Goal: Task Accomplishment & Management: Manage account settings

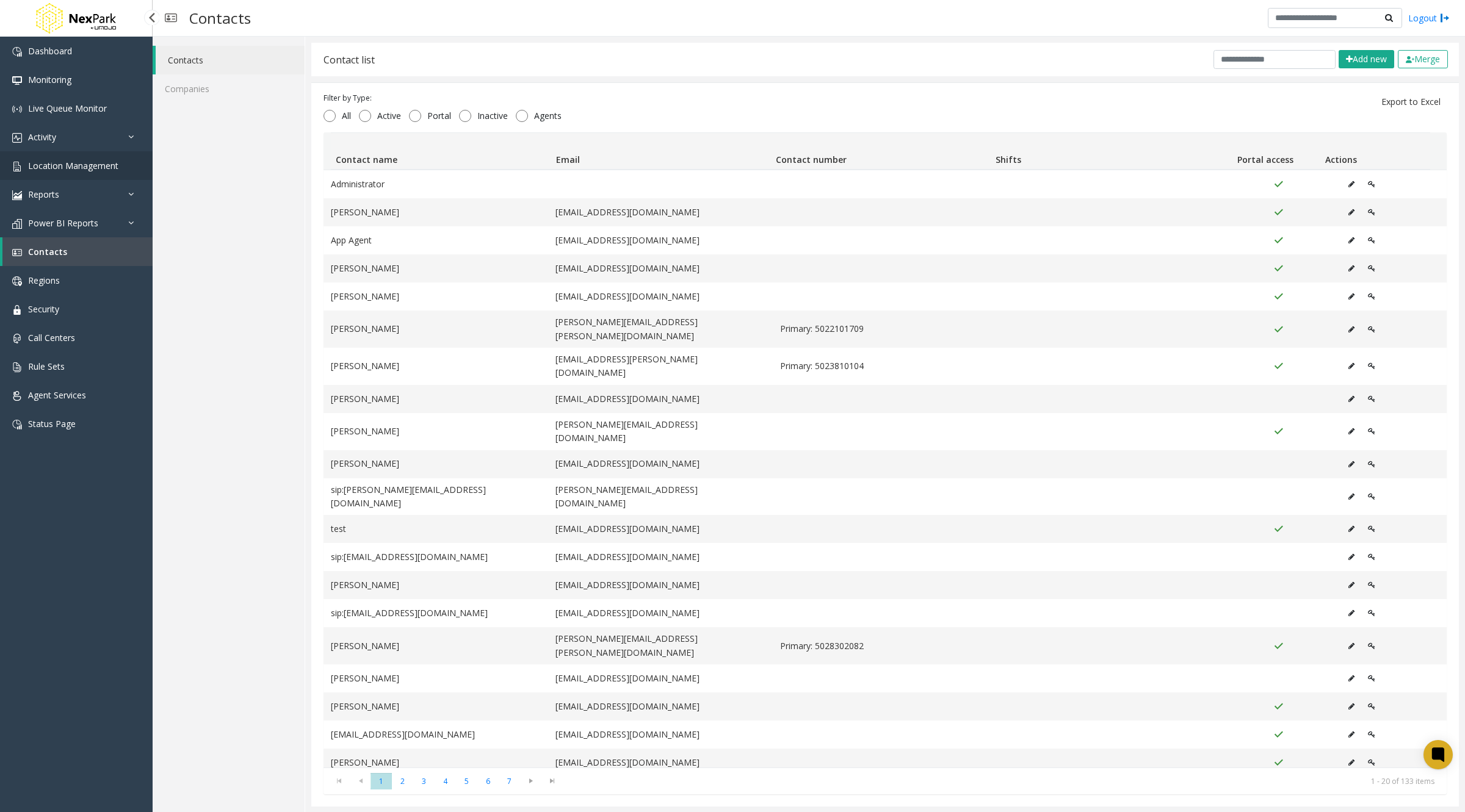
click at [79, 164] on span "Location Management" at bounding box center [73, 165] width 91 height 11
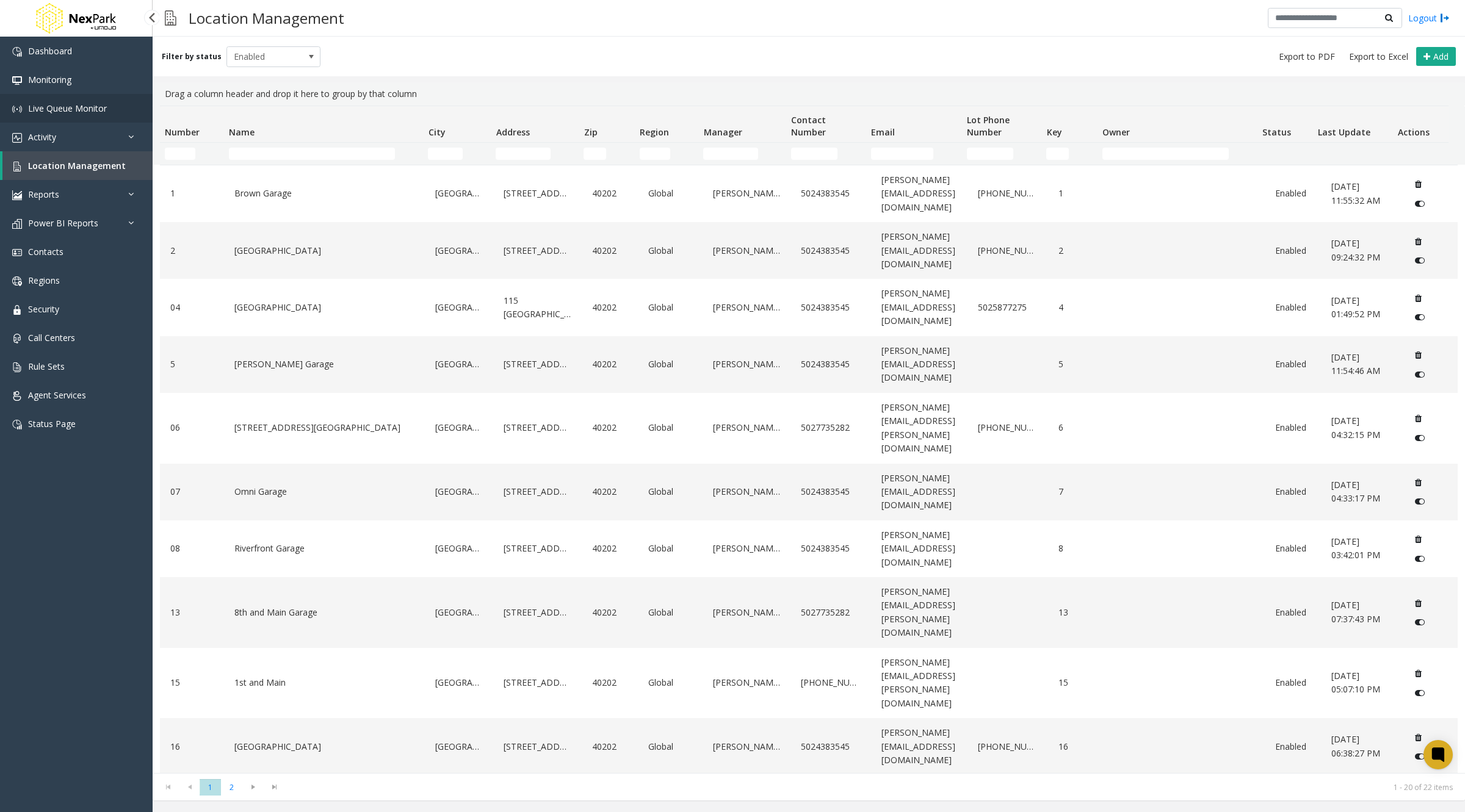
click at [60, 168] on span "Location Management" at bounding box center [76, 165] width 97 height 11
click at [45, 136] on span "Activity" at bounding box center [41, 136] width 28 height 11
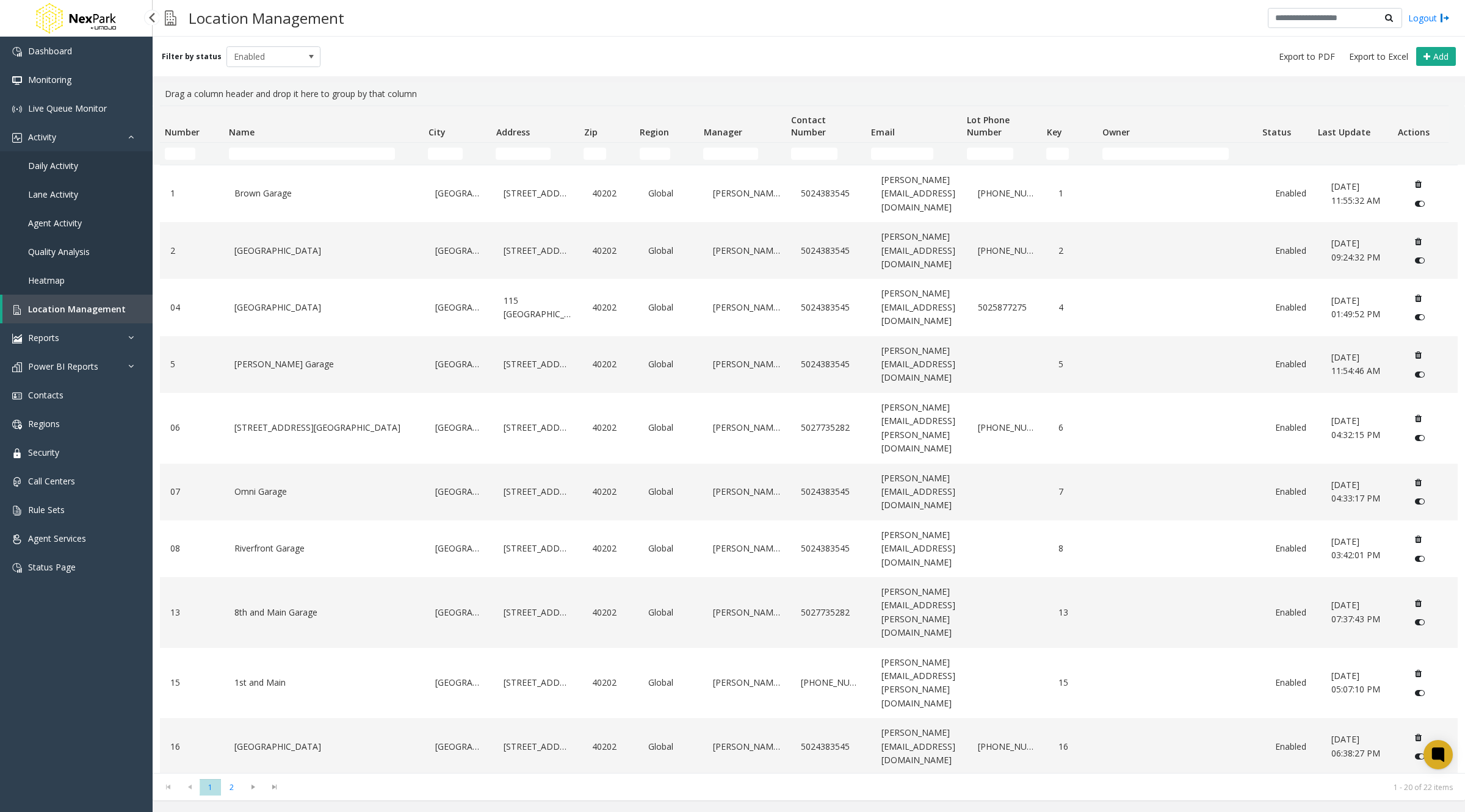
click at [59, 167] on span "Daily Activity" at bounding box center [53, 165] width 50 height 11
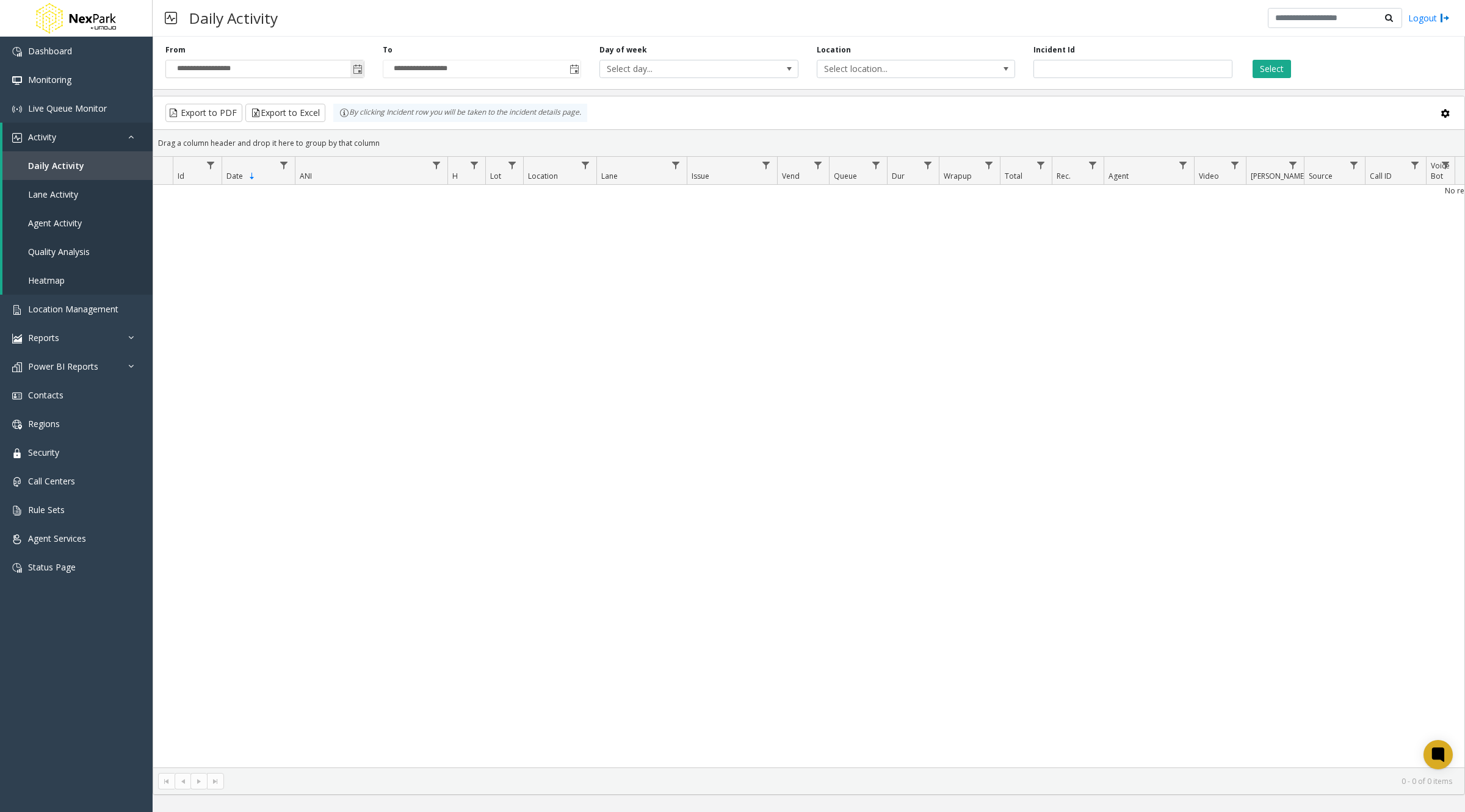
click at [258, 69] on input "**********" at bounding box center [265, 69] width 198 height 17
click at [214, 63] on input "**********" at bounding box center [265, 69] width 198 height 17
drag, startPoint x: 185, startPoint y: 63, endPoint x: 220, endPoint y: 65, distance: 35.1
click at [220, 65] on input "**********" at bounding box center [265, 69] width 198 height 17
click at [180, 63] on input "**********" at bounding box center [265, 69] width 198 height 17
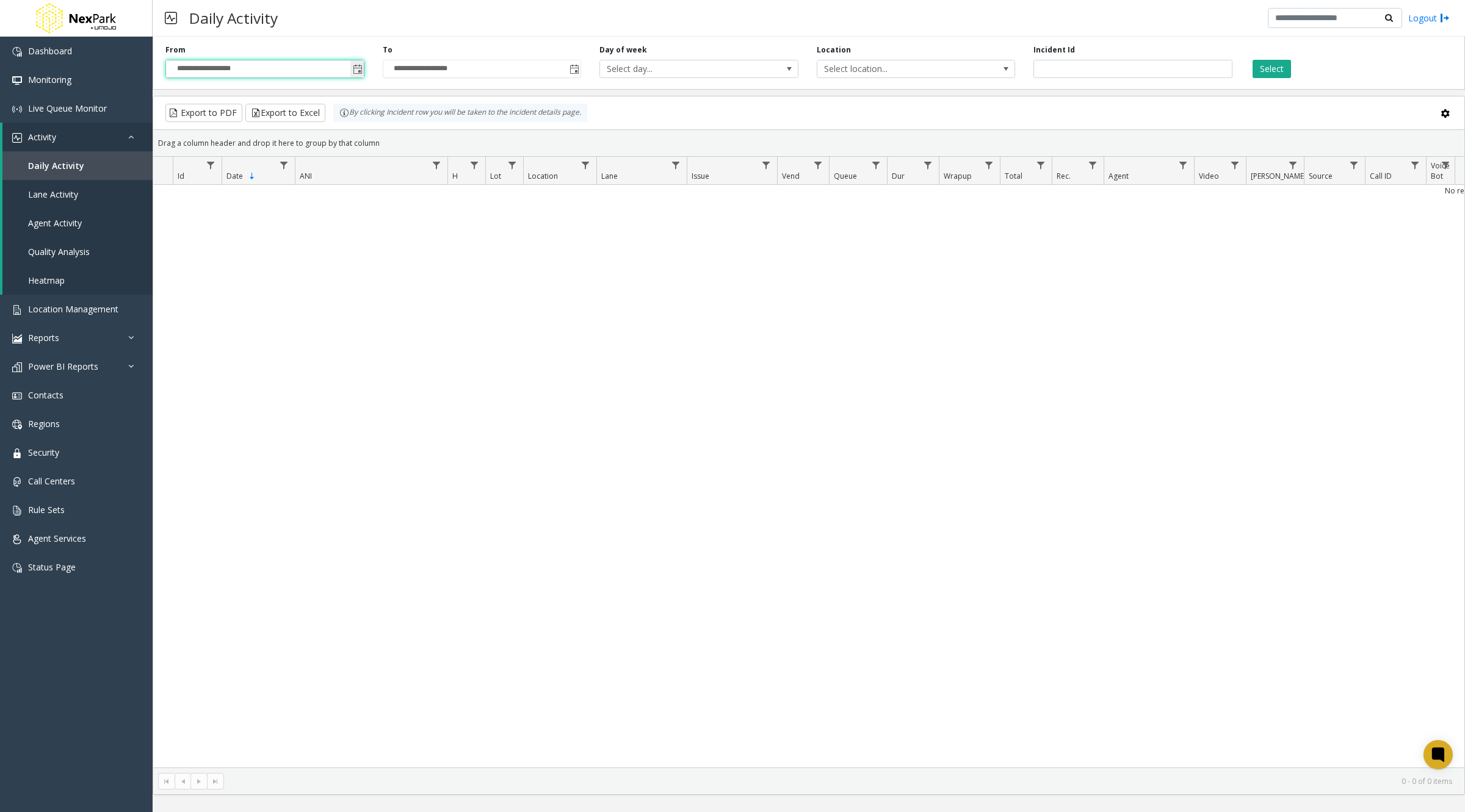
click at [188, 66] on input "**********" at bounding box center [265, 69] width 198 height 17
click at [186, 66] on input "**********" at bounding box center [265, 69] width 198 height 17
click at [192, 66] on input "**********" at bounding box center [265, 69] width 198 height 17
click at [191, 63] on input "**********" at bounding box center [265, 69] width 198 height 17
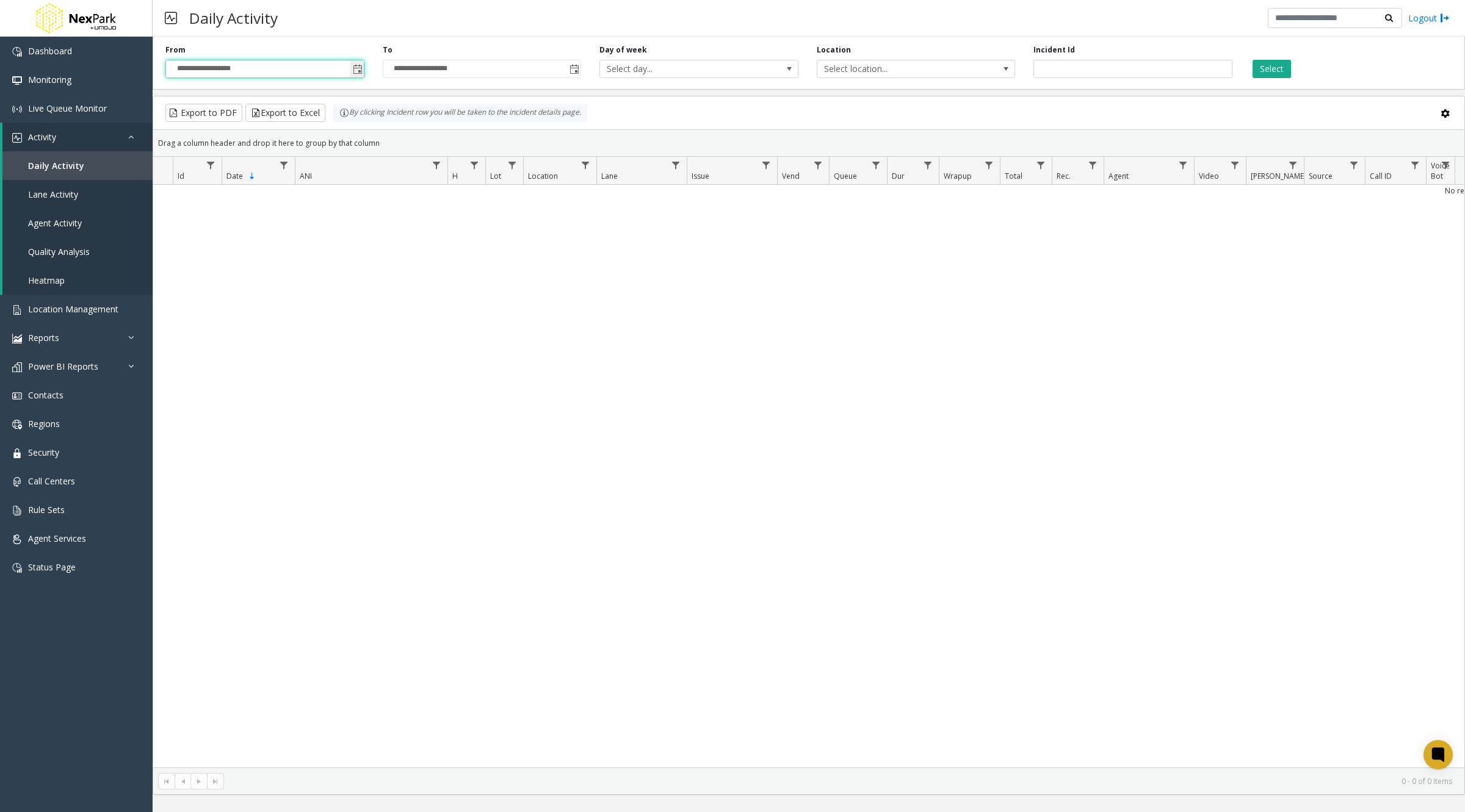
click at [191, 63] on input "**********" at bounding box center [265, 69] width 198 height 17
click at [357, 63] on span "Toggle popup" at bounding box center [357, 69] width 14 height 20
click at [254, 164] on span "1" at bounding box center [256, 167] width 21 height 21
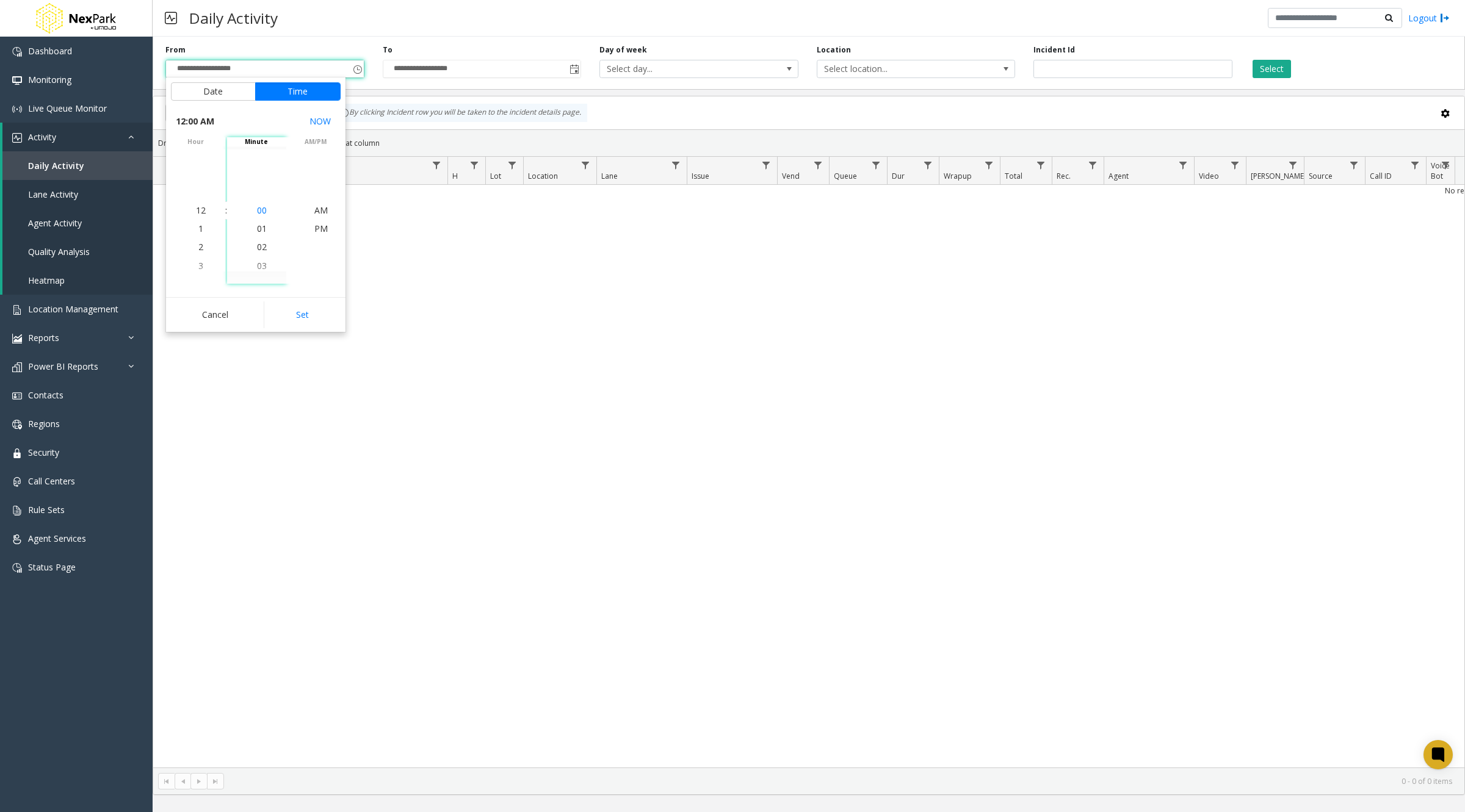
click at [260, 207] on span "00" at bounding box center [262, 210] width 10 height 11
click at [324, 210] on li "AM" at bounding box center [321, 210] width 43 height 18
click at [302, 317] on button "Set" at bounding box center [303, 315] width 77 height 27
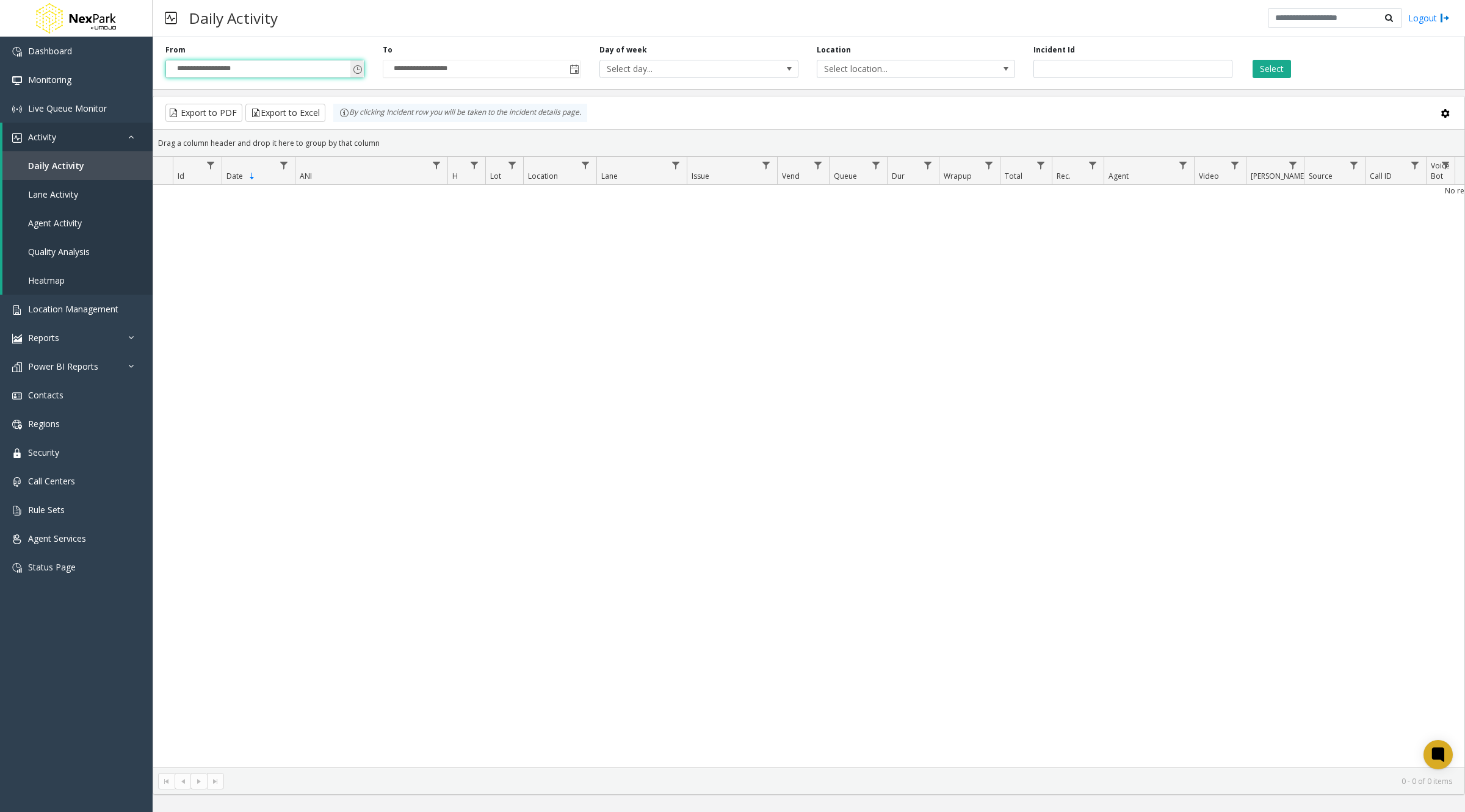
click at [243, 66] on input "**********" at bounding box center [265, 69] width 198 height 17
click at [215, 67] on input "**********" at bounding box center [265, 69] width 198 height 17
click at [220, 67] on input "**********" at bounding box center [265, 69] width 198 height 17
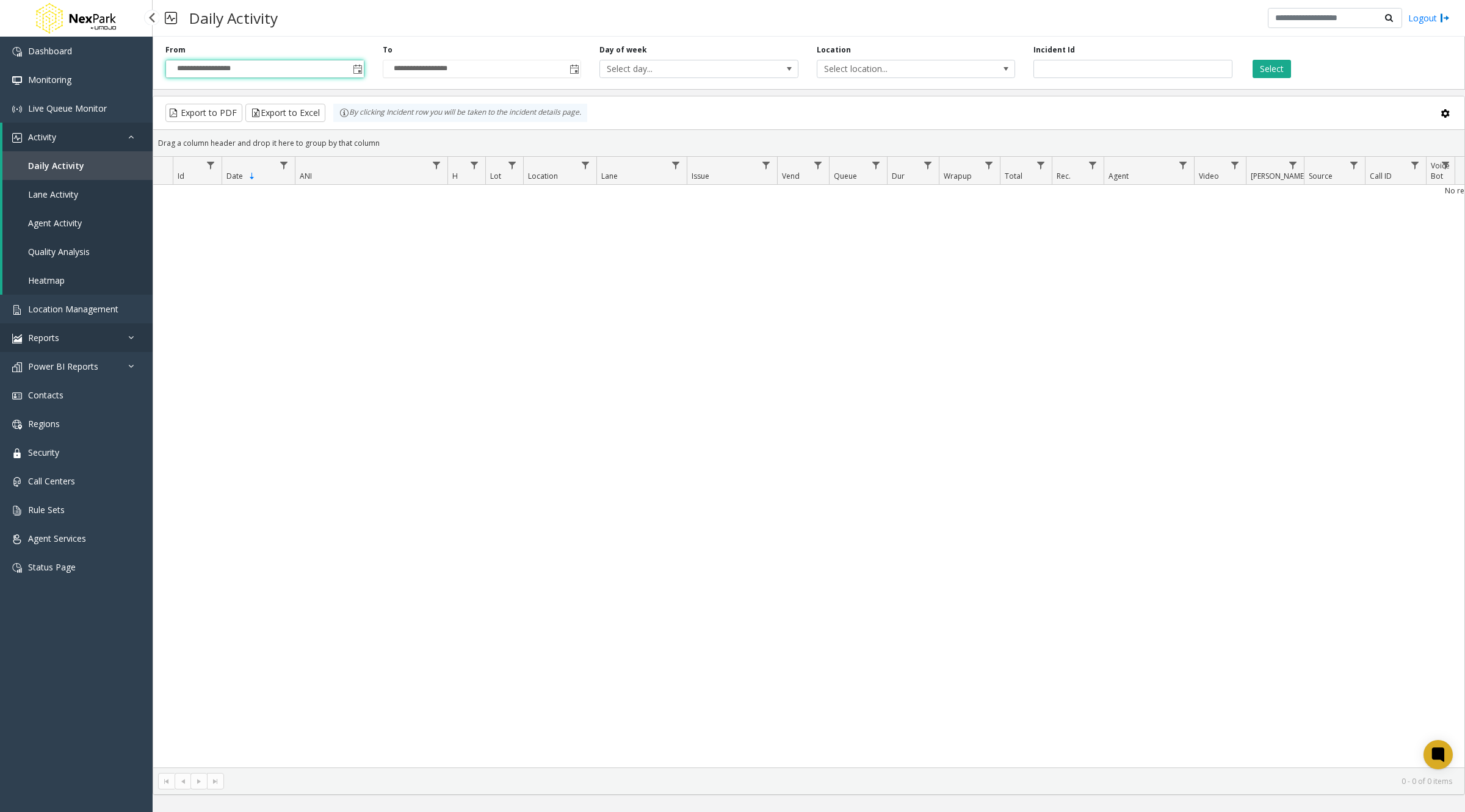
click at [59, 339] on span "Reports" at bounding box center [43, 337] width 31 height 11
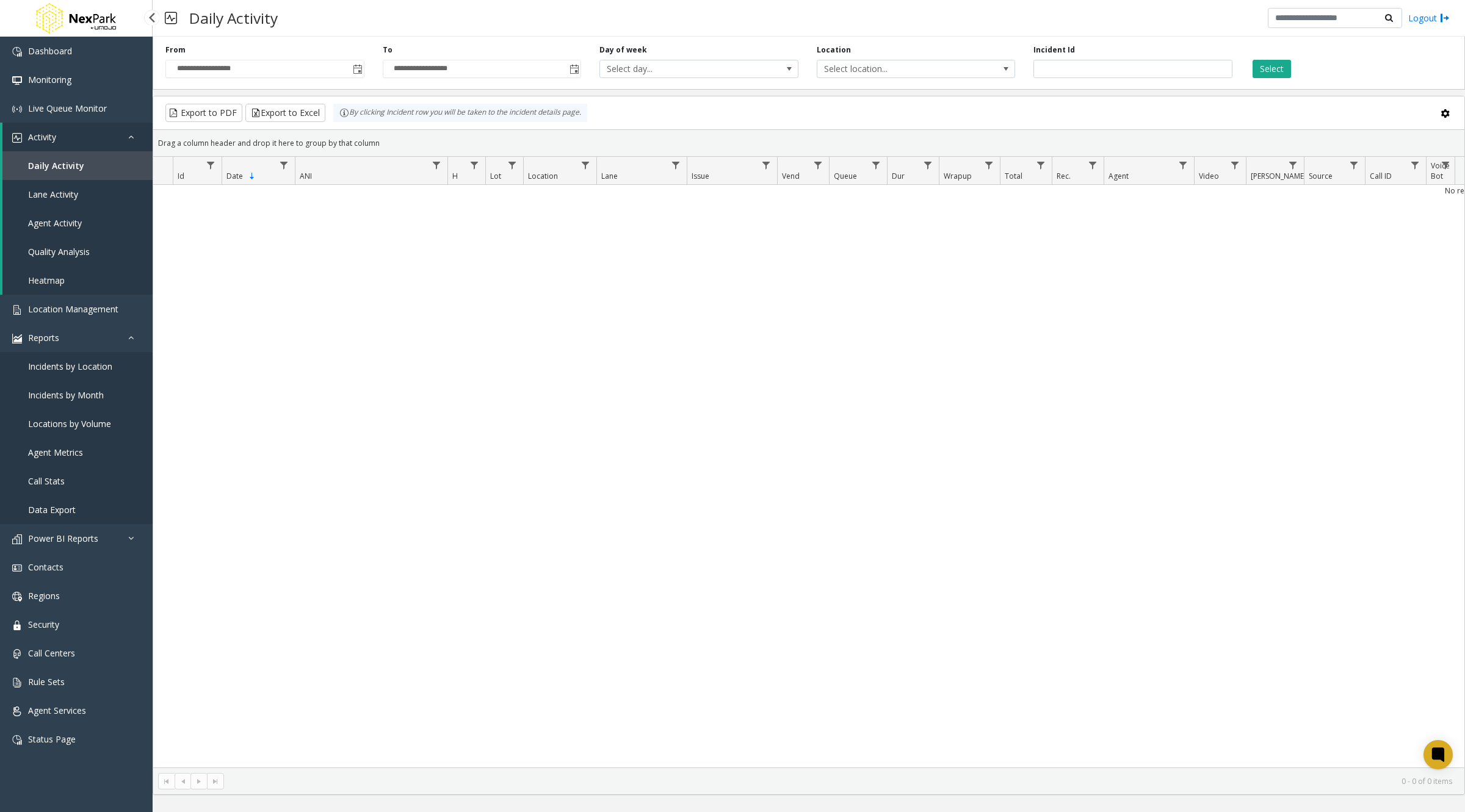
click at [75, 190] on span "Lane Activity" at bounding box center [53, 194] width 50 height 11
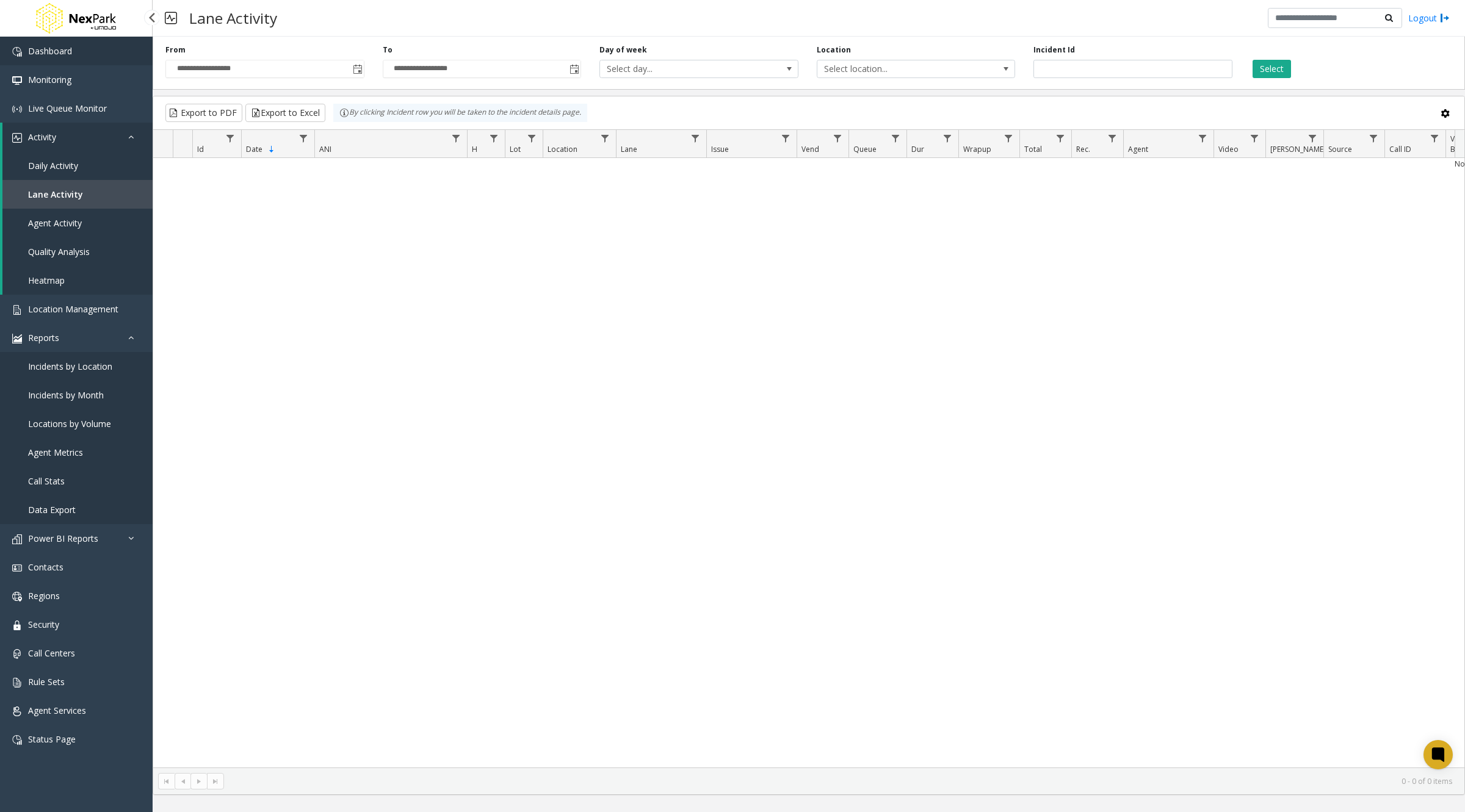
click at [51, 56] on span "Dashboard" at bounding box center [50, 51] width 44 height 11
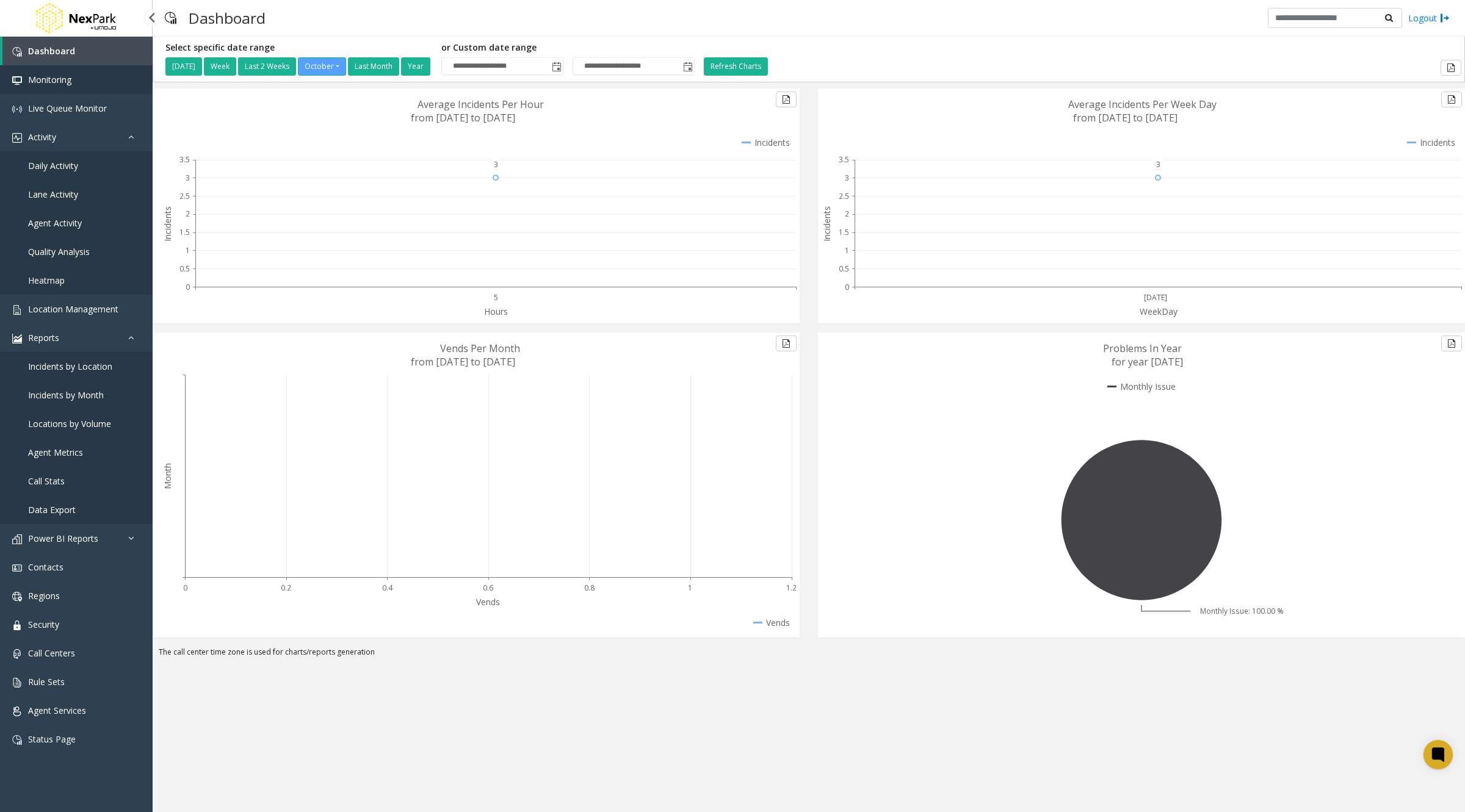
click at [56, 88] on link "Monitoring" at bounding box center [76, 80] width 152 height 29
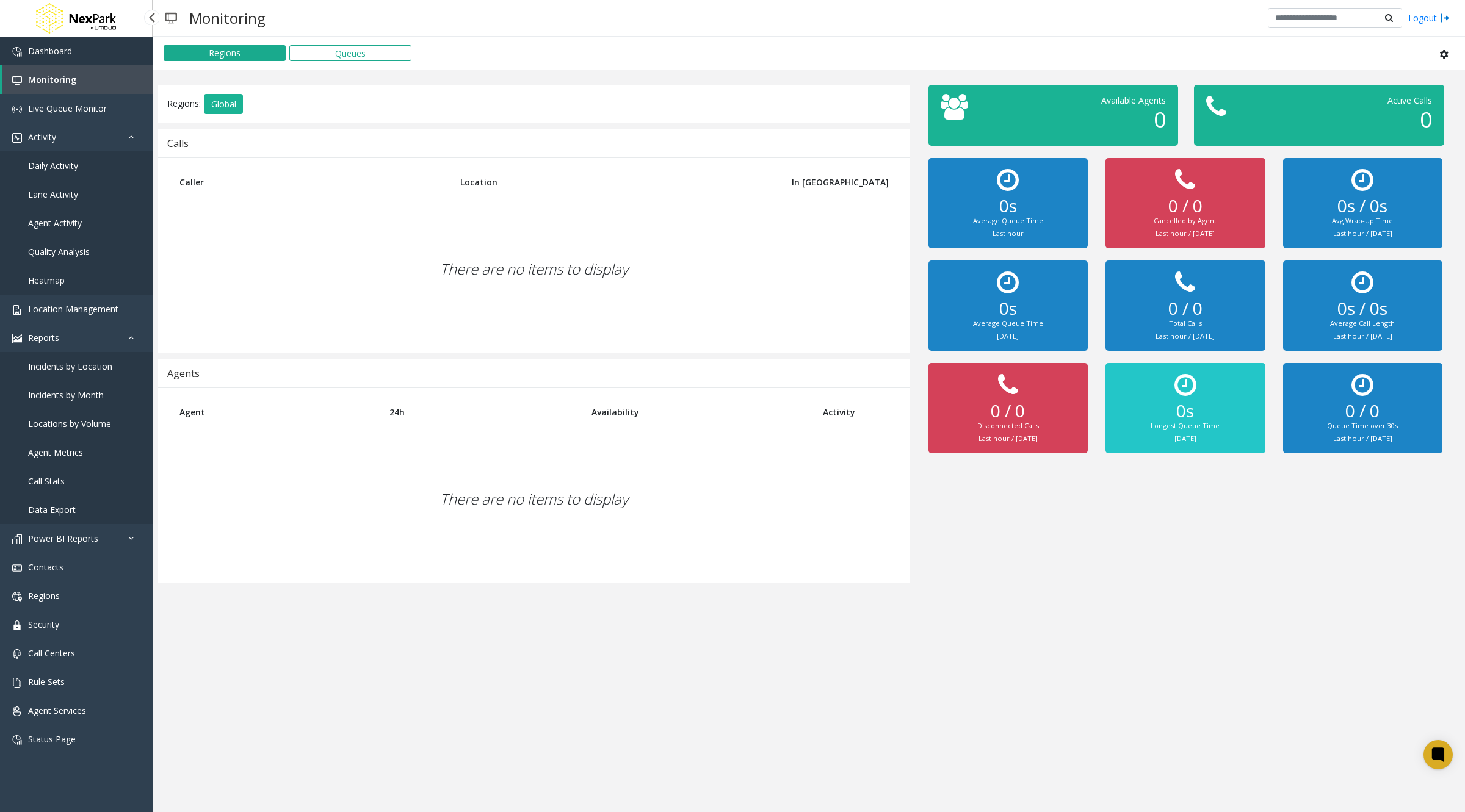
click at [45, 51] on span "Dashboard" at bounding box center [50, 51] width 44 height 11
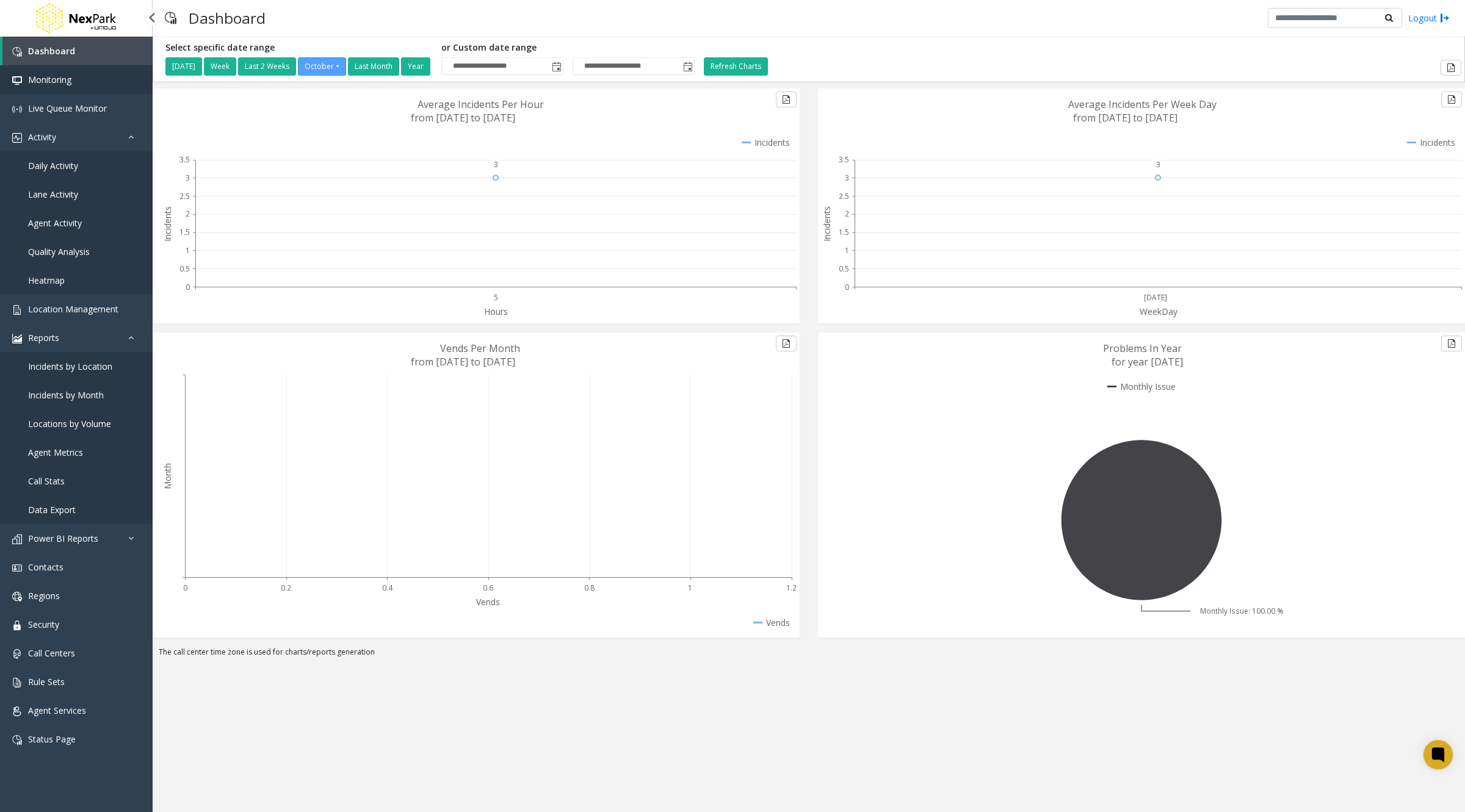
click at [41, 81] on span "Monitoring" at bounding box center [49, 79] width 43 height 11
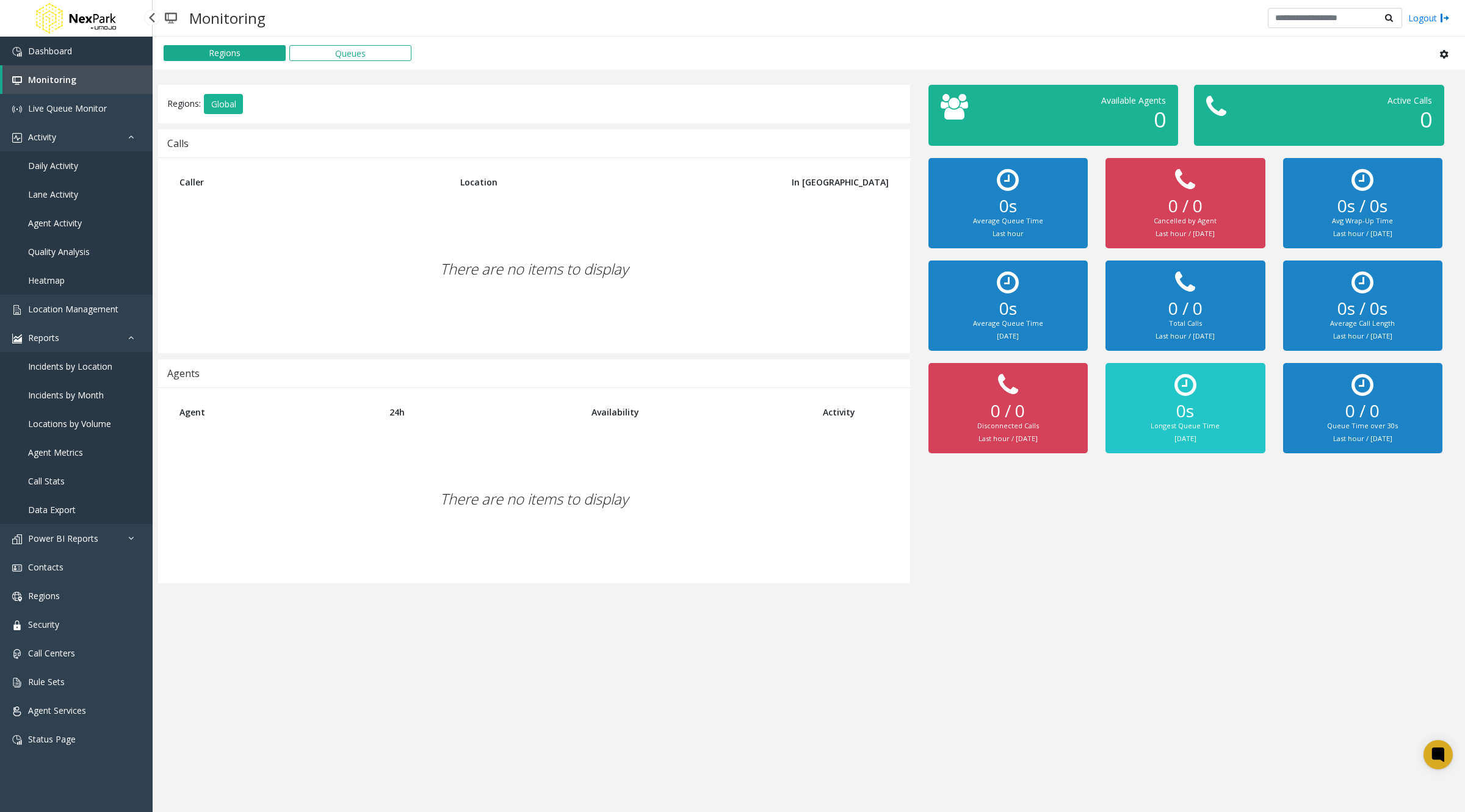
click at [46, 50] on span "Dashboard" at bounding box center [50, 51] width 44 height 11
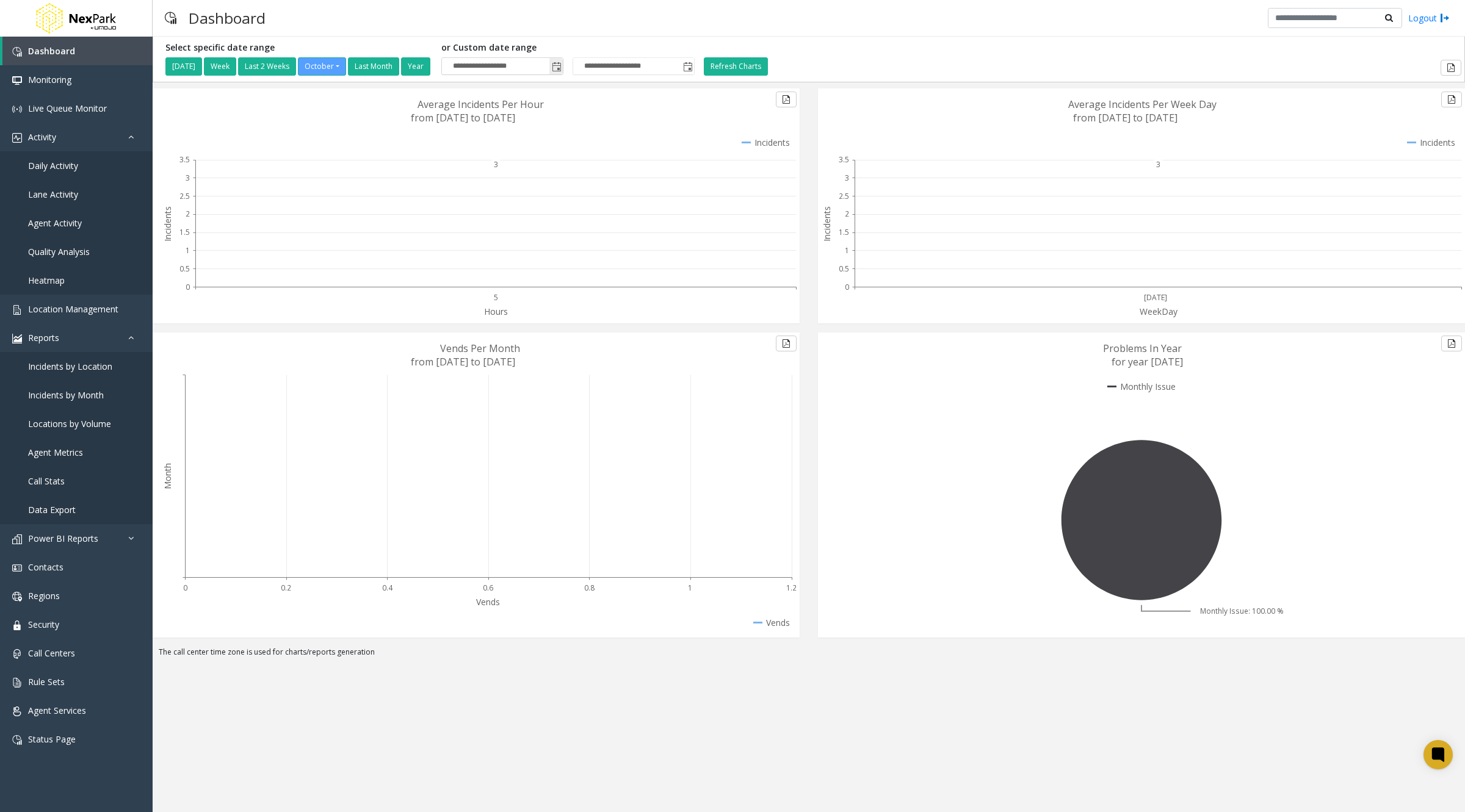
drag, startPoint x: 566, startPoint y: 67, endPoint x: 485, endPoint y: 70, distance: 81.1
click at [561, 67] on span "Toggle popup" at bounding box center [557, 67] width 10 height 10
click at [477, 67] on input "**********" at bounding box center [502, 66] width 121 height 17
click at [469, 60] on input "**********" at bounding box center [502, 66] width 121 height 17
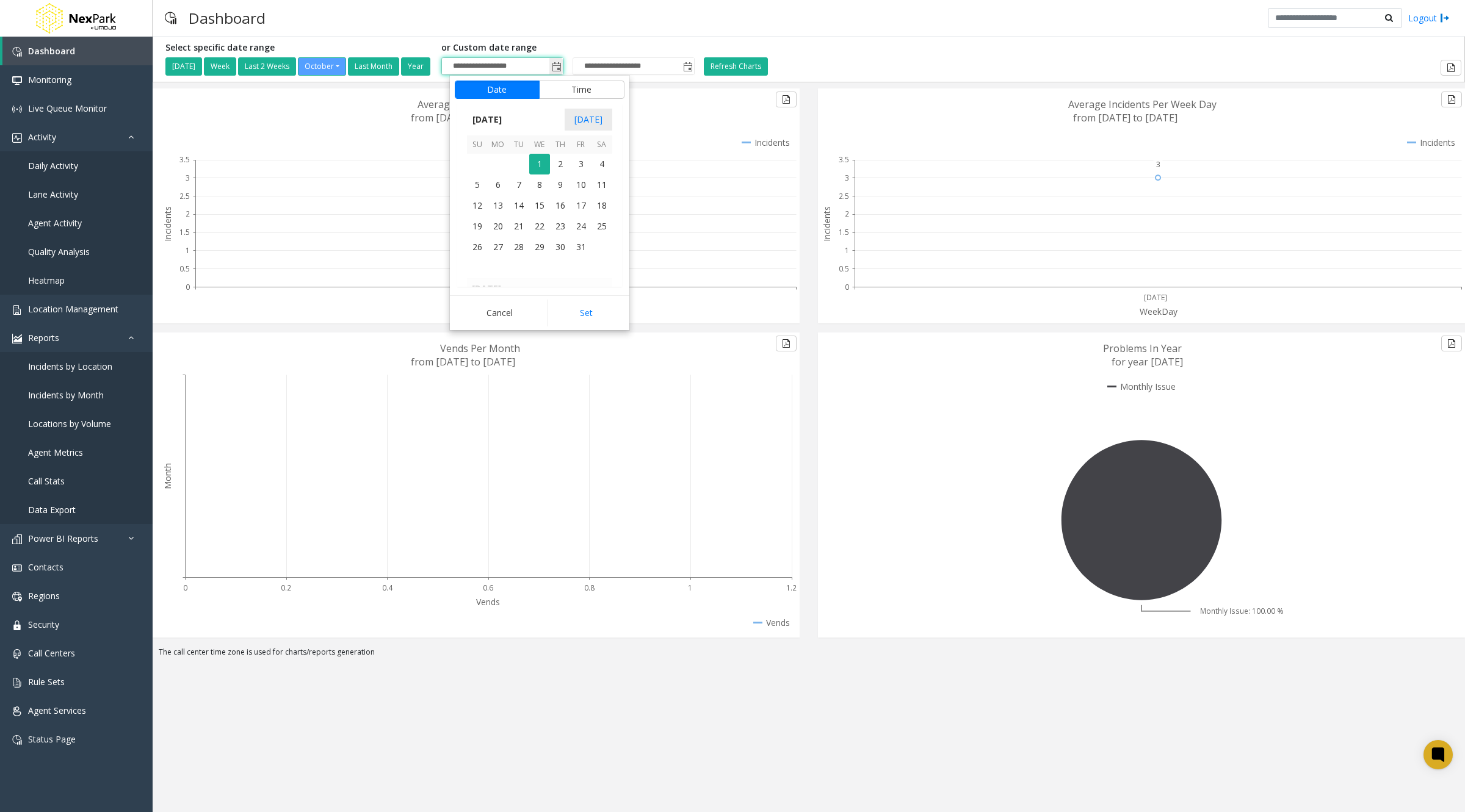
click at [475, 65] on input "**********" at bounding box center [502, 66] width 121 height 17
click at [584, 22] on div "Dashboard Logout" at bounding box center [809, 18] width 1313 height 37
click at [487, 59] on input "**********" at bounding box center [502, 66] width 121 height 17
click at [470, 59] on input "**********" at bounding box center [502, 66] width 121 height 17
click at [471, 66] on input "**********" at bounding box center [502, 66] width 121 height 17
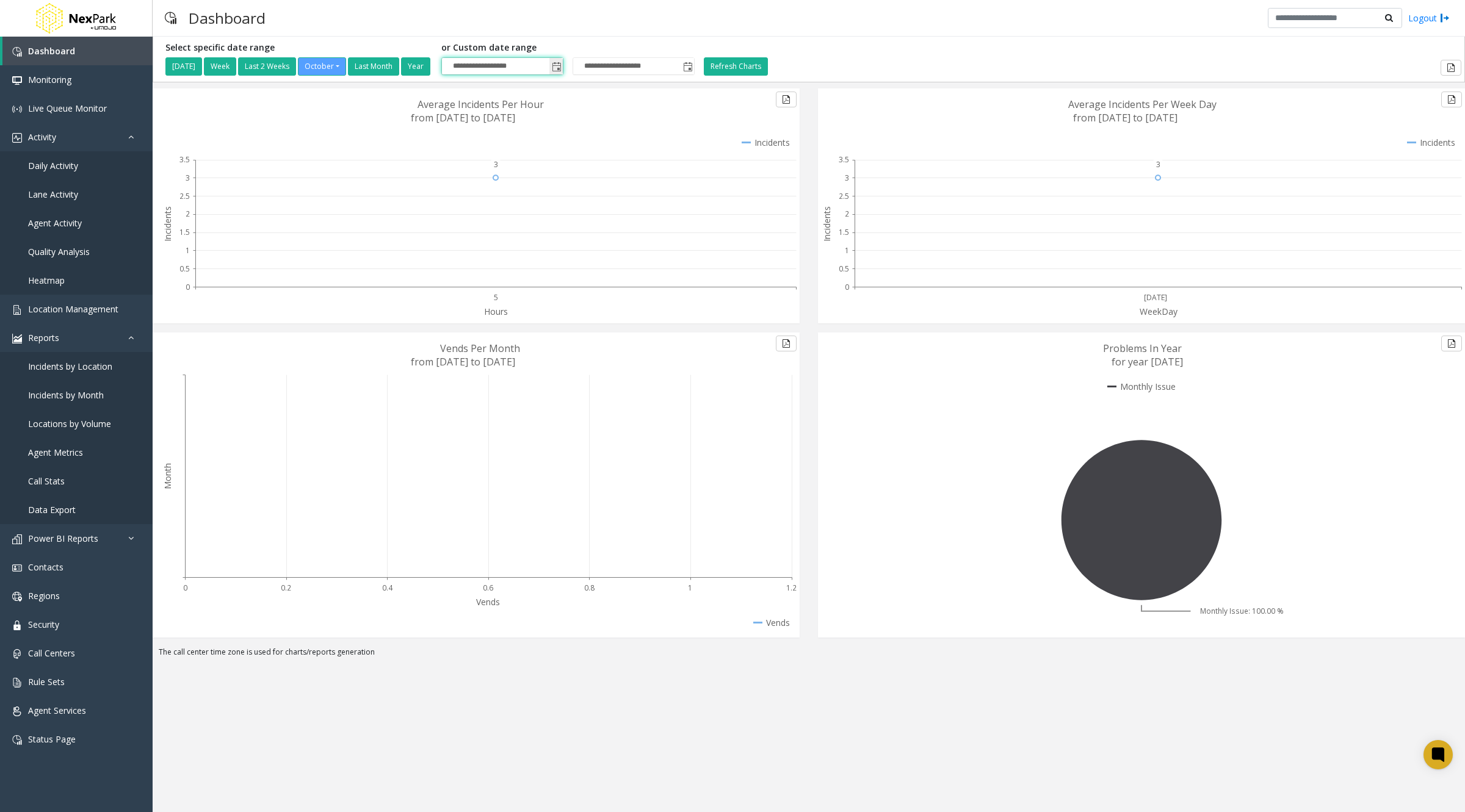
click at [465, 66] on input "**********" at bounding box center [502, 66] width 121 height 17
click at [472, 65] on input "**********" at bounding box center [502, 66] width 121 height 17
click at [475, 66] on input "**********" at bounding box center [502, 66] width 121 height 17
click at [473, 62] on input "**********" at bounding box center [502, 66] width 121 height 17
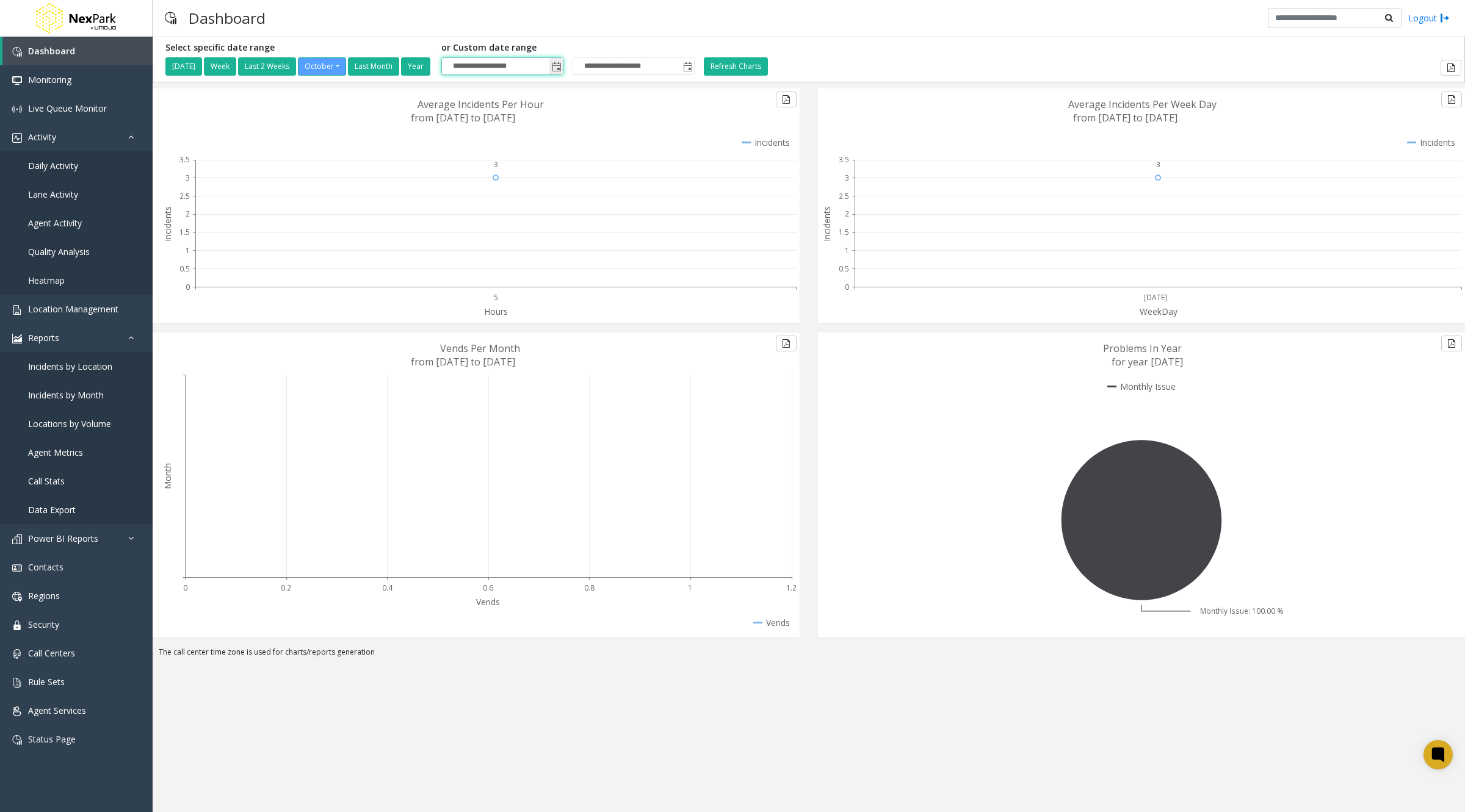
click at [471, 66] on input "**********" at bounding box center [502, 66] width 121 height 17
click at [472, 66] on input "**********" at bounding box center [502, 66] width 121 height 17
click at [475, 61] on input "**********" at bounding box center [502, 66] width 121 height 17
click at [472, 61] on input "**********" at bounding box center [502, 66] width 121 height 17
click at [51, 512] on span "Data Export" at bounding box center [51, 509] width 48 height 11
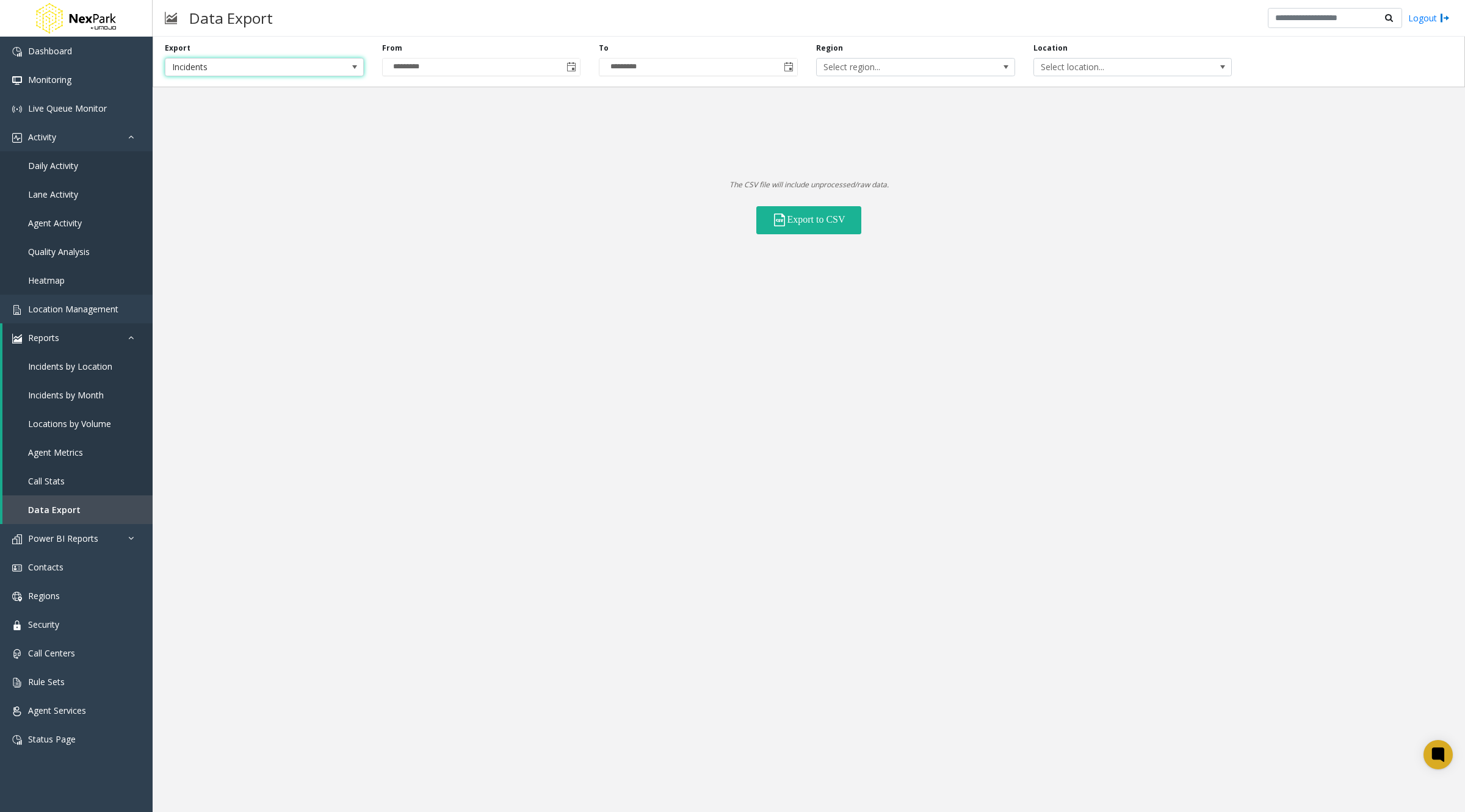
click at [352, 66] on span at bounding box center [355, 67] width 10 height 10
click at [64, 161] on span "Daily Activity" at bounding box center [53, 165] width 50 height 11
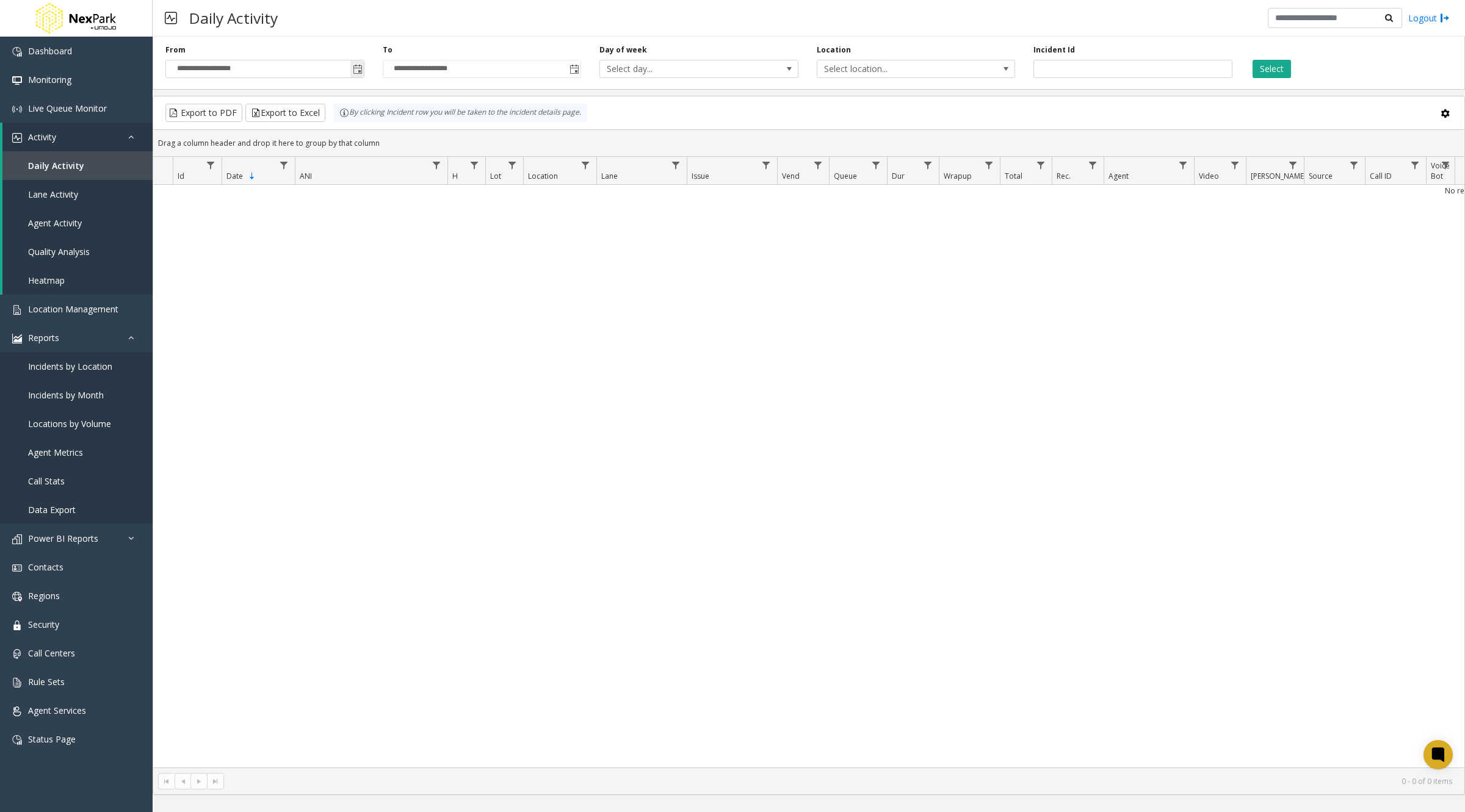
click at [361, 69] on span "Toggle popup" at bounding box center [358, 69] width 10 height 10
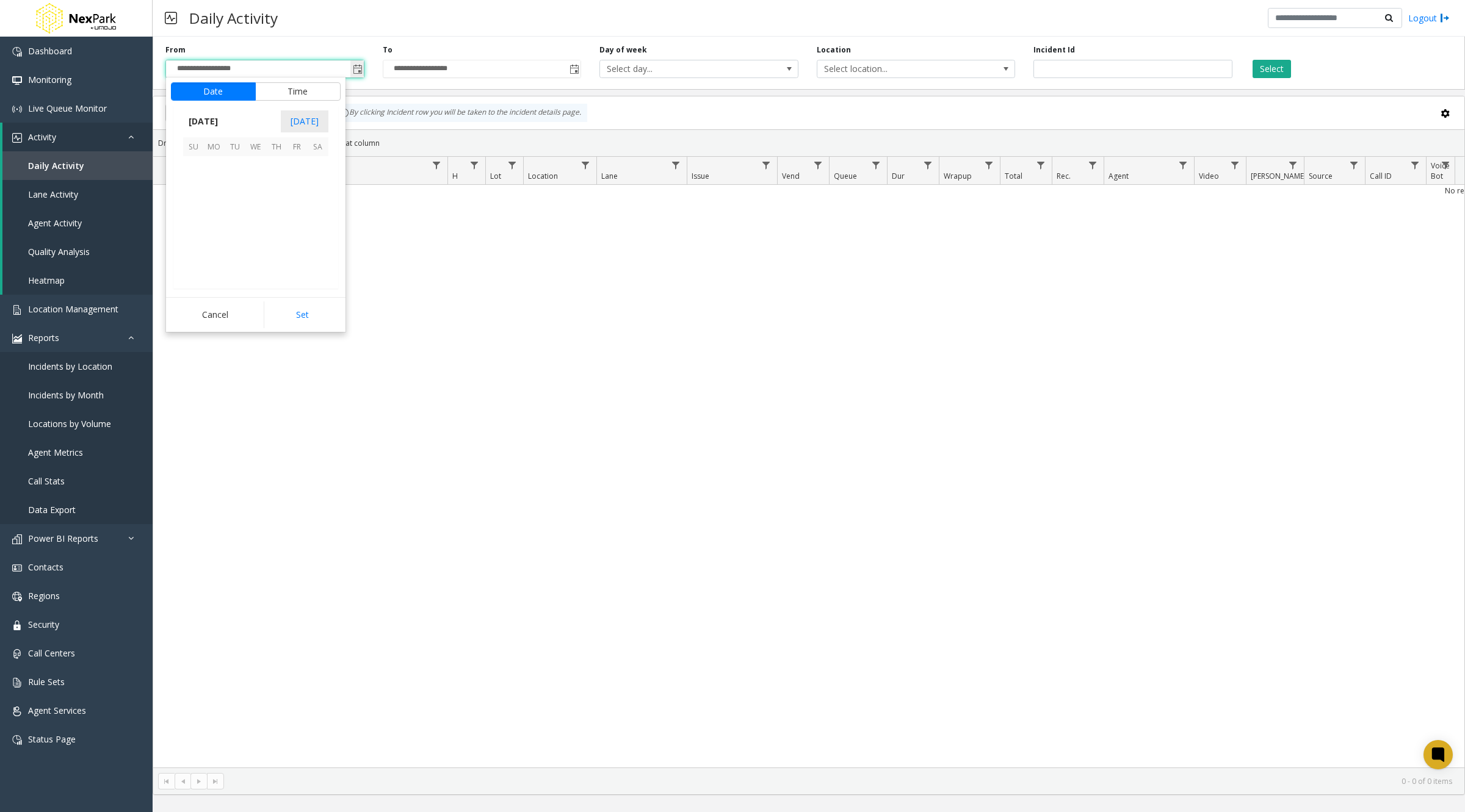
scroll to position [219081, 0]
click at [220, 118] on span "[DATE]" at bounding box center [203, 121] width 40 height 18
click at [193, 146] on span "Jan" at bounding box center [198, 149] width 29 height 29
click at [255, 168] on span "1" at bounding box center [256, 167] width 21 height 21
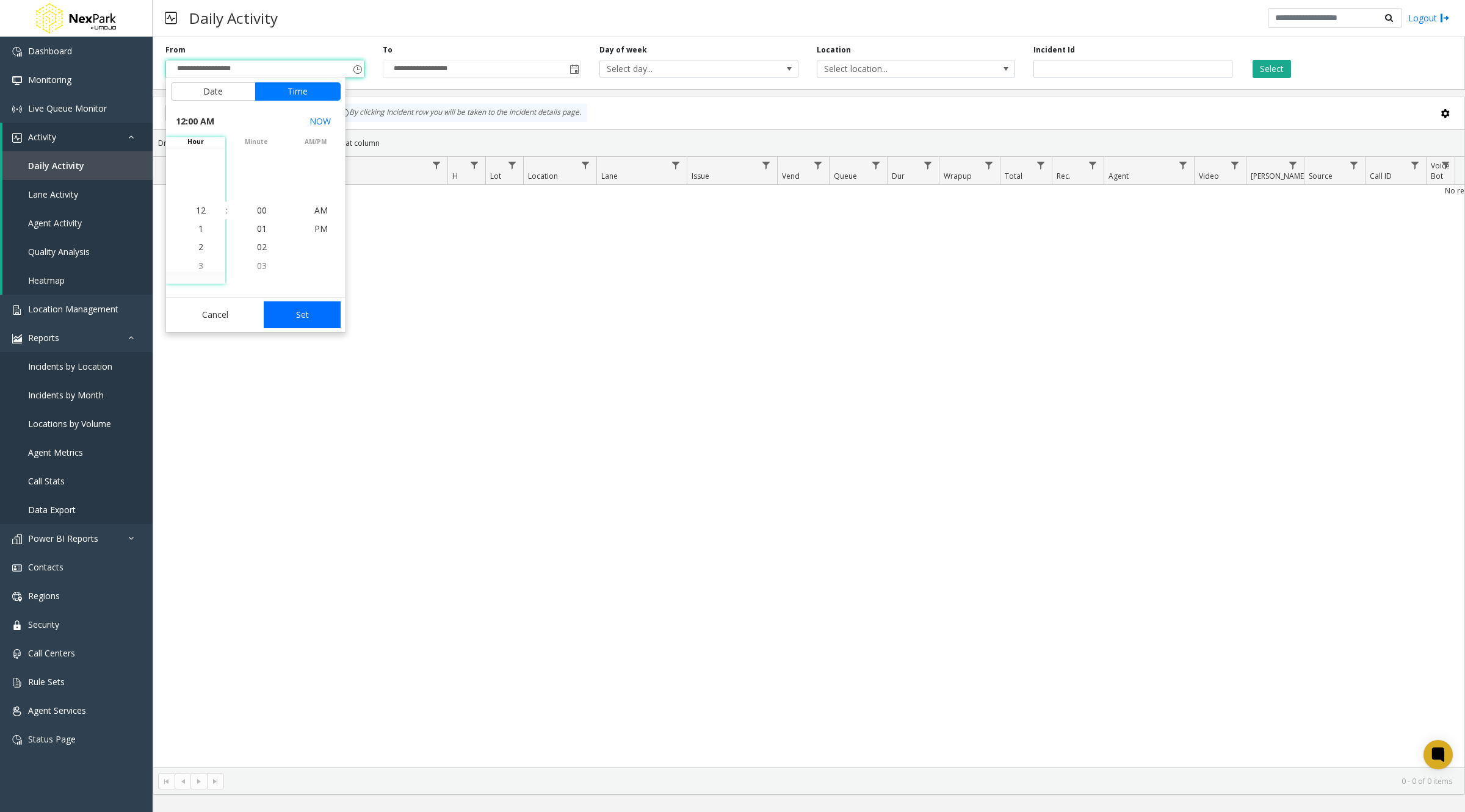
click at [321, 310] on button "Set" at bounding box center [303, 315] width 77 height 27
type input "**********"
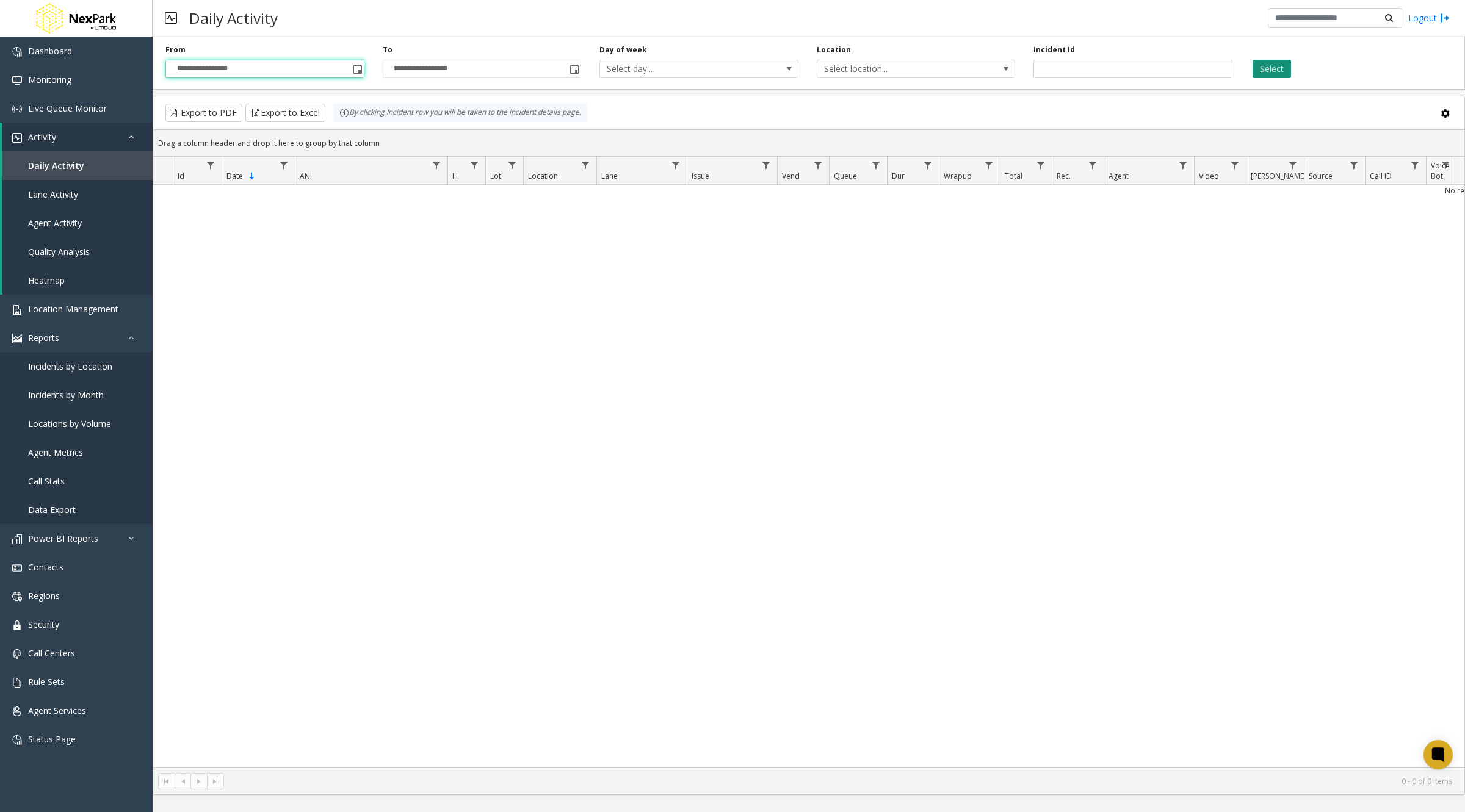
click at [1264, 75] on button "Select" at bounding box center [1272, 69] width 38 height 18
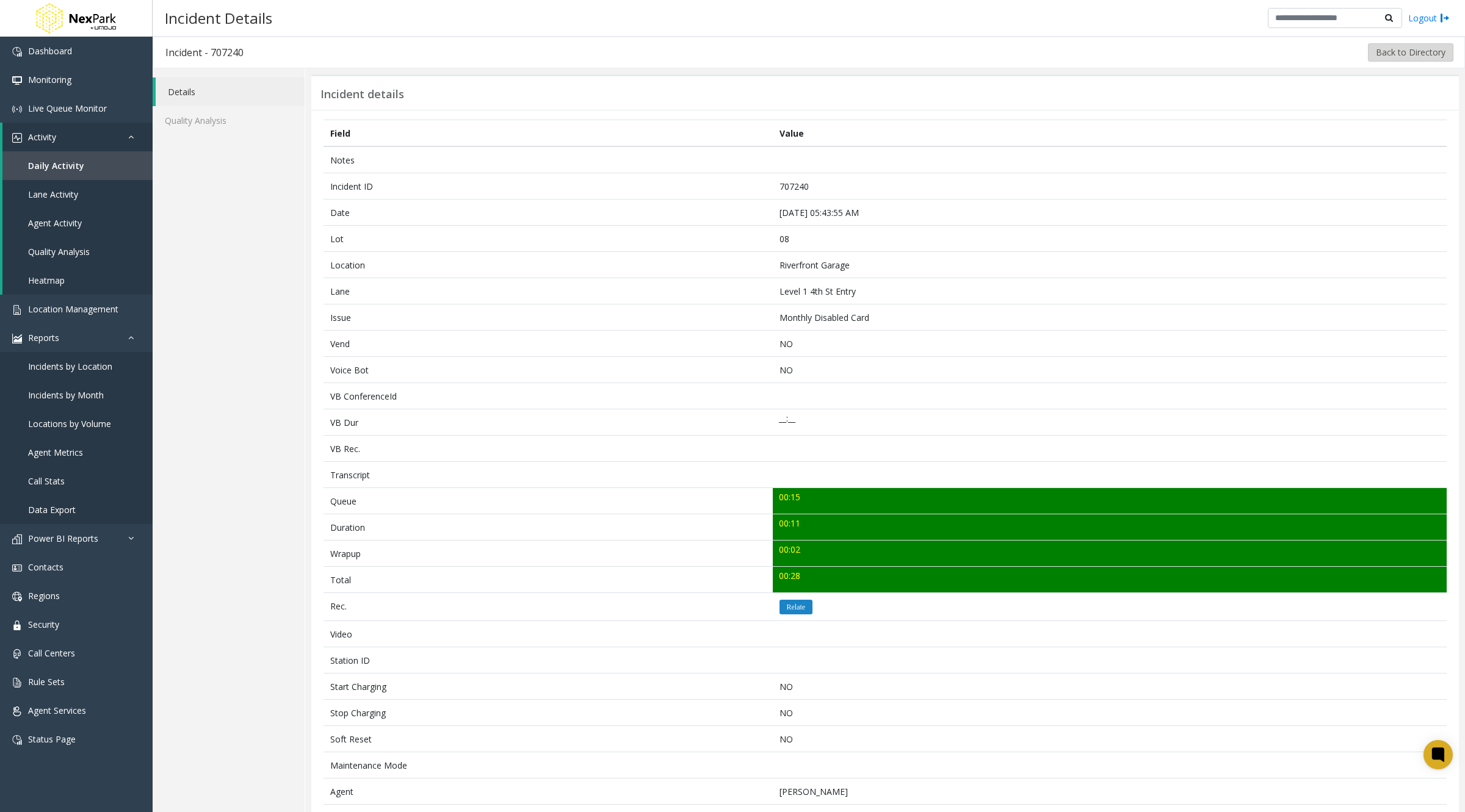
click at [1405, 51] on button "Back to Directory" at bounding box center [1410, 52] width 85 height 18
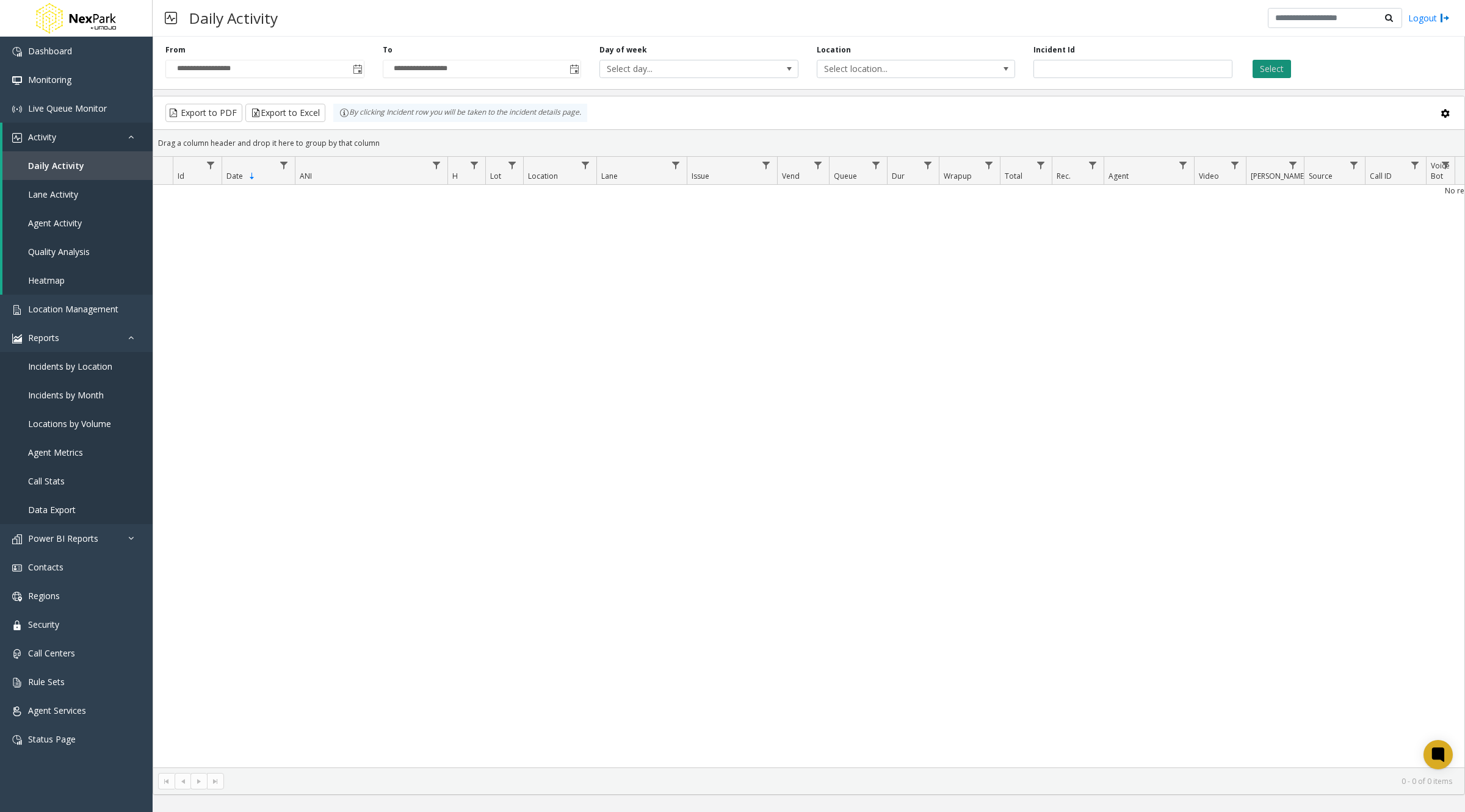
click at [1275, 63] on button "Select" at bounding box center [1272, 69] width 38 height 18
click at [671, 69] on span "Select day..." at bounding box center [679, 69] width 158 height 17
click at [809, 259] on div "No records available." at bounding box center [809, 476] width 1311 height 583
click at [327, 284] on div "No records available." at bounding box center [809, 476] width 1311 height 583
click at [1437, 753] on icon at bounding box center [1438, 755] width 9 height 9
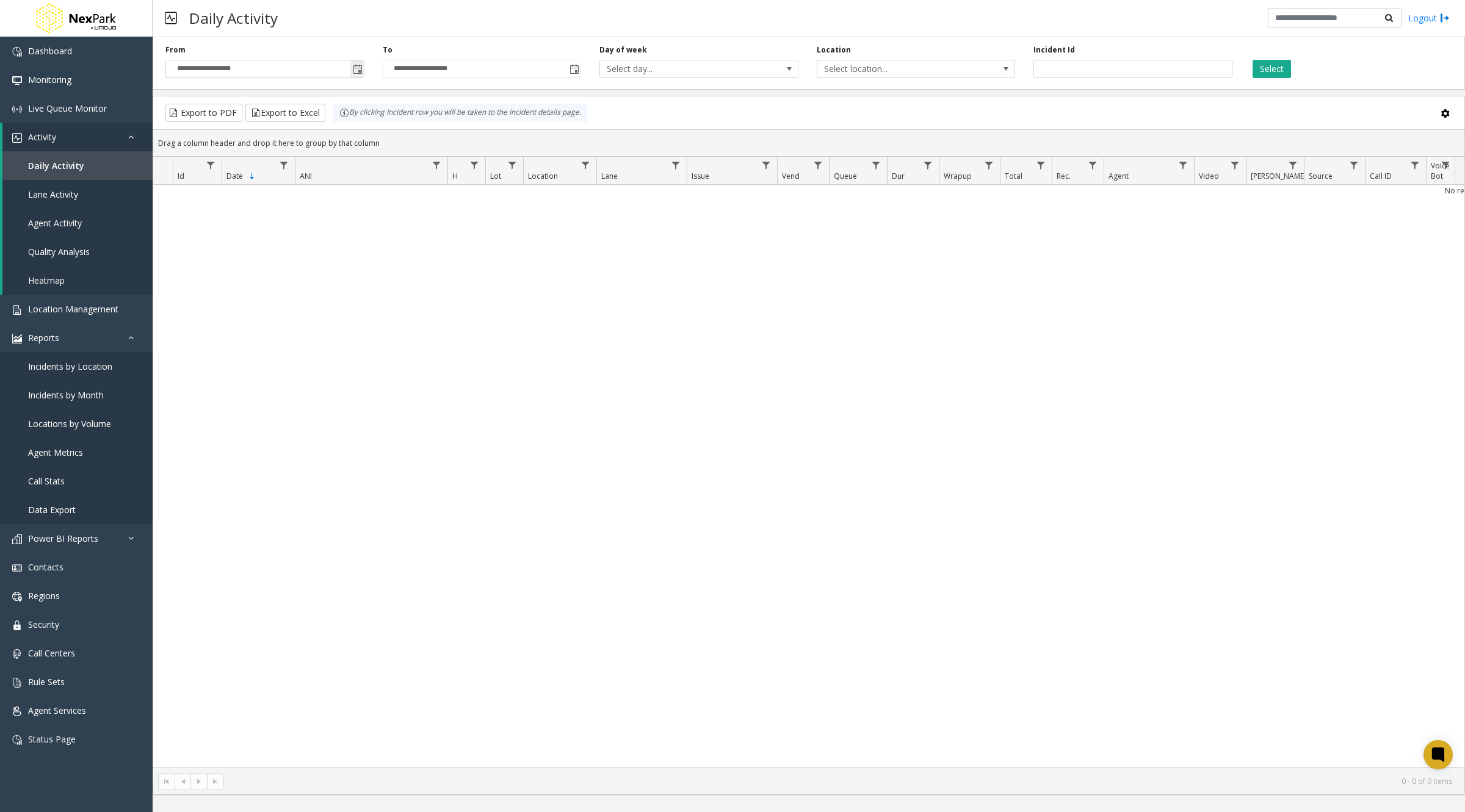
click at [358, 69] on span "Toggle popup" at bounding box center [358, 69] width 10 height 10
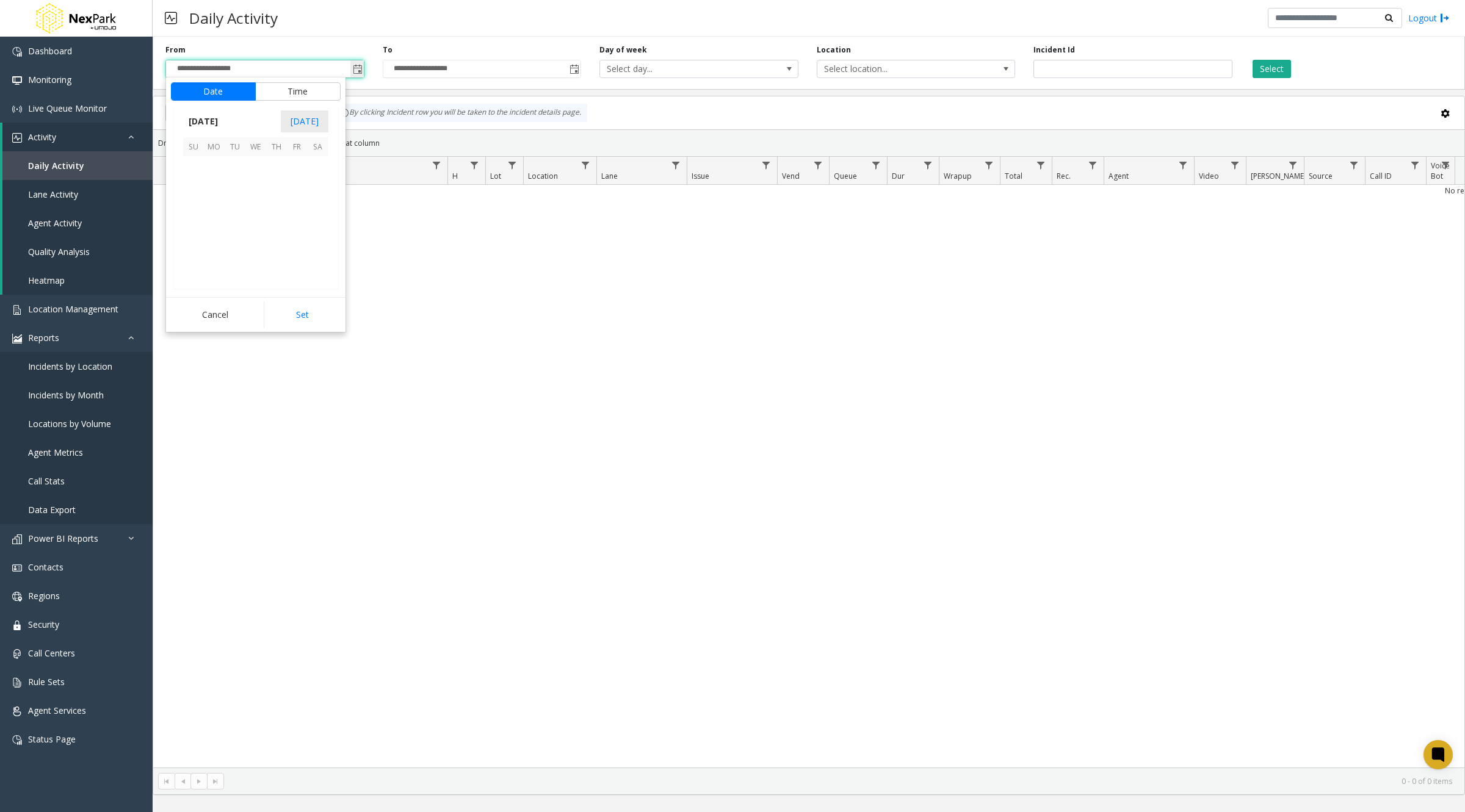
scroll to position [219081, 0]
click at [291, 250] on span "31" at bounding box center [297, 250] width 21 height 21
click at [309, 238] on kendo-virtualization "AM PM" at bounding box center [321, 210] width 192 height 122
click at [315, 311] on button "Set" at bounding box center [303, 315] width 77 height 27
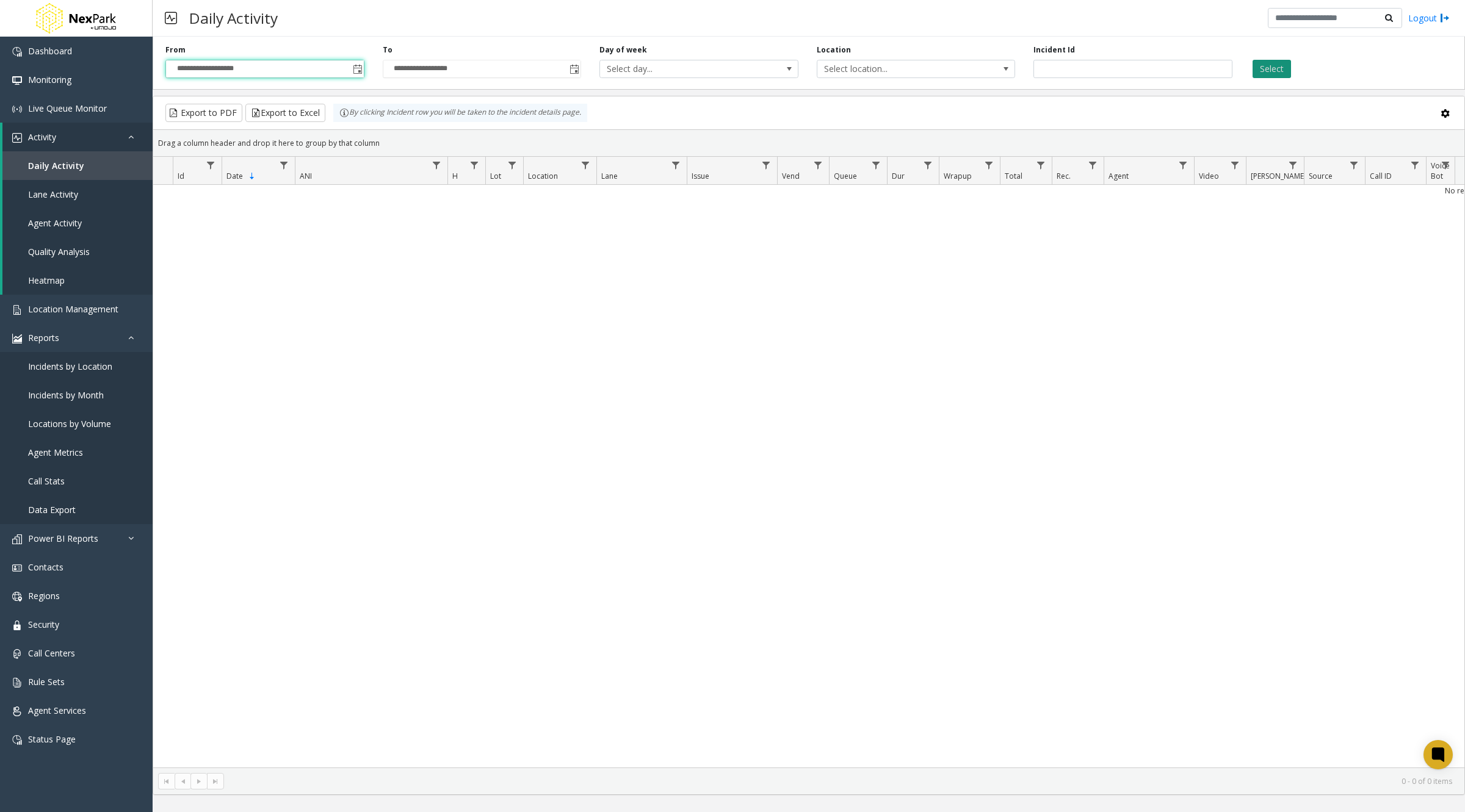
click at [1272, 63] on button "Select" at bounding box center [1272, 69] width 38 height 18
click at [283, 161] on span "Data table" at bounding box center [284, 165] width 10 height 10
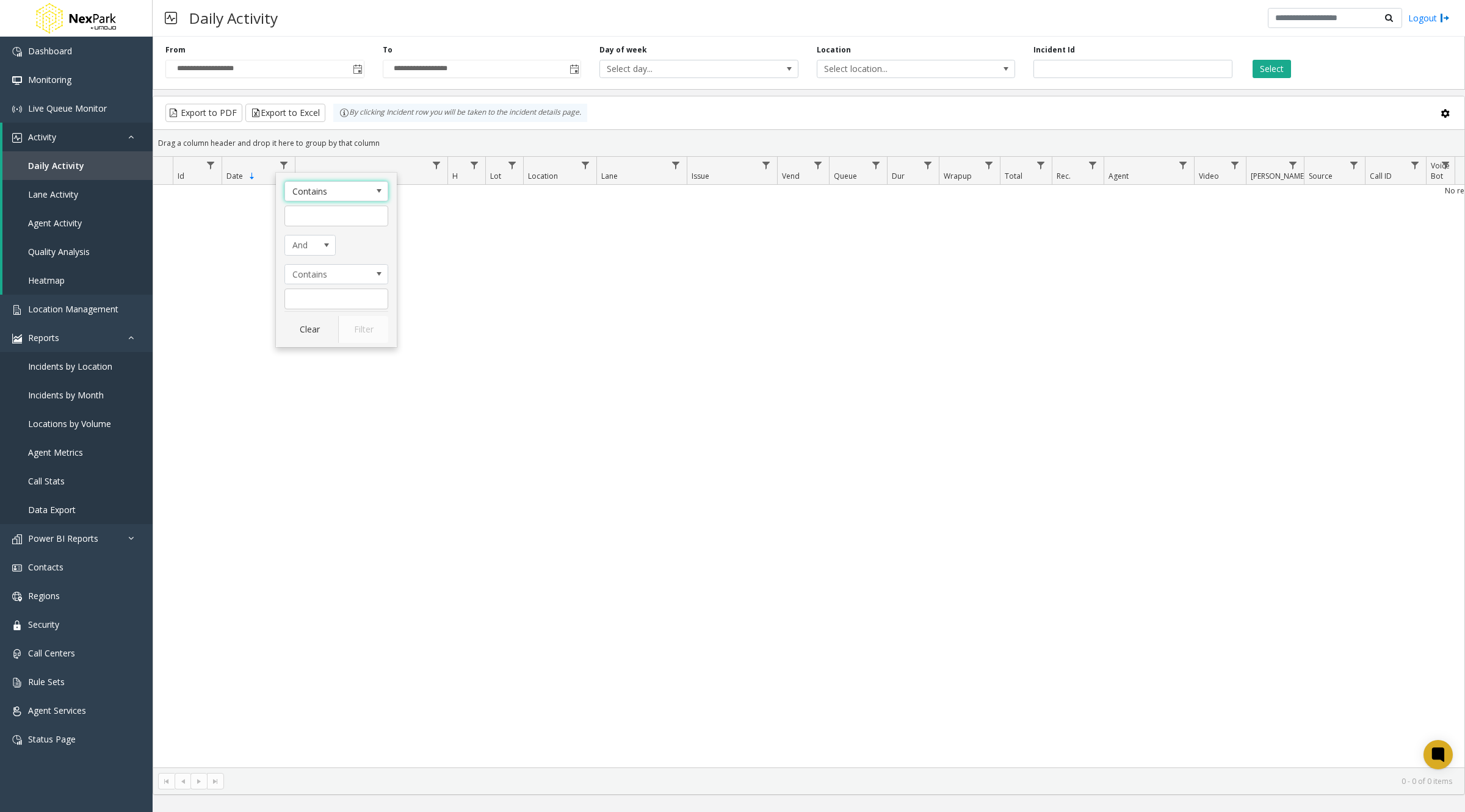
click at [245, 207] on div "No records available." at bounding box center [809, 476] width 1311 height 583
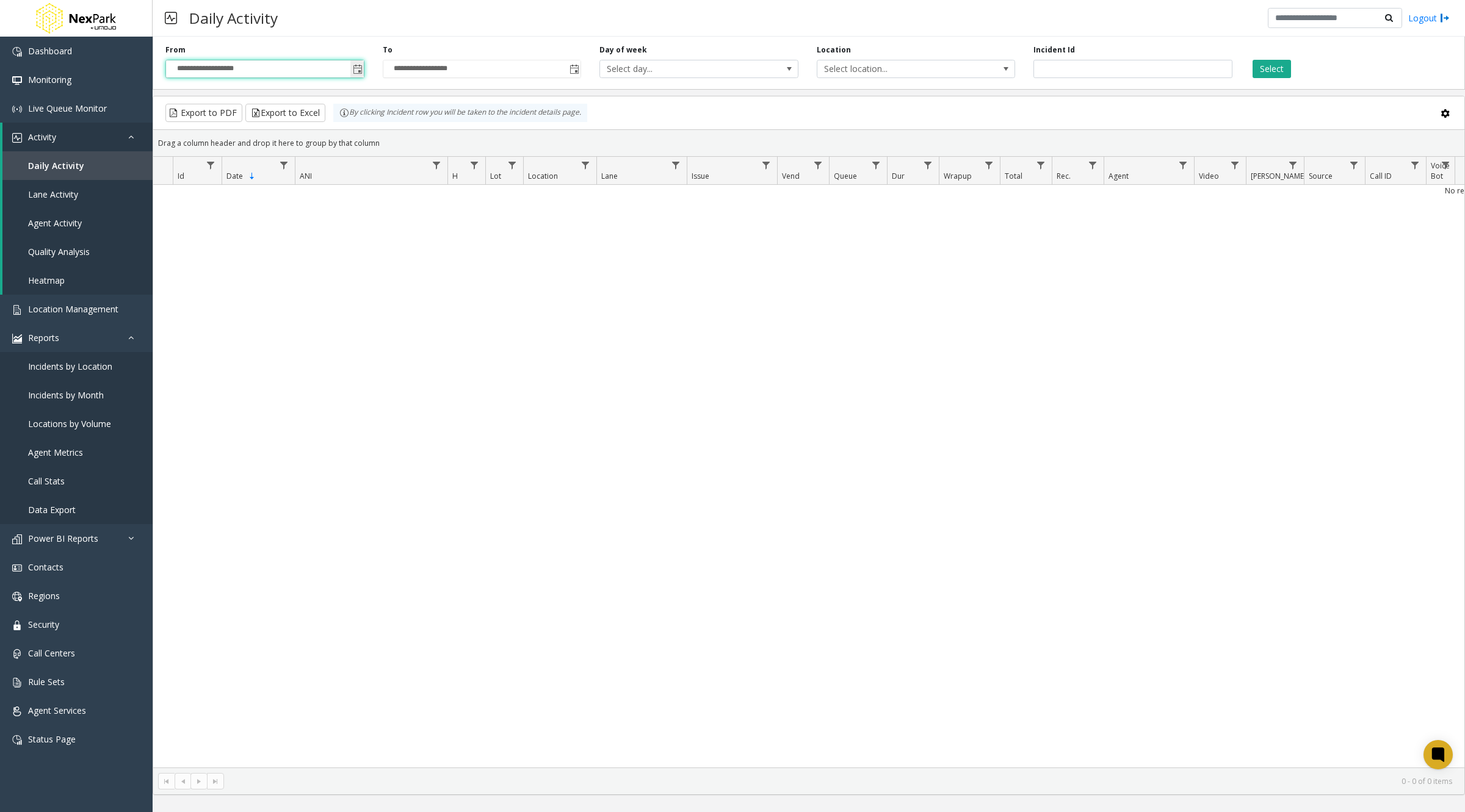
click at [331, 64] on input "**********" at bounding box center [265, 69] width 198 height 17
click at [355, 68] on span "Toggle popup" at bounding box center [358, 69] width 10 height 10
click at [512, 408] on div "No records available." at bounding box center [809, 476] width 1311 height 583
click at [975, 71] on span "Select location..." at bounding box center [897, 69] width 158 height 17
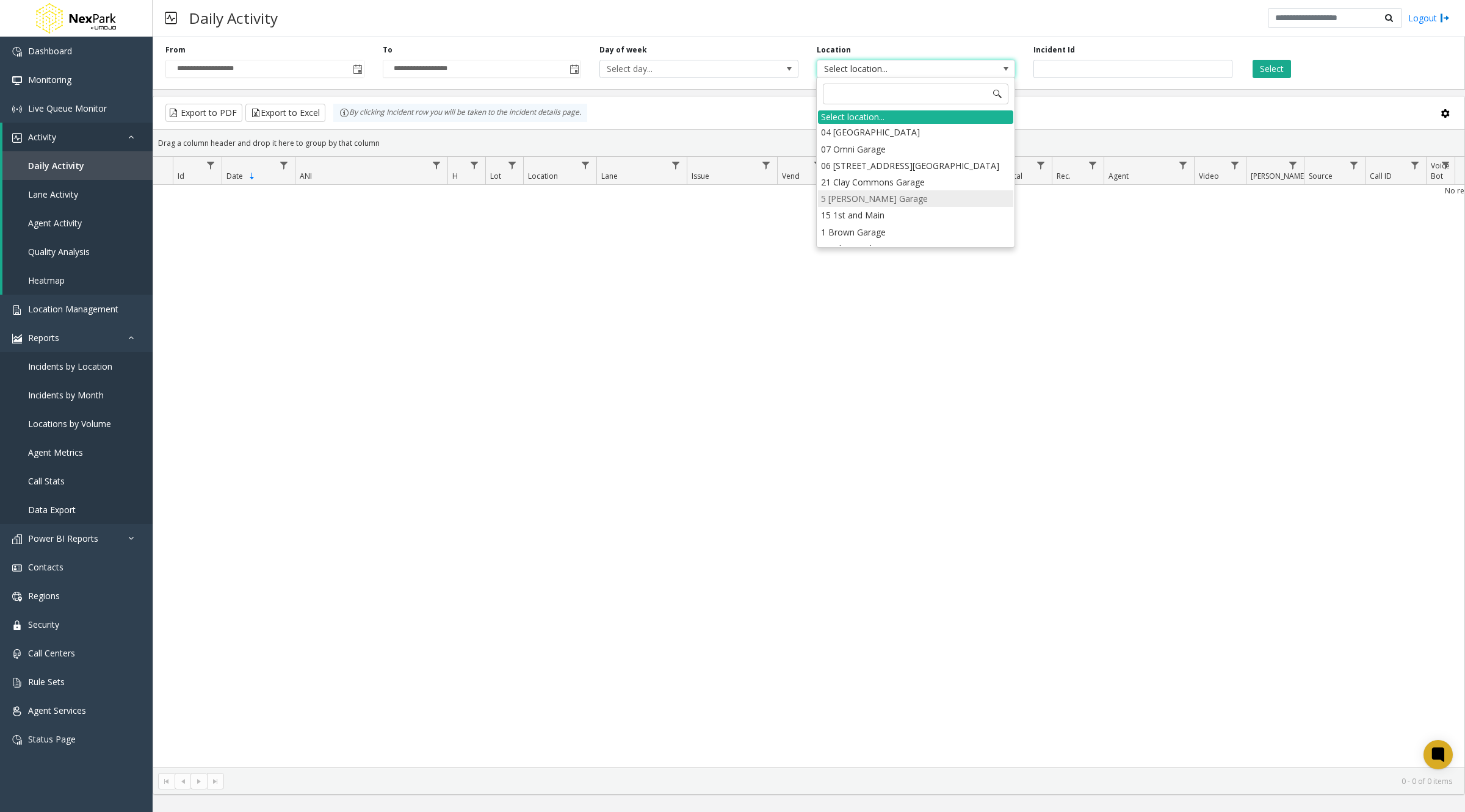
scroll to position [232, 0]
click at [938, 189] on li "27 Bank Tower lot" at bounding box center [915, 198] width 195 height 17
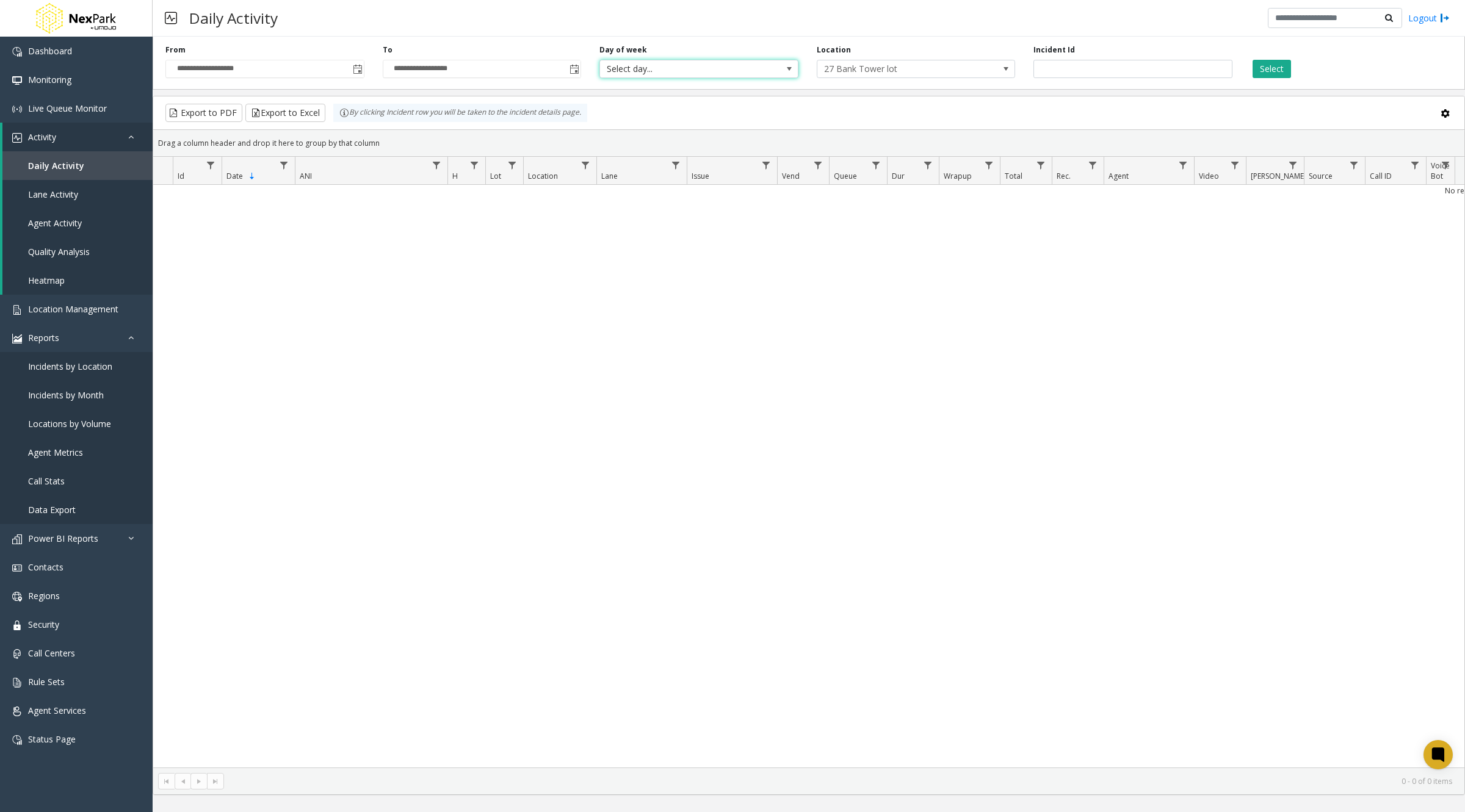
click at [738, 69] on span "Select day..." at bounding box center [679, 69] width 158 height 17
click at [717, 174] on li "[DATE]" at bounding box center [699, 182] width 195 height 17
click at [69, 164] on span "Daily Activity" at bounding box center [56, 165] width 56 height 11
click at [60, 160] on span "Daily Activity" at bounding box center [56, 165] width 56 height 11
click at [957, 58] on div "Location [STREET_ADDRESS]" at bounding box center [917, 61] width 217 height 34
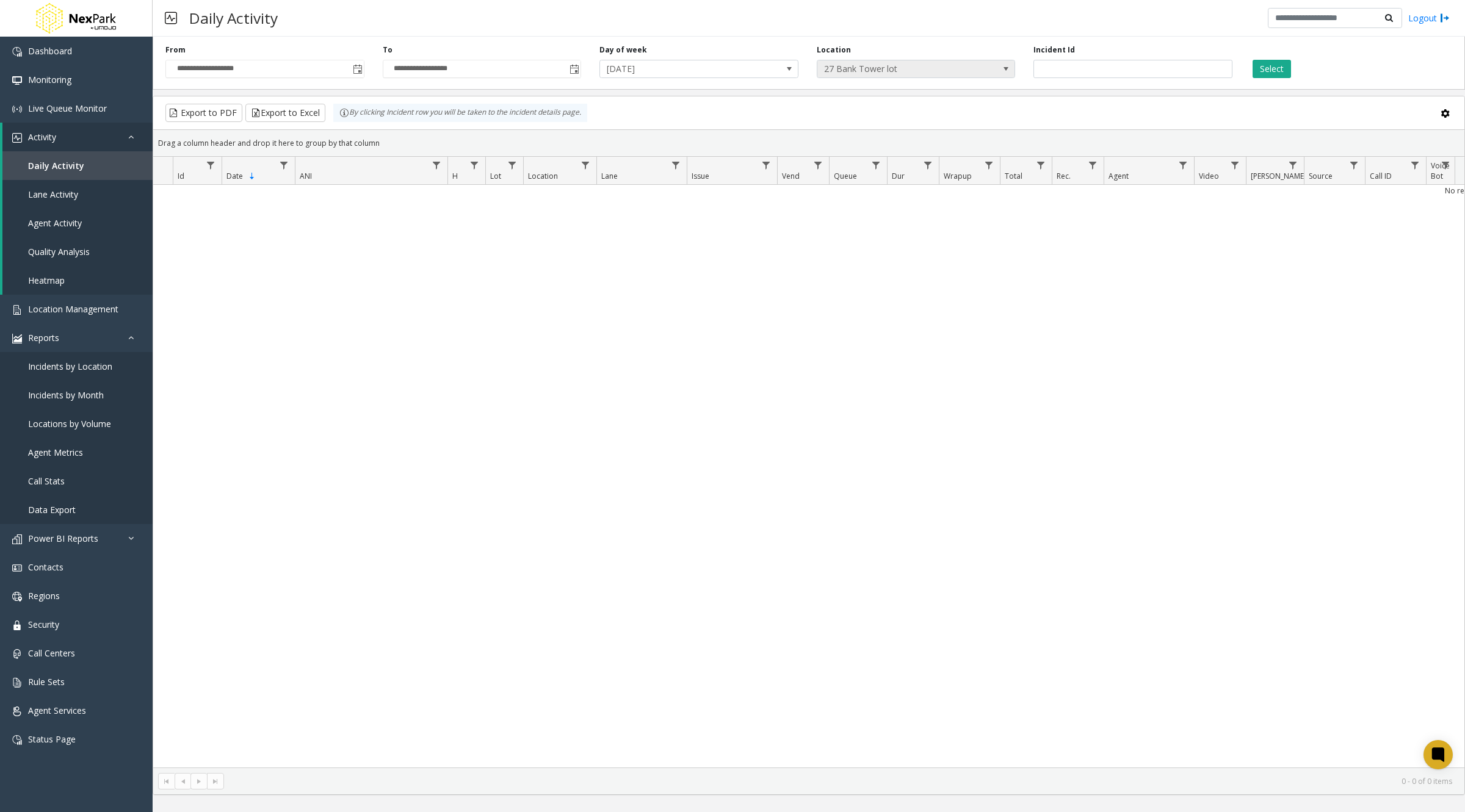
click at [925, 75] on span "27 Bank Tower lot" at bounding box center [897, 69] width 158 height 17
click at [880, 122] on div "Select location..." at bounding box center [915, 118] width 195 height 17
click at [358, 67] on span "Toggle popup" at bounding box center [358, 69] width 10 height 10
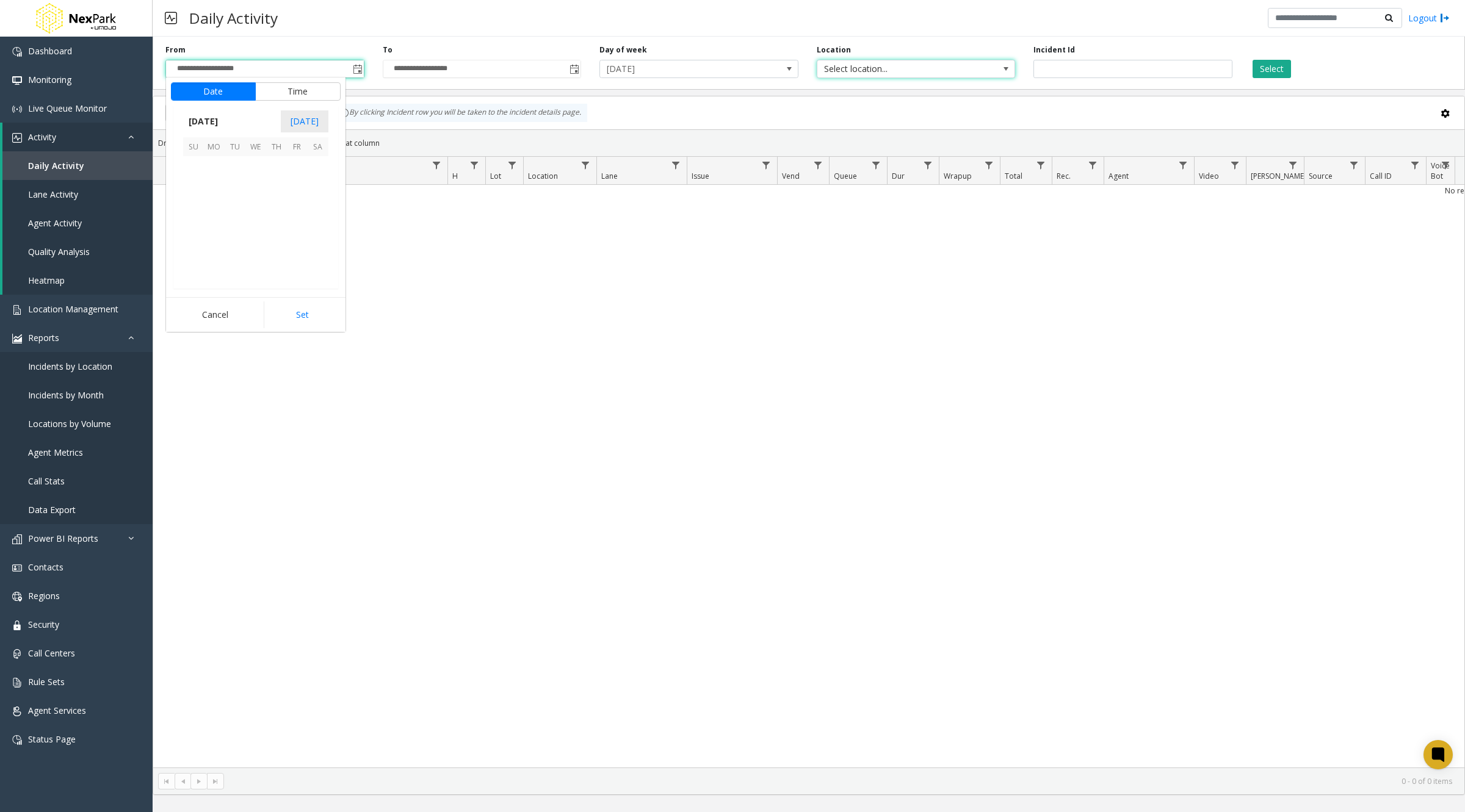
scroll to position [219081, 0]
click at [254, 164] on span "1" at bounding box center [256, 167] width 21 height 21
click at [312, 302] on button "Set" at bounding box center [303, 315] width 77 height 27
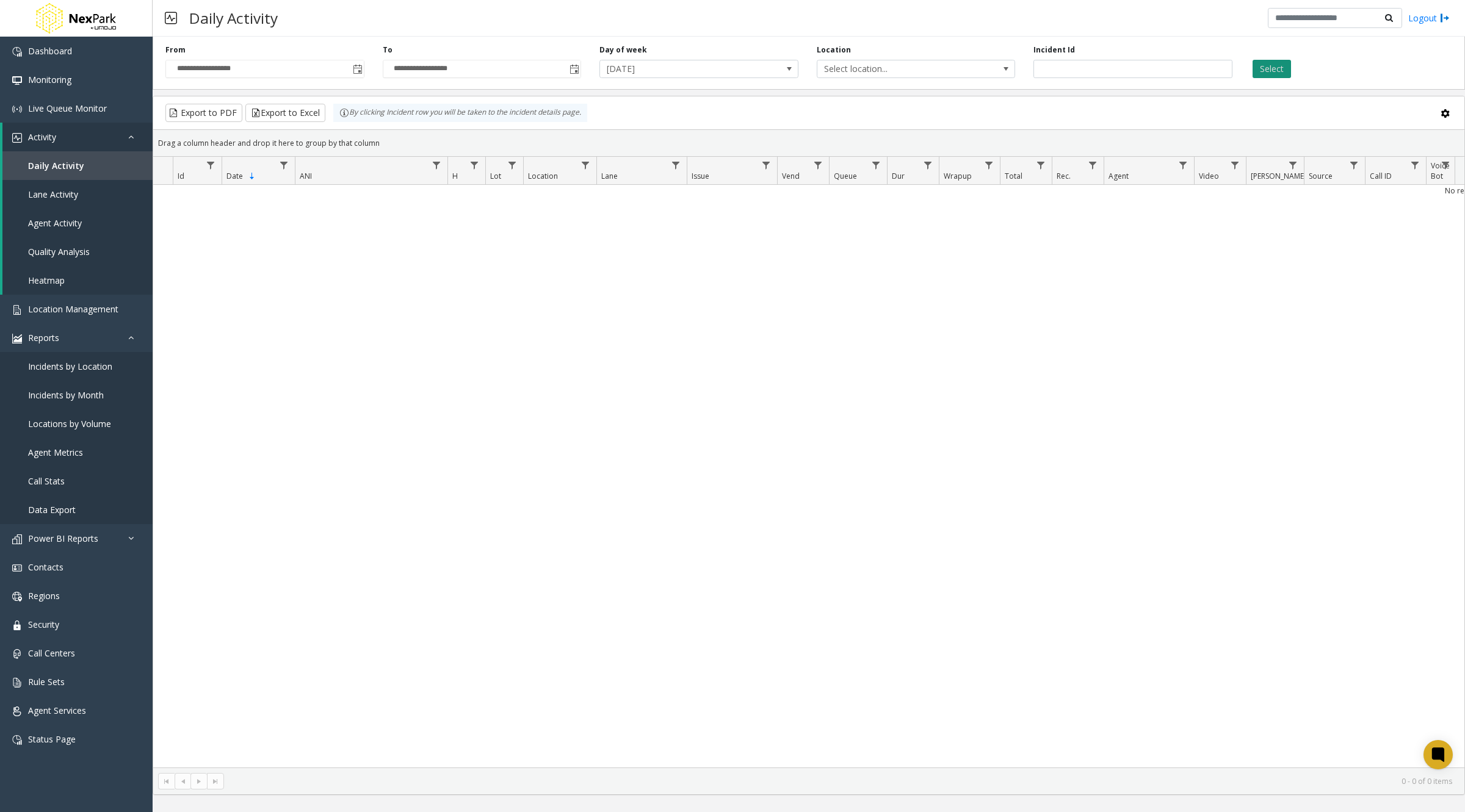
click at [1266, 70] on button "Select" at bounding box center [1272, 69] width 38 height 18
click at [356, 72] on span "Toggle popup" at bounding box center [358, 69] width 10 height 10
click at [353, 68] on span "Toggle popup" at bounding box center [358, 69] width 10 height 10
click at [356, 68] on span "Toggle popup" at bounding box center [358, 69] width 10 height 10
click at [356, 69] on span "Toggle popup" at bounding box center [358, 69] width 10 height 10
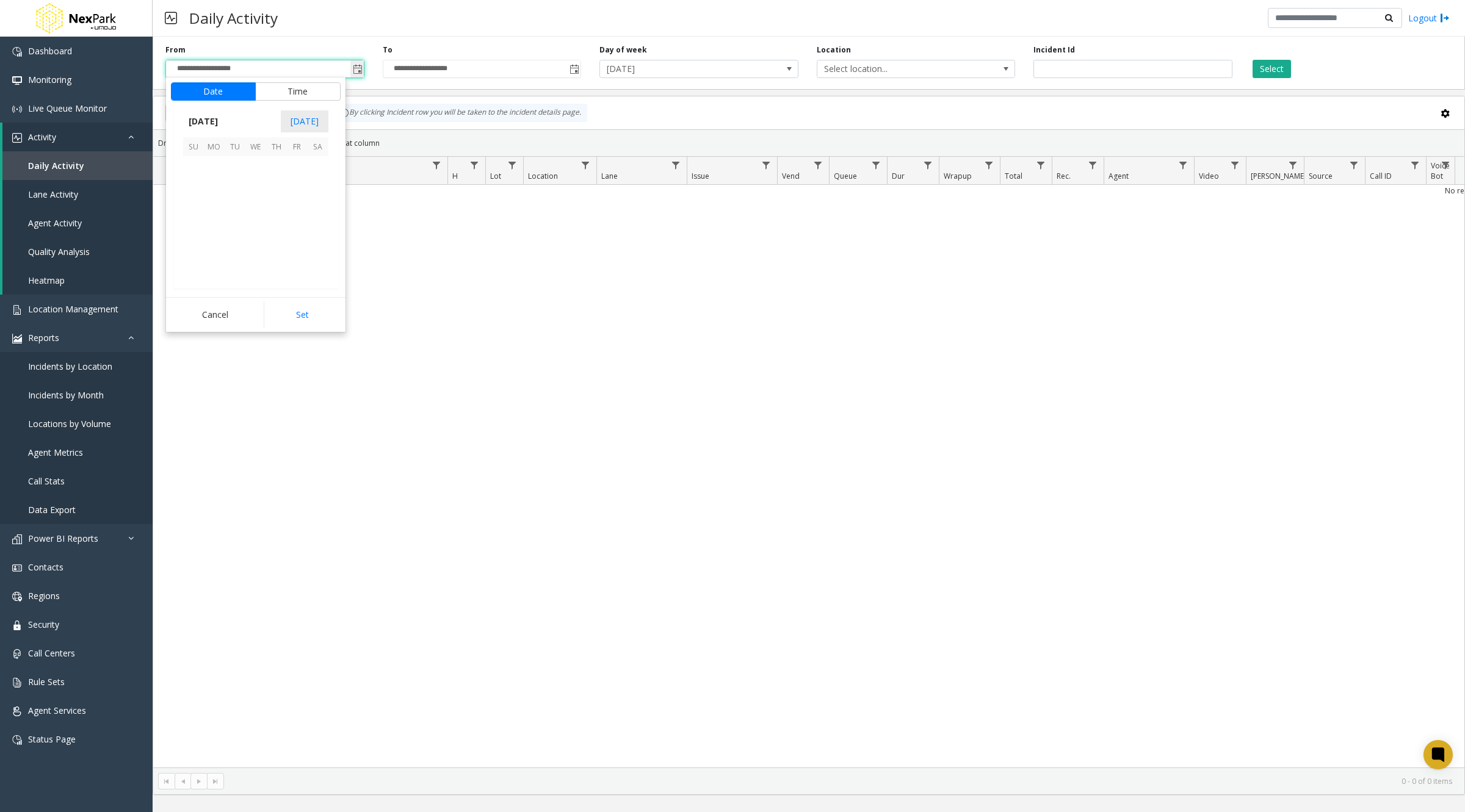
scroll to position [219081, 0]
click at [204, 118] on span "[DATE]" at bounding box center [203, 121] width 40 height 18
click at [187, 140] on span "Jan" at bounding box center [198, 149] width 29 height 29
click at [251, 166] on span "1" at bounding box center [256, 167] width 21 height 21
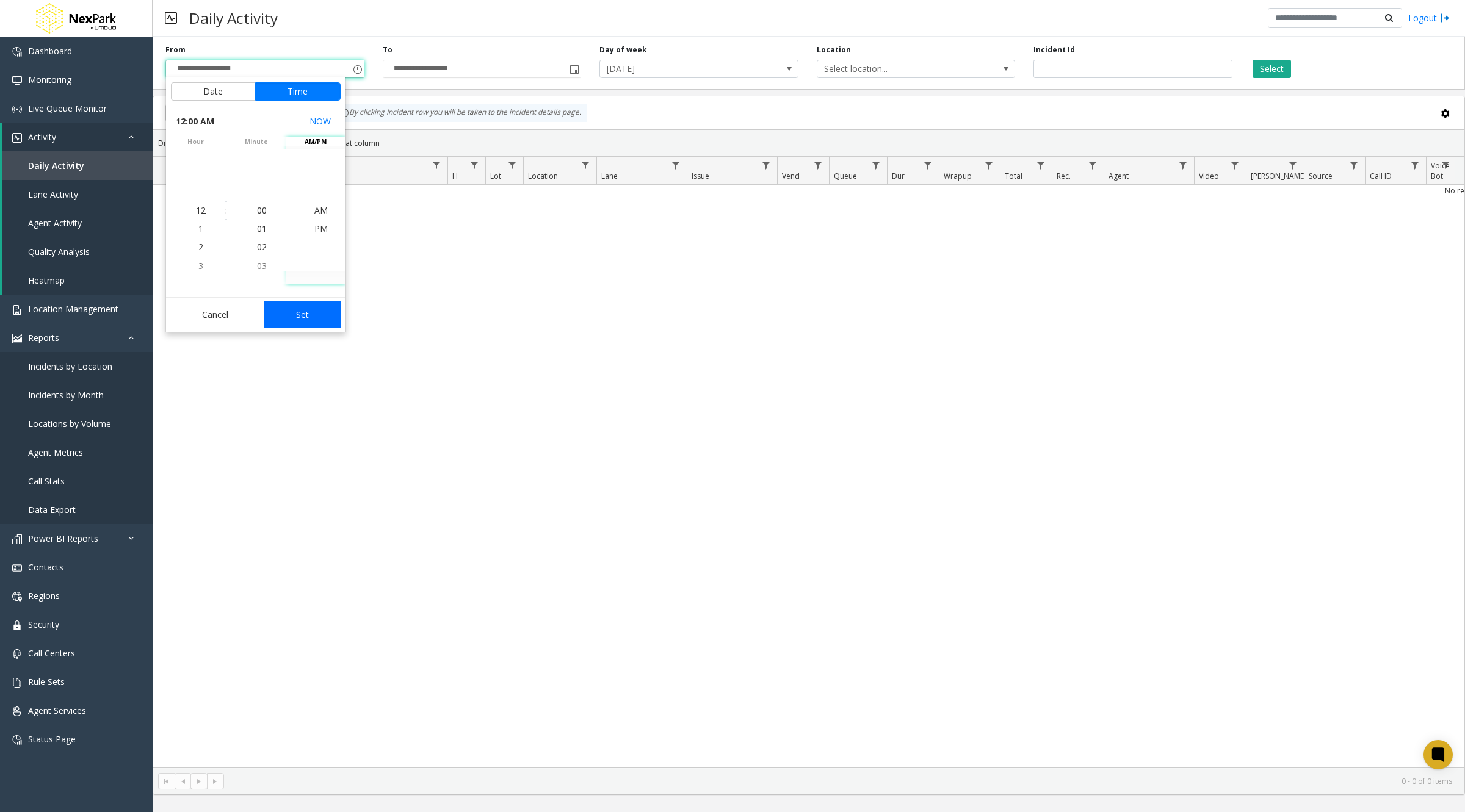
click at [309, 314] on button "Set" at bounding box center [303, 315] width 77 height 27
type input "**********"
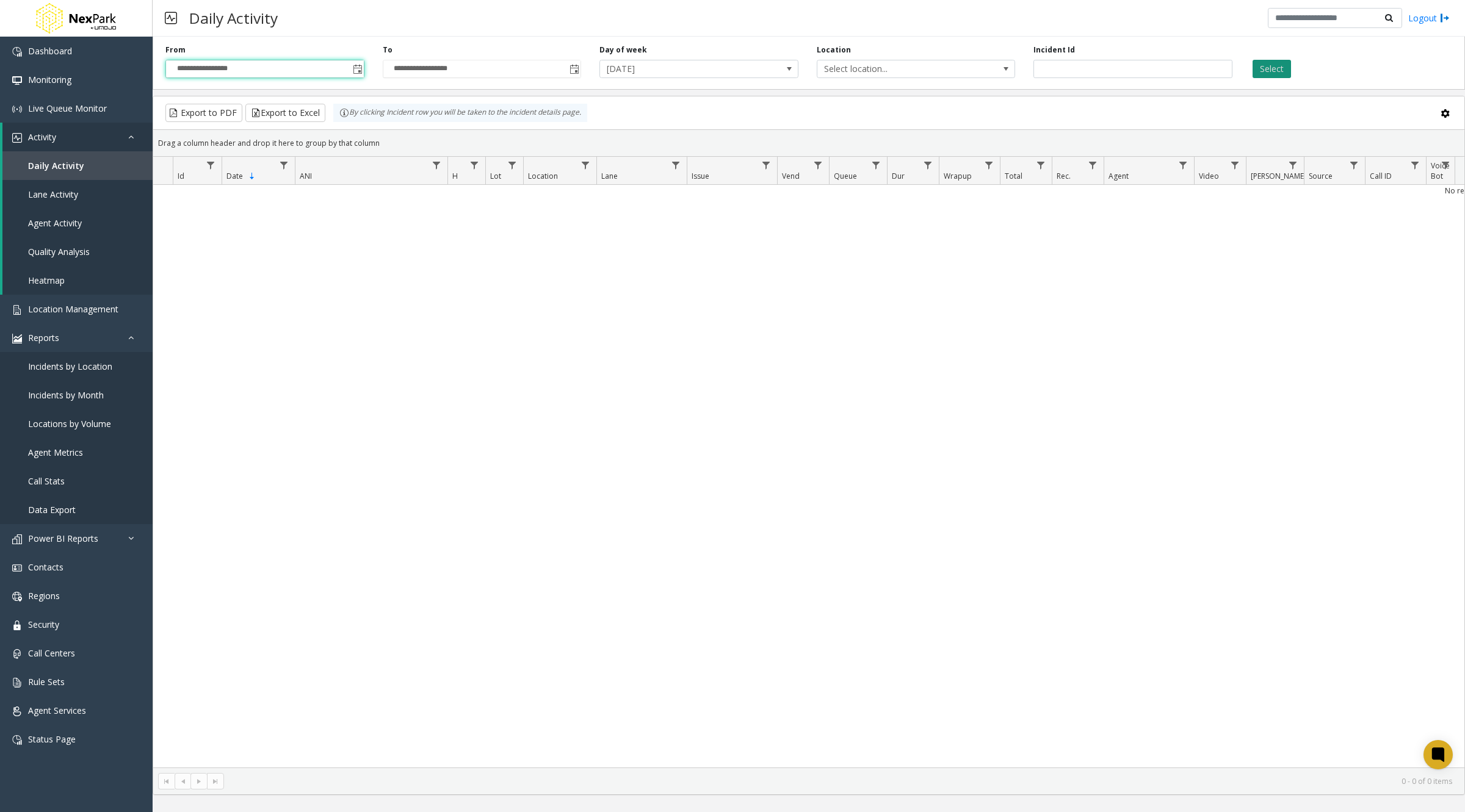
click at [1270, 68] on button "Select" at bounding box center [1272, 69] width 38 height 18
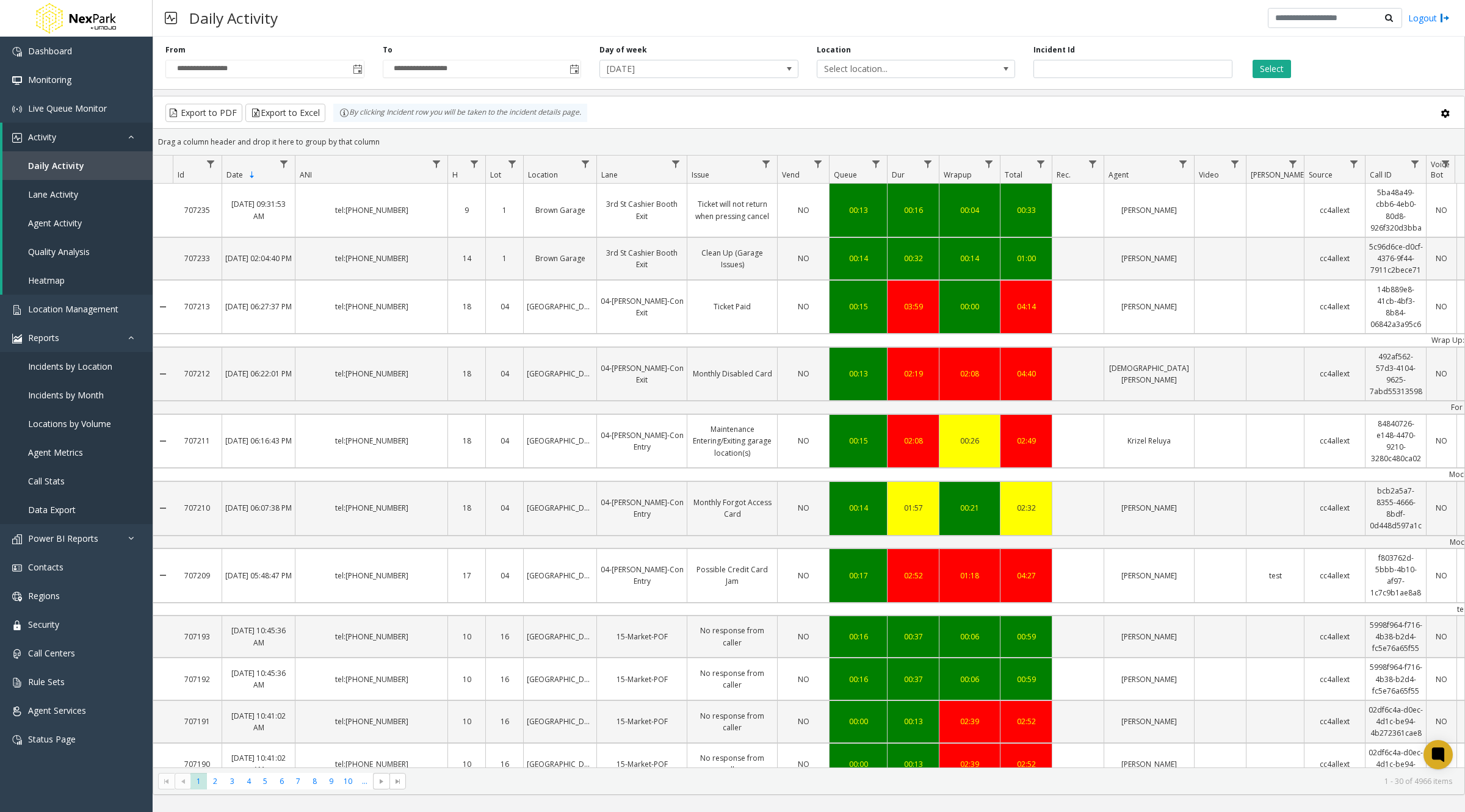
click at [840, 167] on th "Queue" at bounding box center [858, 169] width 58 height 28
click at [843, 177] on span "Queue" at bounding box center [845, 175] width 23 height 11
click at [852, 174] on span "Queue" at bounding box center [845, 174] width 23 height 11
click at [897, 171] on span "Dur" at bounding box center [898, 175] width 13 height 11
click at [879, 191] on icon "Data table" at bounding box center [881, 192] width 8 height 8
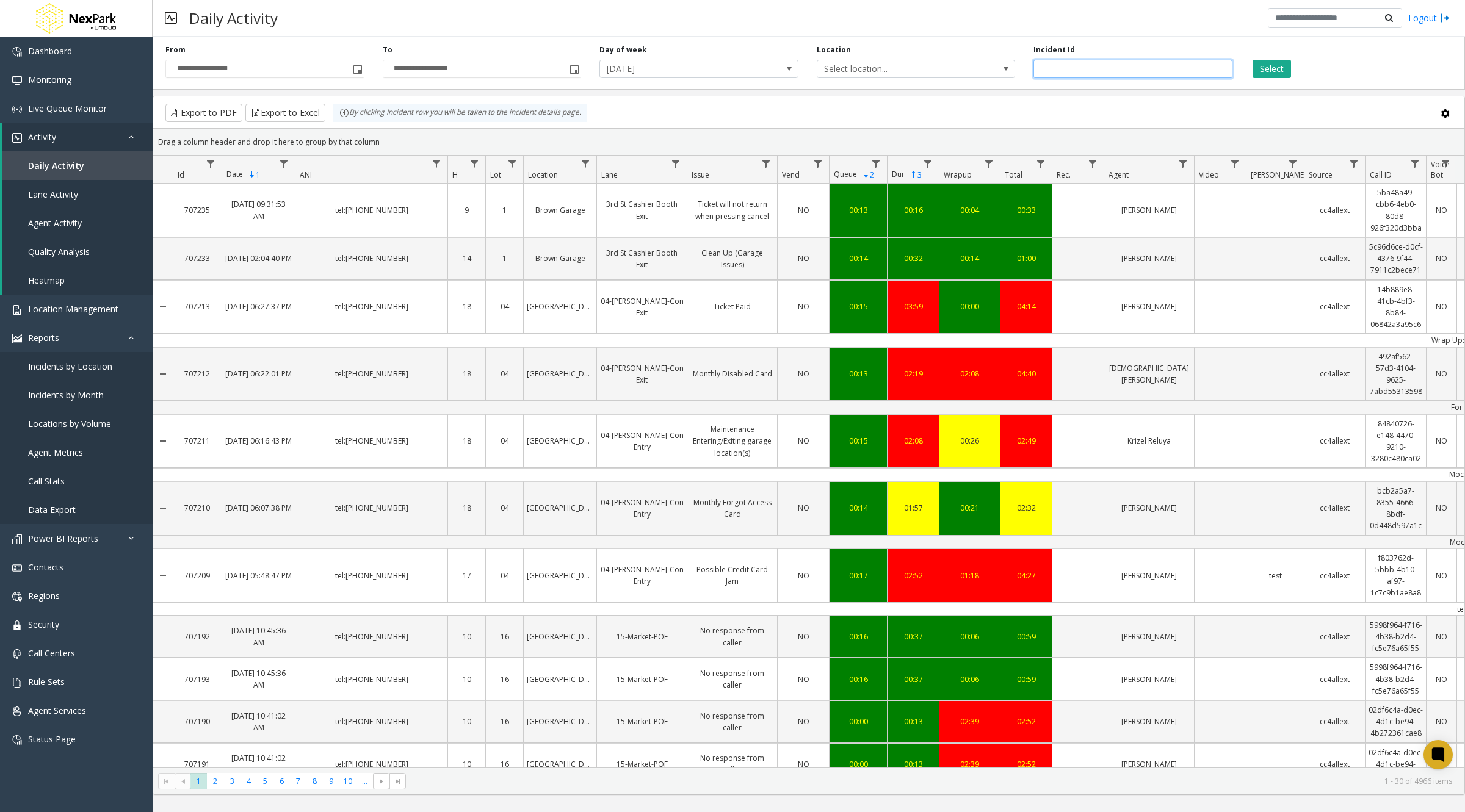
click at [1052, 63] on input "number" at bounding box center [1133, 69] width 199 height 18
paste input "****"
click at [993, 706] on icon "Data table" at bounding box center [994, 709] width 8 height 8
drag, startPoint x: 1067, startPoint y: 66, endPoint x: 1002, endPoint y: 63, distance: 65.1
click at [1002, 63] on div "**********" at bounding box center [809, 60] width 1313 height 58
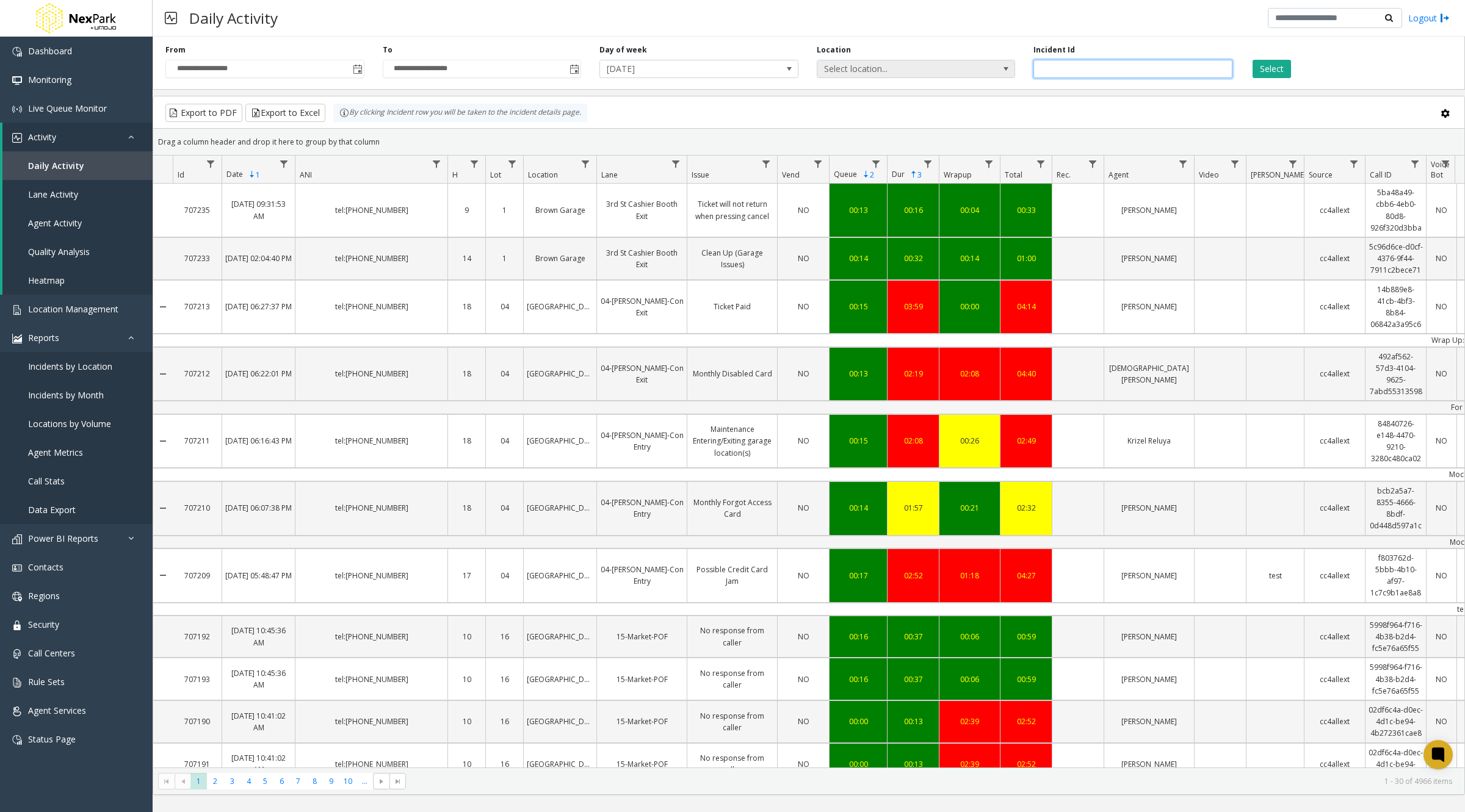
paste input "number"
type input "****"
click at [769, 420] on icon "Data table" at bounding box center [771, 424] width 8 height 8
drag, startPoint x: 1051, startPoint y: 67, endPoint x: 1015, endPoint y: 63, distance: 36.2
click at [1015, 63] on div "**********" at bounding box center [809, 60] width 1313 height 58
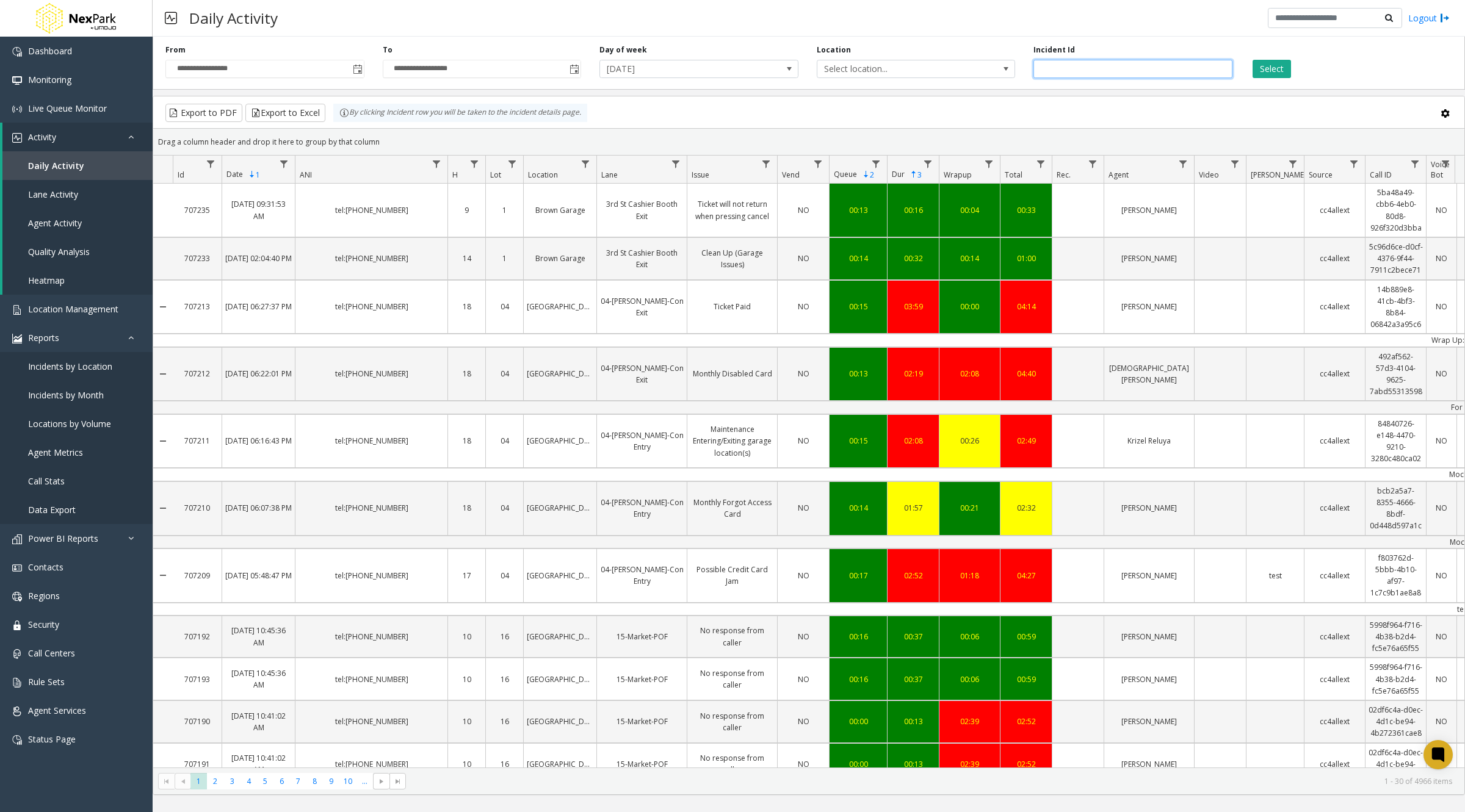
paste input "number"
click at [1015, 63] on div "Location Select location..." at bounding box center [917, 61] width 217 height 34
click at [1073, 66] on input "number" at bounding box center [1133, 69] width 199 height 18
click at [769, 420] on icon "Data table" at bounding box center [771, 424] width 8 height 8
click at [1076, 71] on input "number" at bounding box center [1133, 69] width 199 height 18
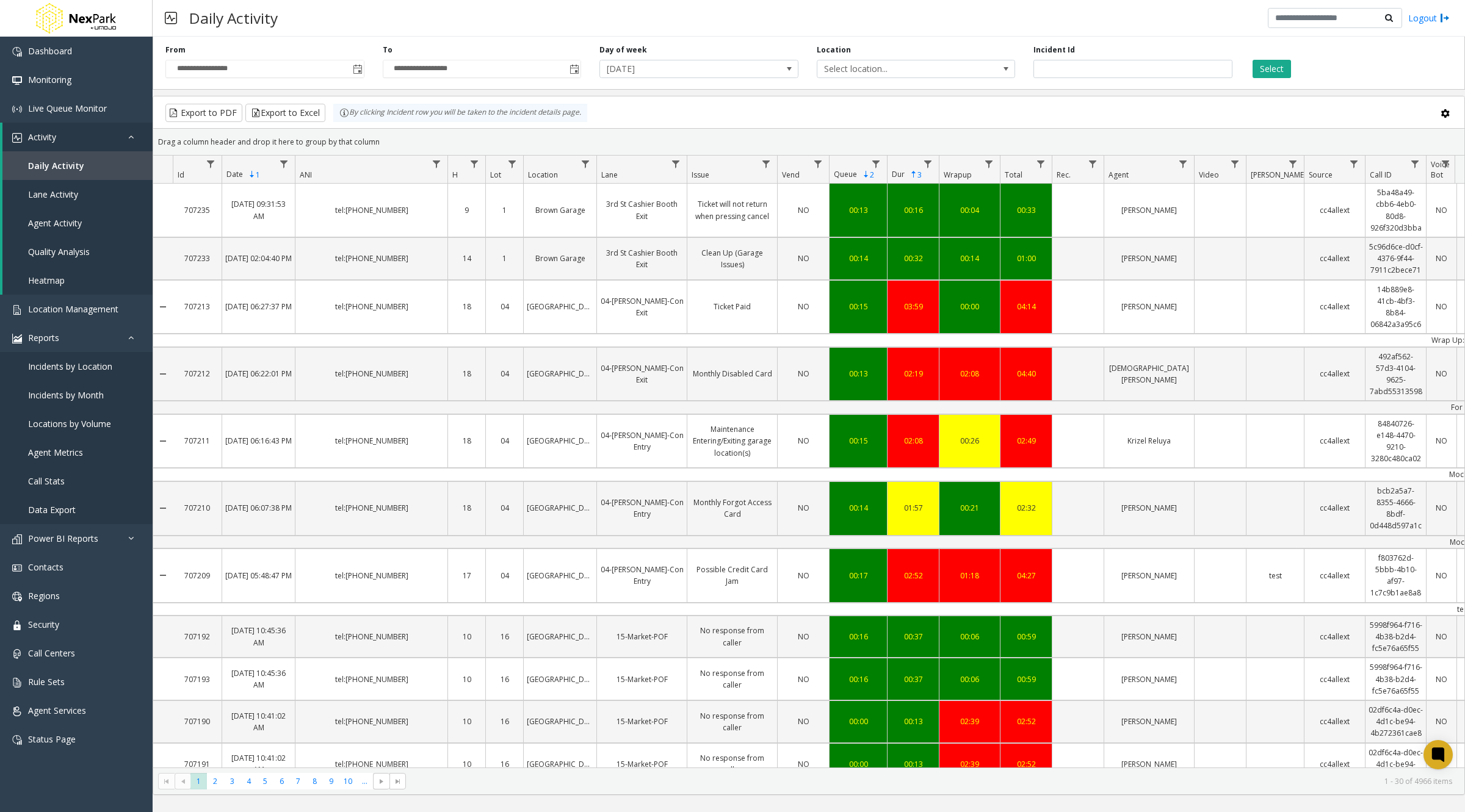
click at [1339, 47] on div "Select" at bounding box center [1350, 61] width 217 height 34
click at [283, 109] on button "Export to Excel" at bounding box center [285, 113] width 80 height 18
click at [299, 110] on button "Export to Excel" at bounding box center [285, 113] width 80 height 18
click at [1162, 24] on div "Daily Activity Logout" at bounding box center [809, 18] width 1313 height 37
click at [302, 112] on button "Export to Excel" at bounding box center [285, 113] width 80 height 18
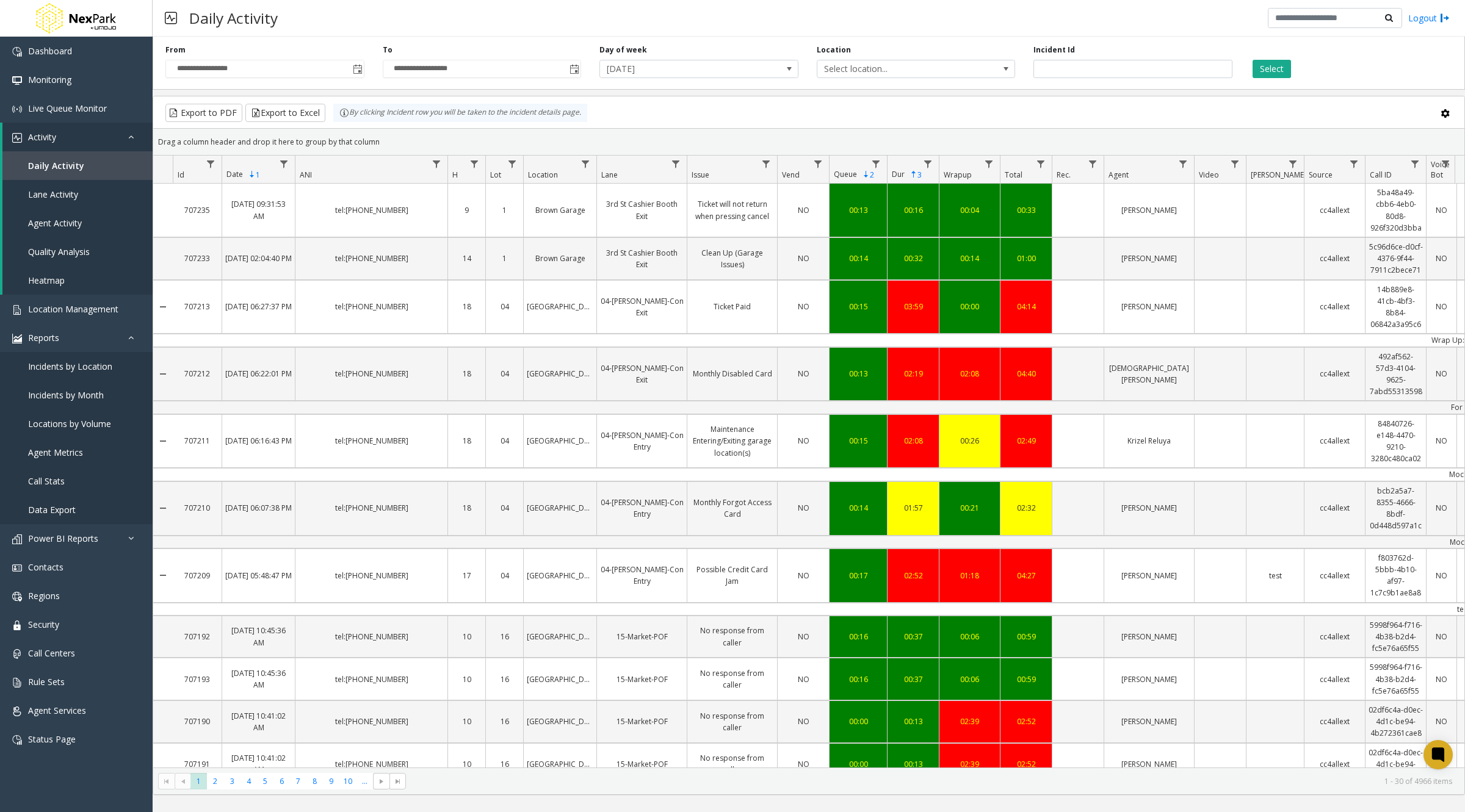
drag, startPoint x: 1159, startPoint y: 32, endPoint x: 1193, endPoint y: 50, distance: 38.5
click at [1159, 32] on div "Daily Activity Logout" at bounding box center [809, 18] width 1313 height 37
click at [1276, 60] on button "Select" at bounding box center [1272, 69] width 38 height 18
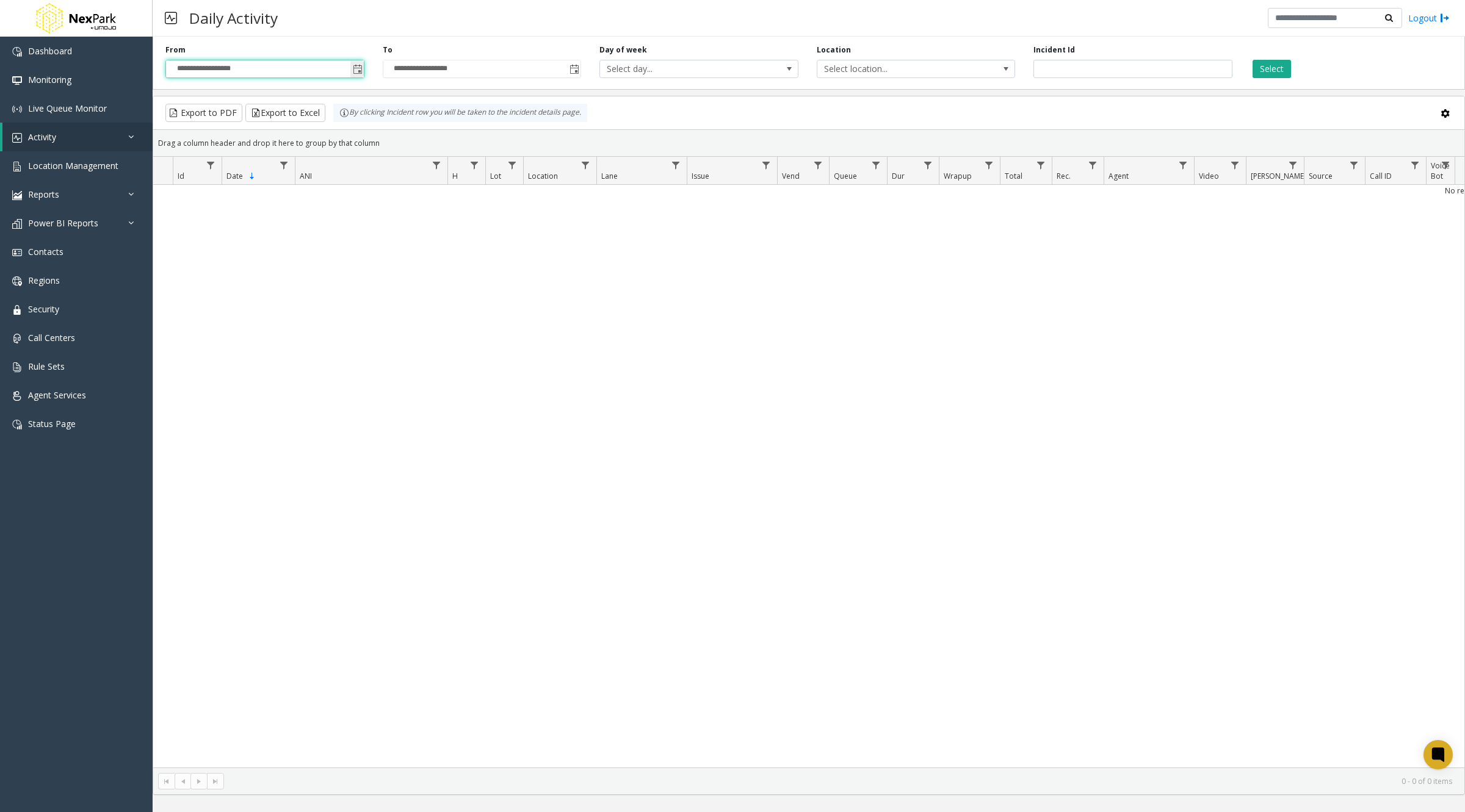
drag, startPoint x: 180, startPoint y: 66, endPoint x: 318, endPoint y: 71, distance: 138.1
click at [318, 71] on input "**********" at bounding box center [265, 69] width 198 height 17
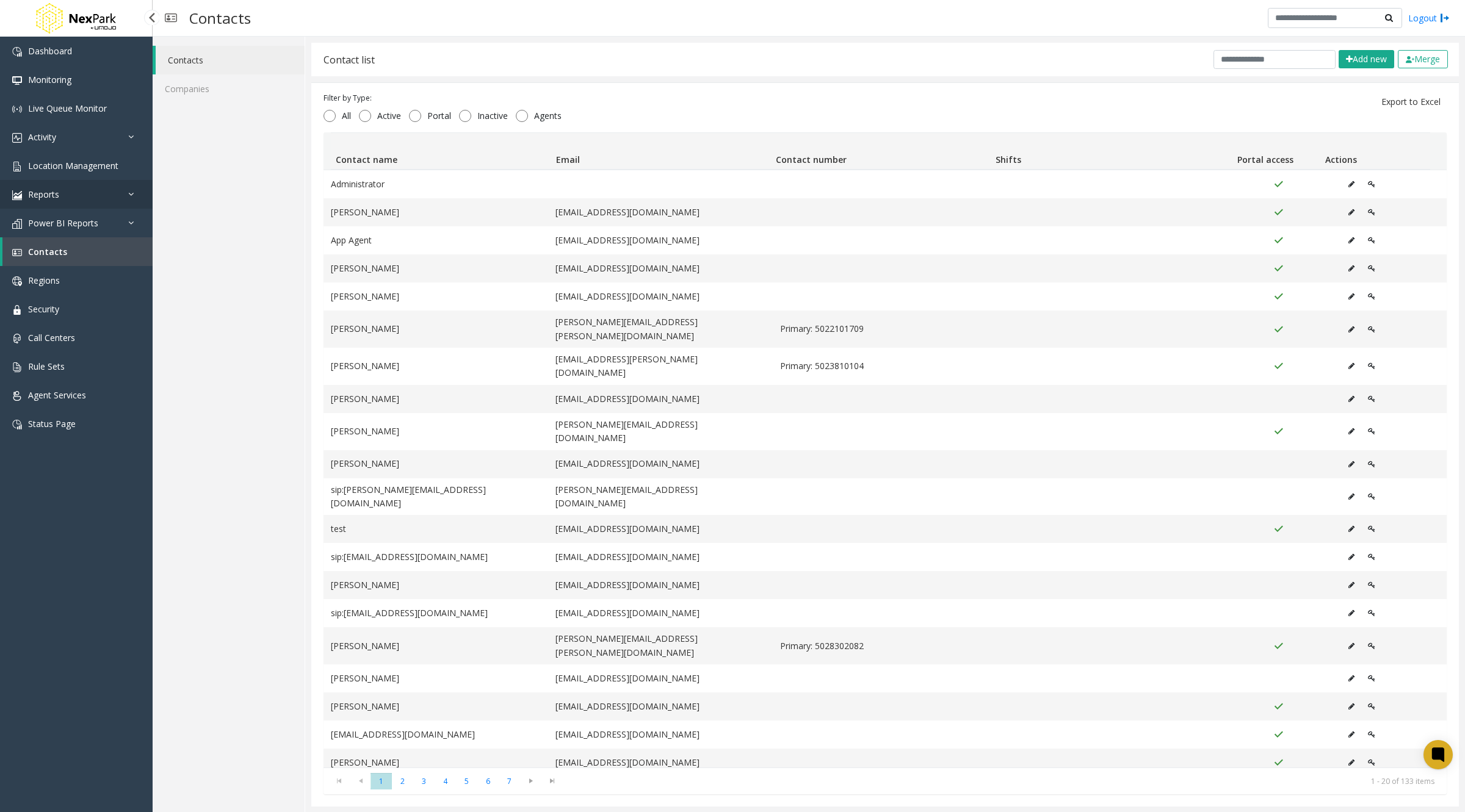
click at [46, 188] on span "Reports" at bounding box center [43, 194] width 31 height 11
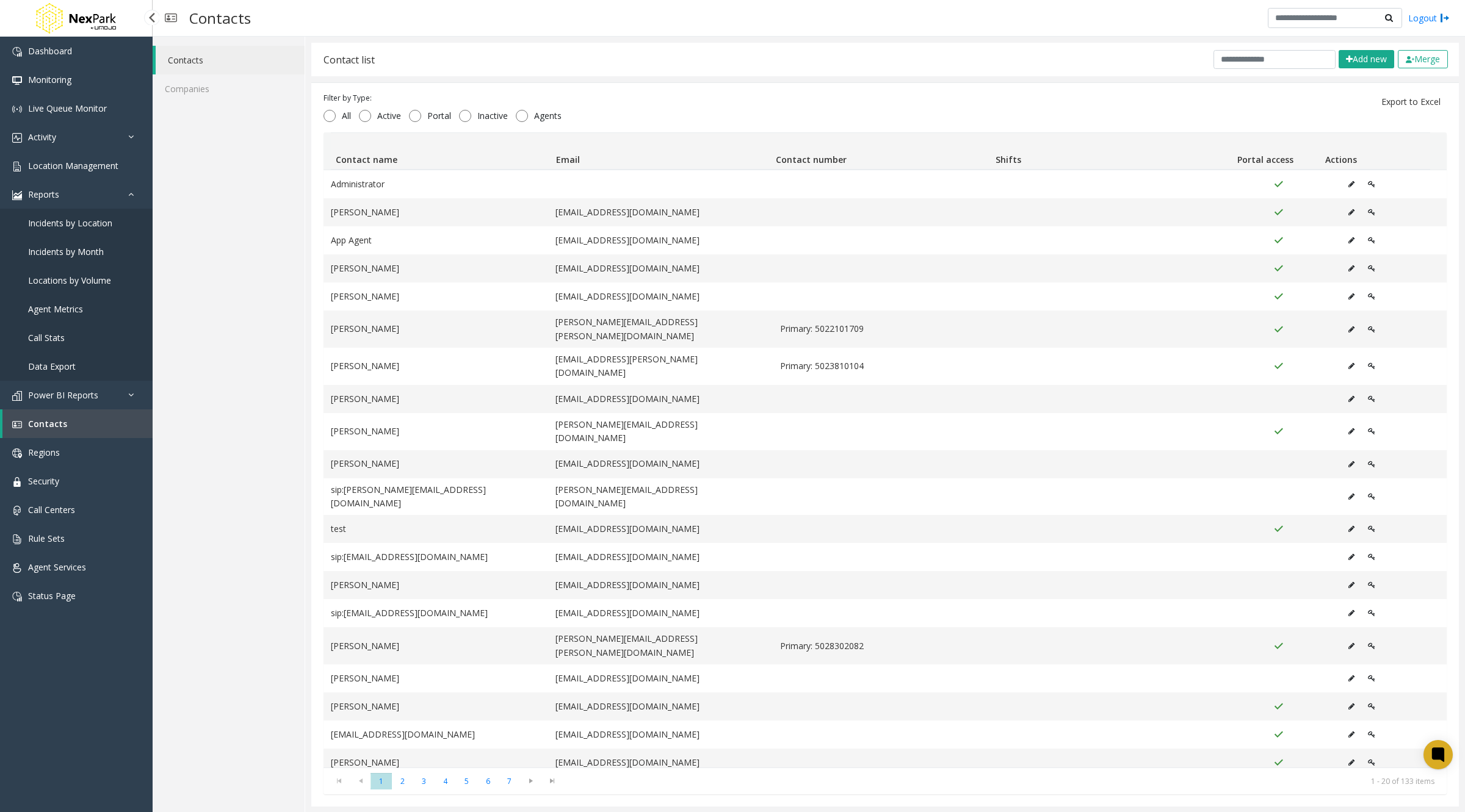
click at [56, 222] on span "Incidents by Location" at bounding box center [70, 222] width 84 height 11
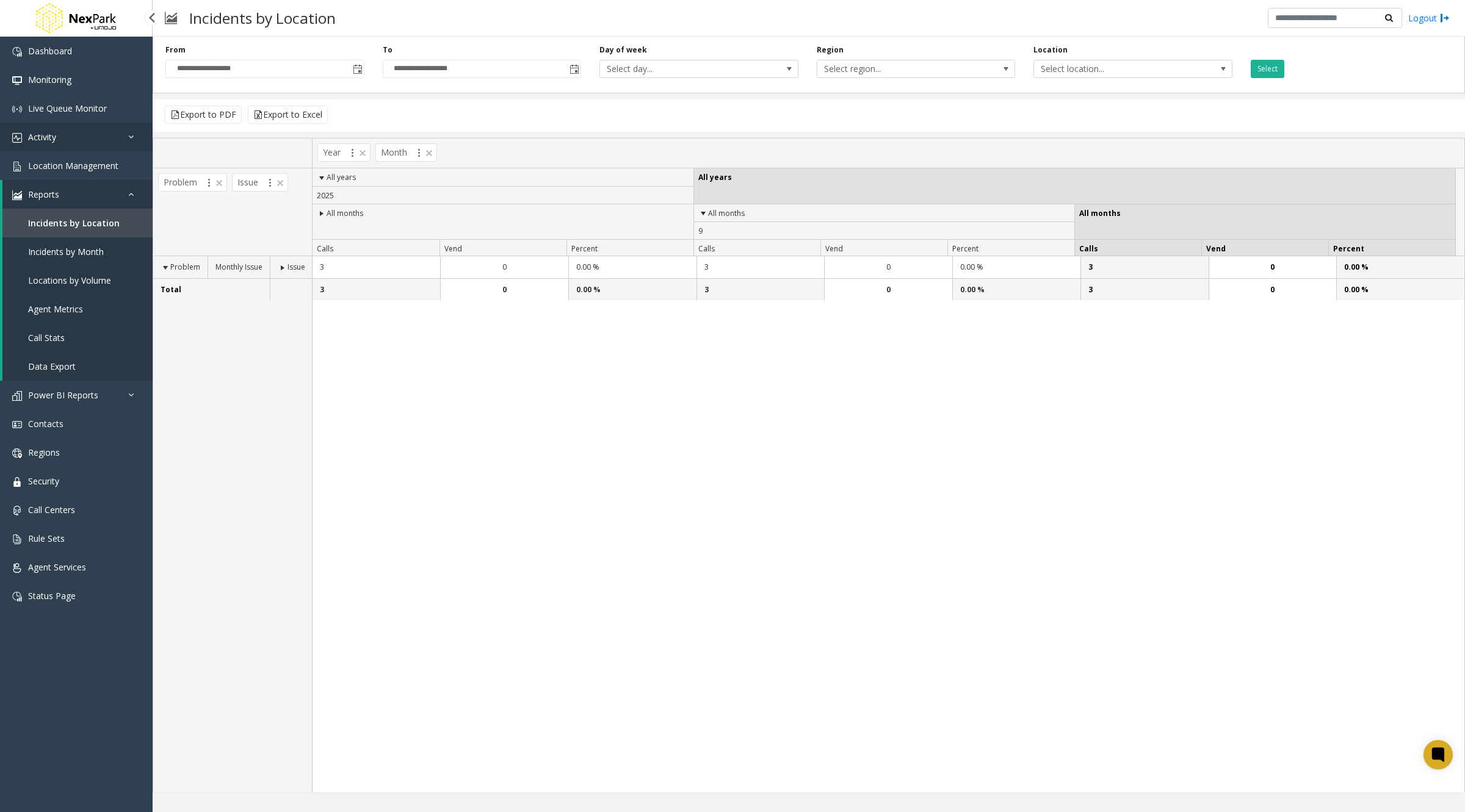
click at [56, 135] on span "Activity" at bounding box center [41, 136] width 28 height 11
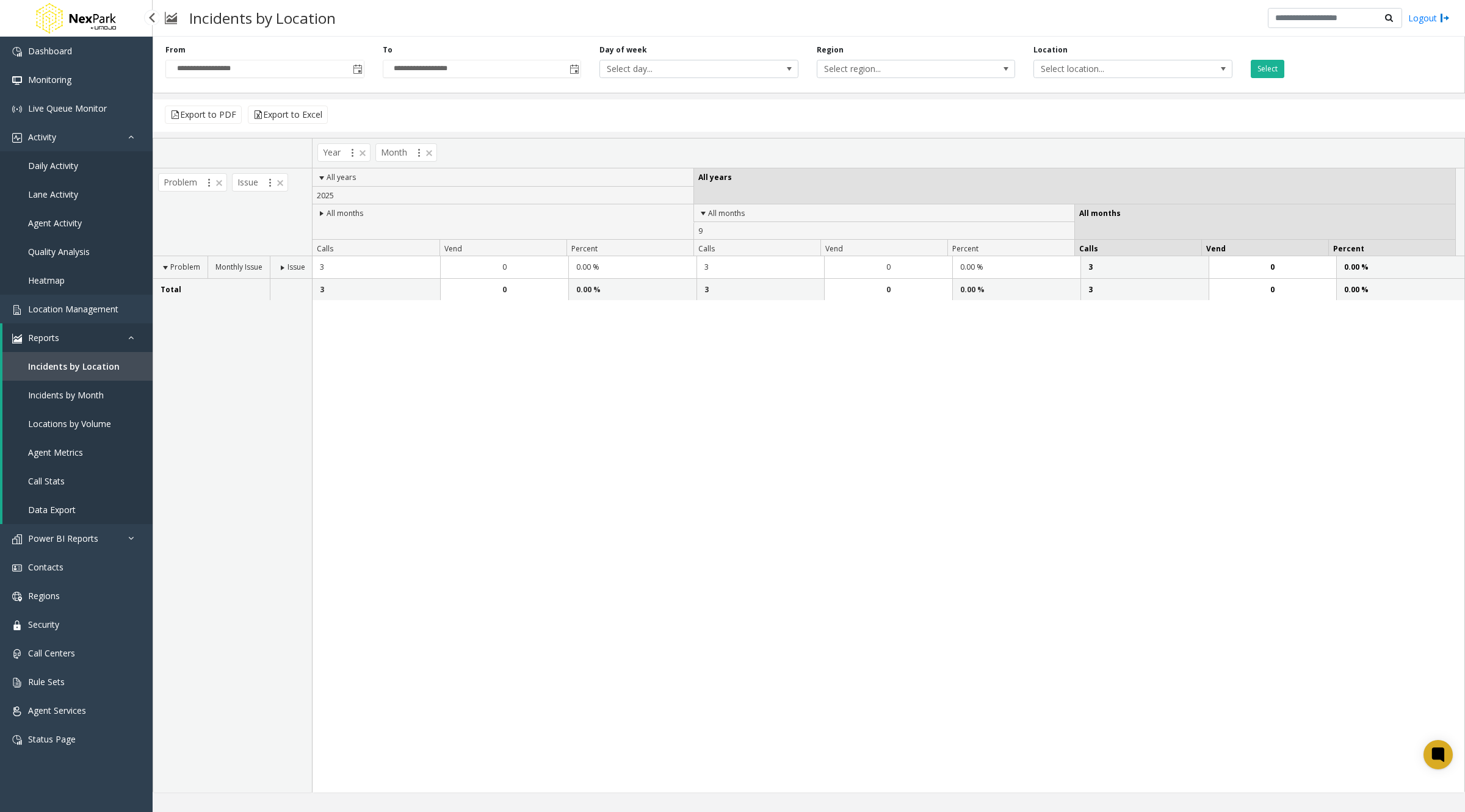
click at [63, 167] on span "Daily Activity" at bounding box center [53, 165] width 50 height 11
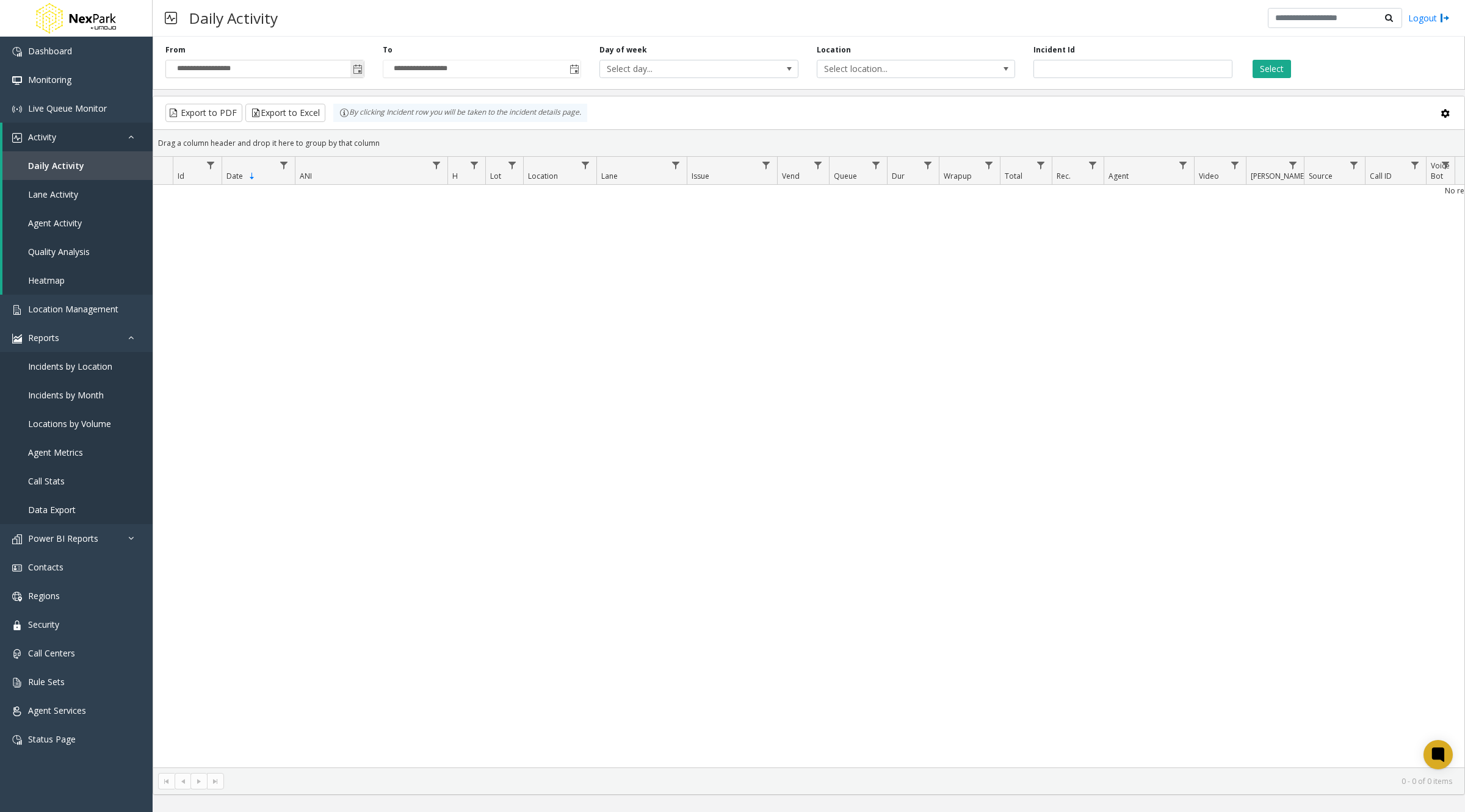
click at [355, 69] on span "Toggle popup" at bounding box center [358, 69] width 10 height 10
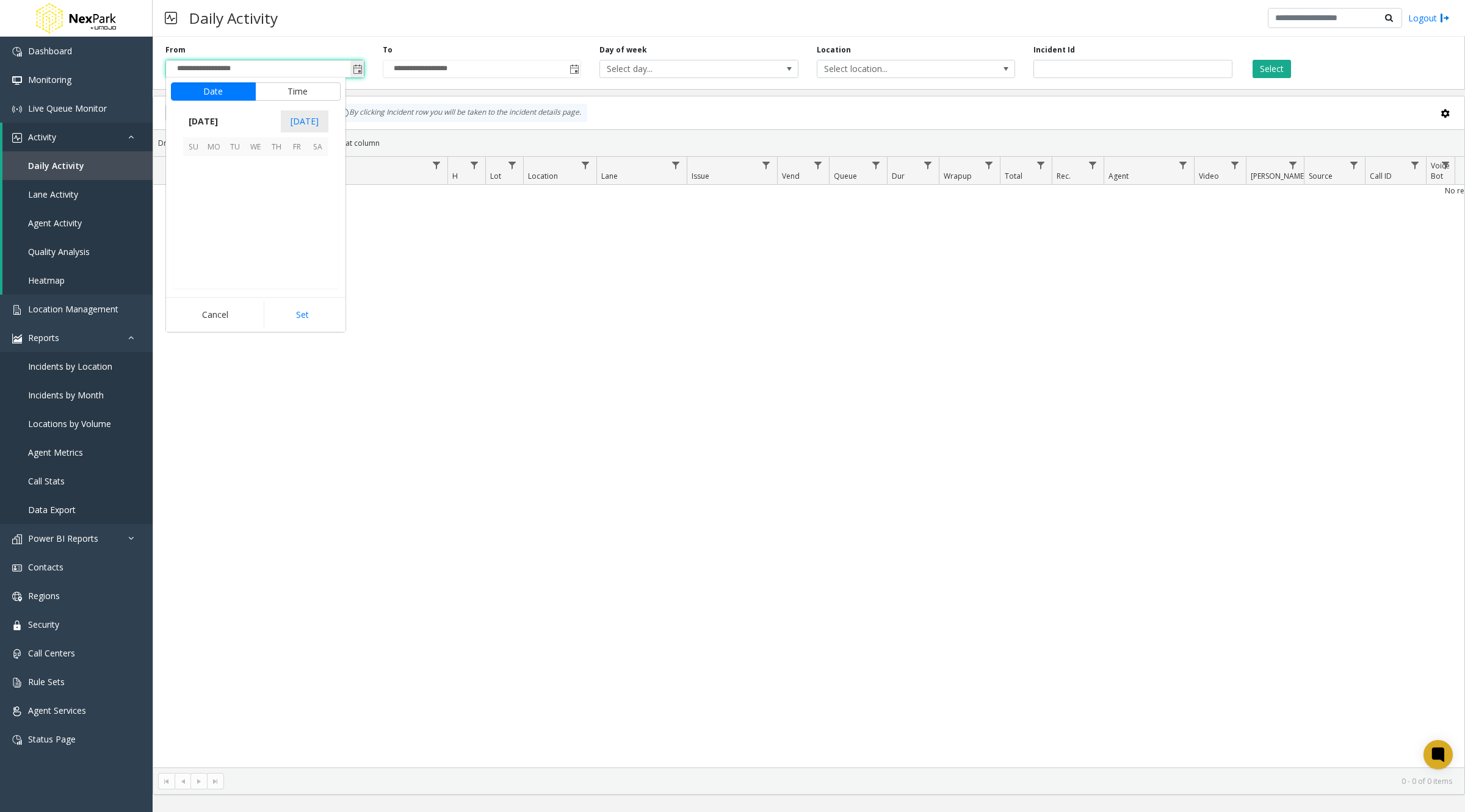
scroll to position [219081, 0]
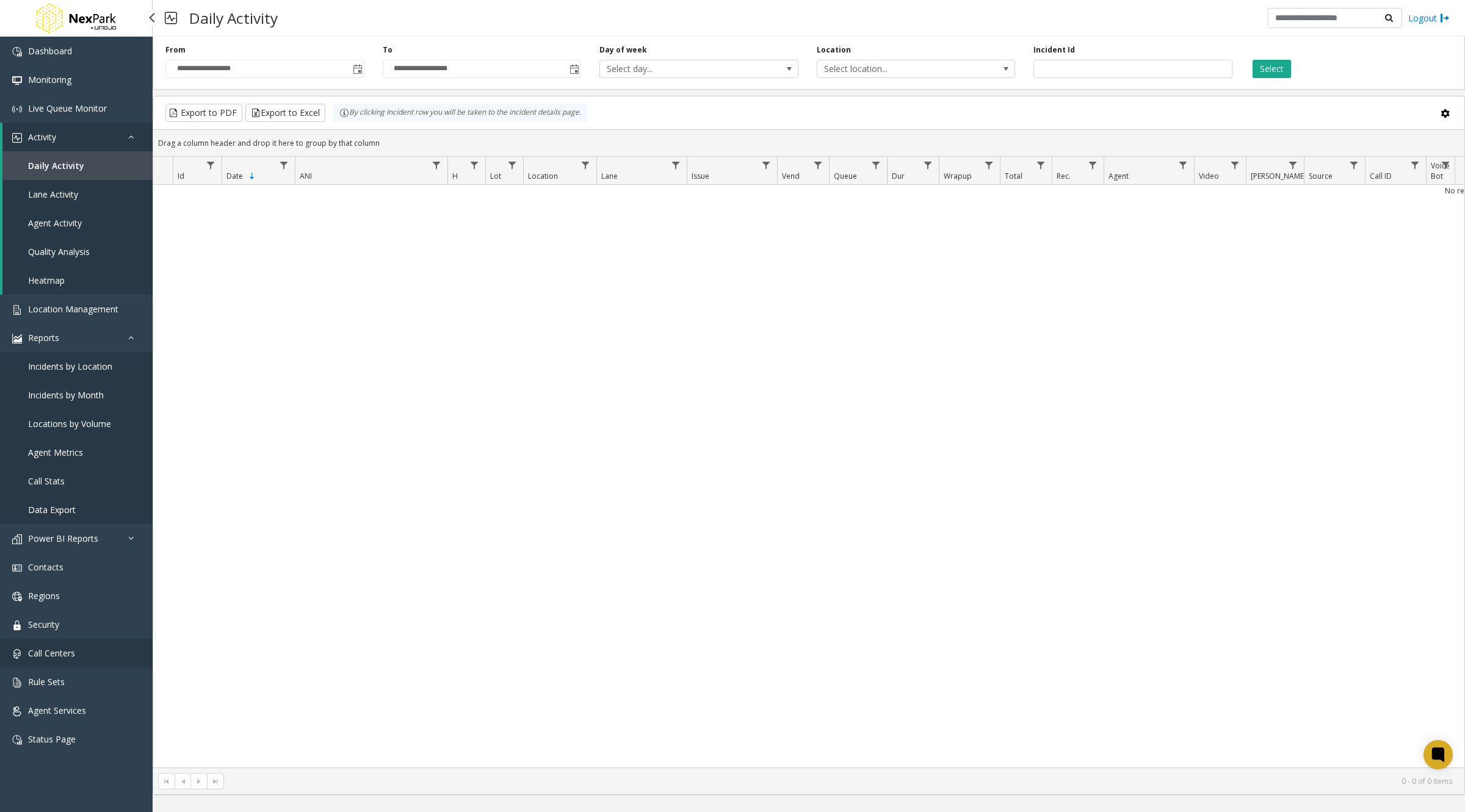
click at [72, 654] on span "Call Centers" at bounding box center [51, 653] width 47 height 11
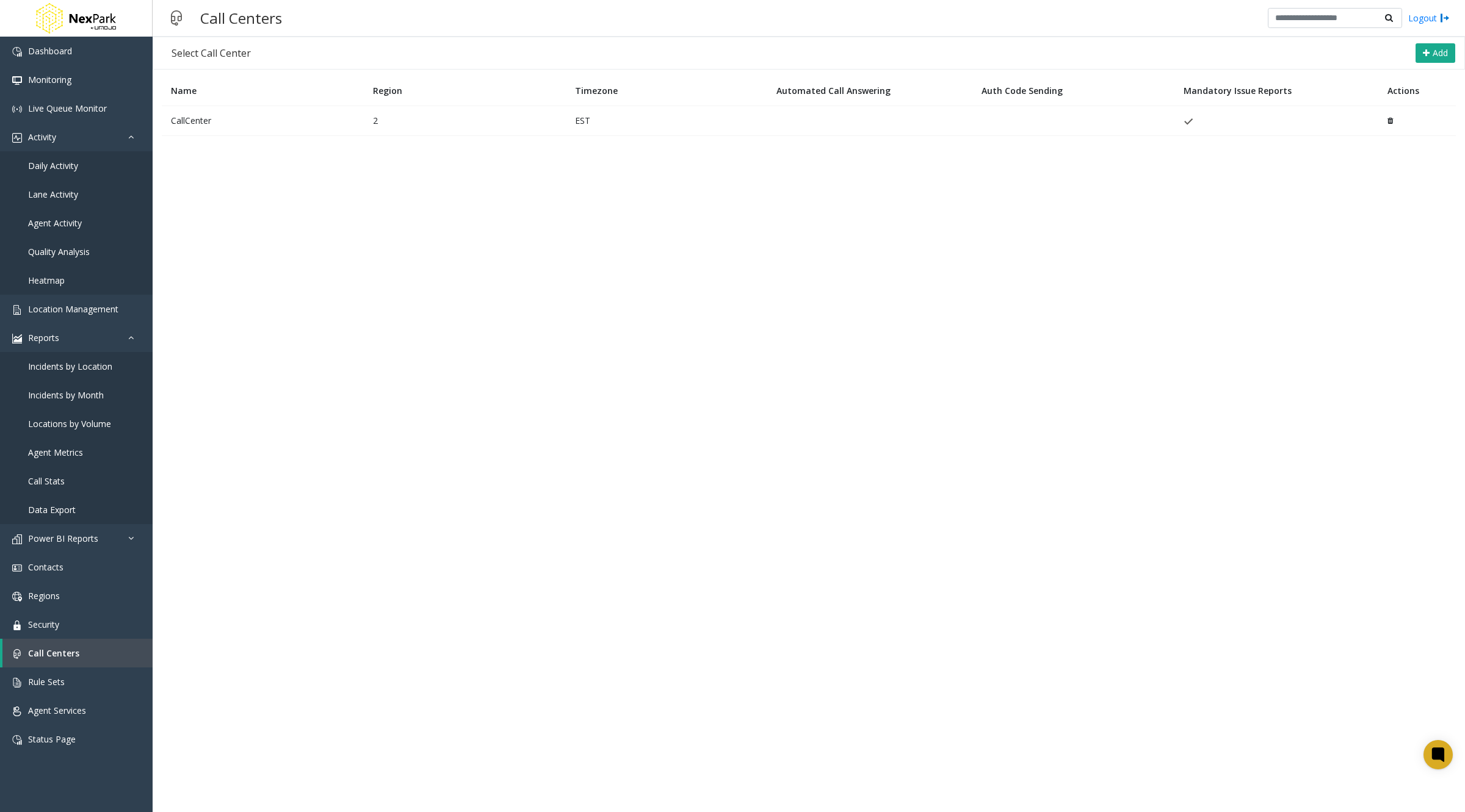
click at [195, 117] on td "CallCenter" at bounding box center [263, 121] width 202 height 30
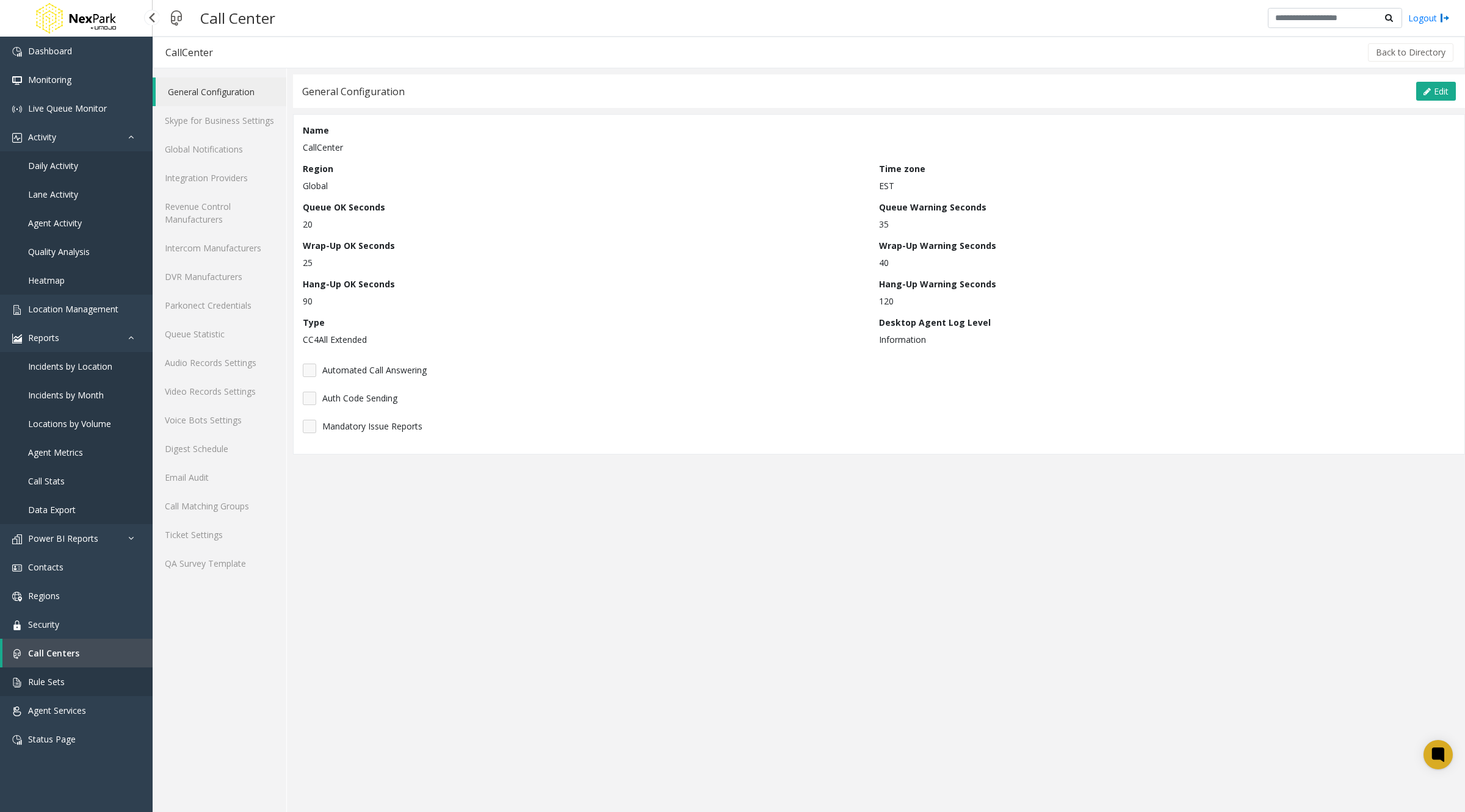
click at [54, 679] on span "Rule Sets" at bounding box center [46, 682] width 37 height 11
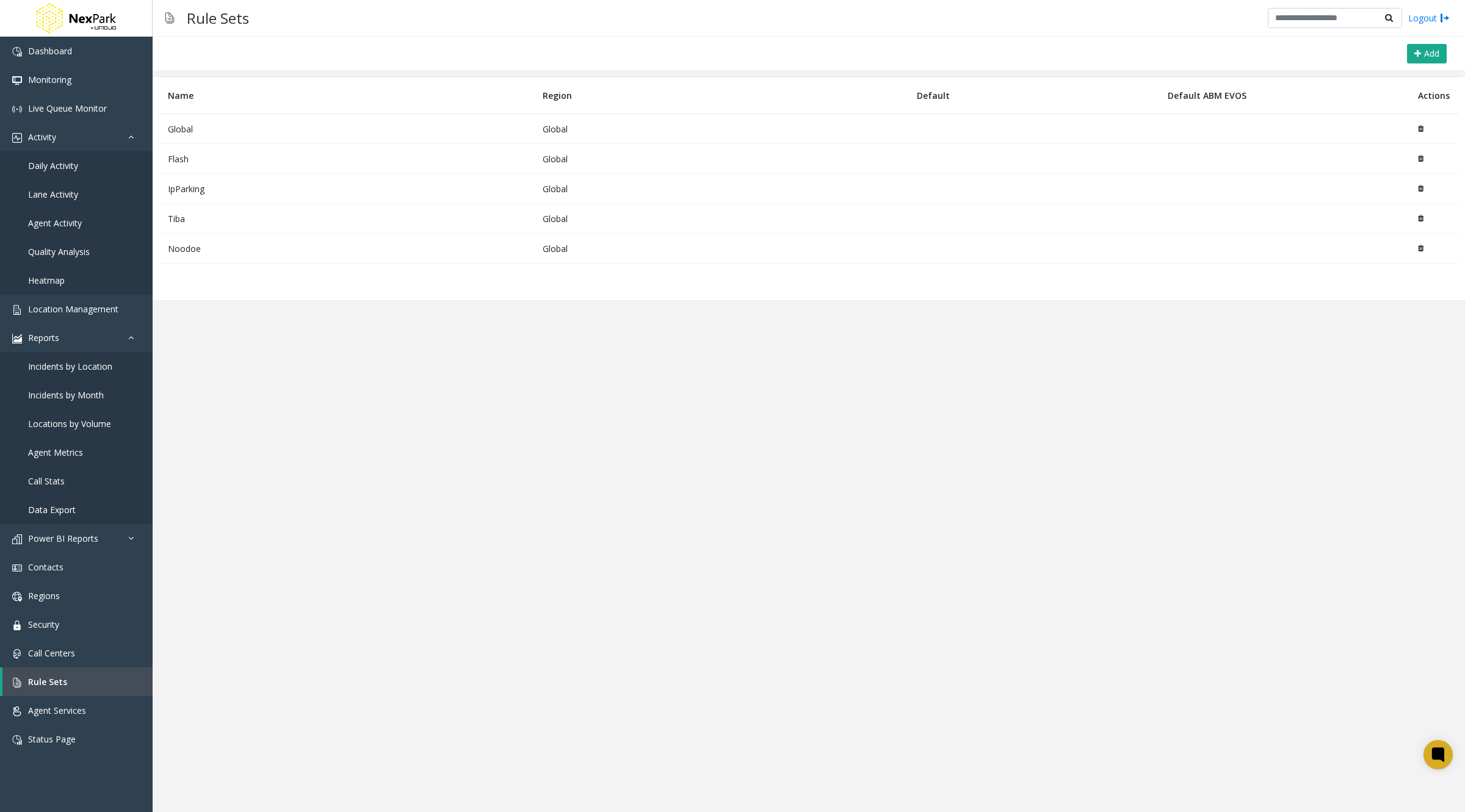
click at [189, 128] on td "Global" at bounding box center [346, 129] width 375 height 30
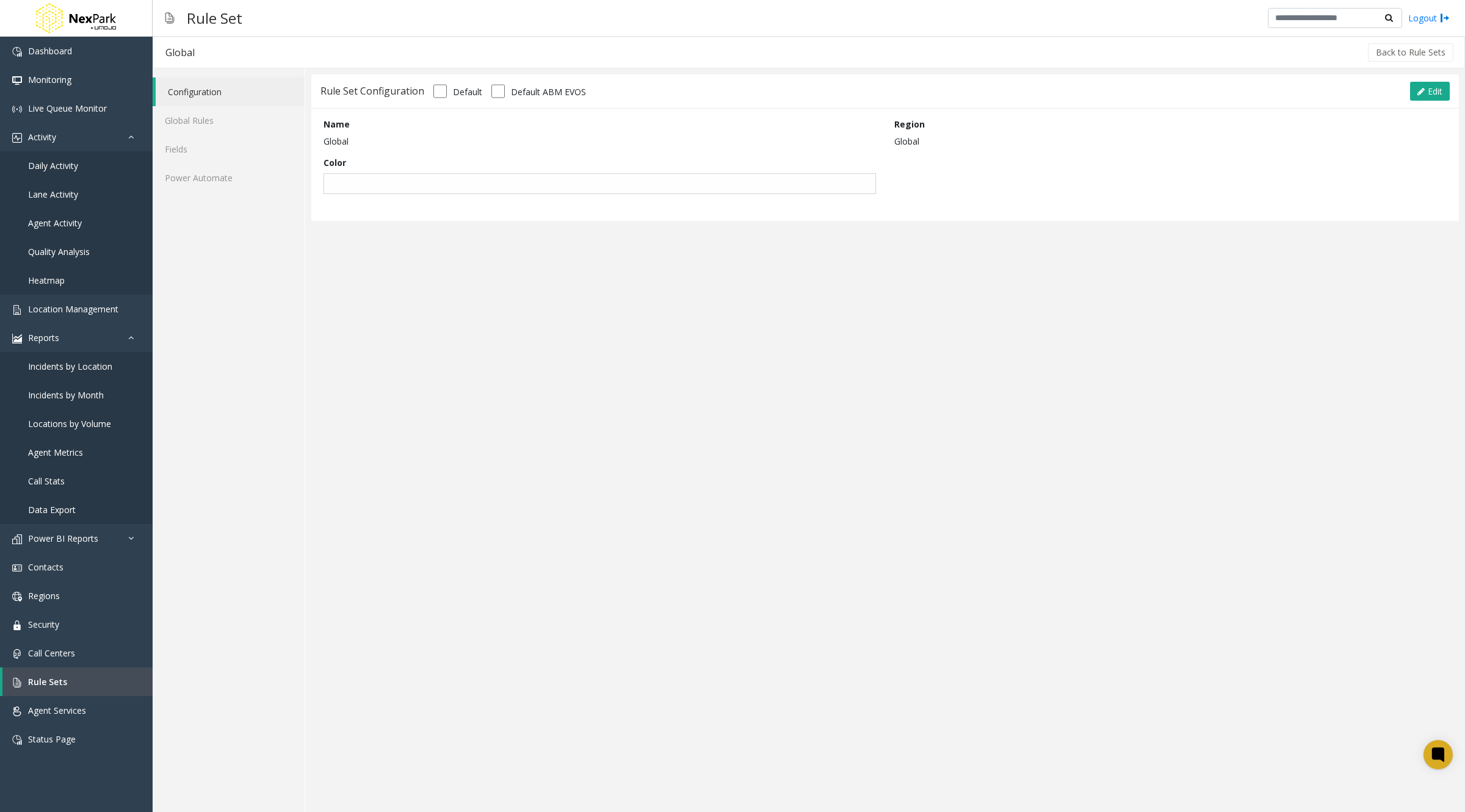
click at [202, 197] on div "Configuration Global Rules Fields Power Automate" at bounding box center [229, 440] width 152 height 743
click at [197, 152] on link "Fields" at bounding box center [228, 149] width 152 height 29
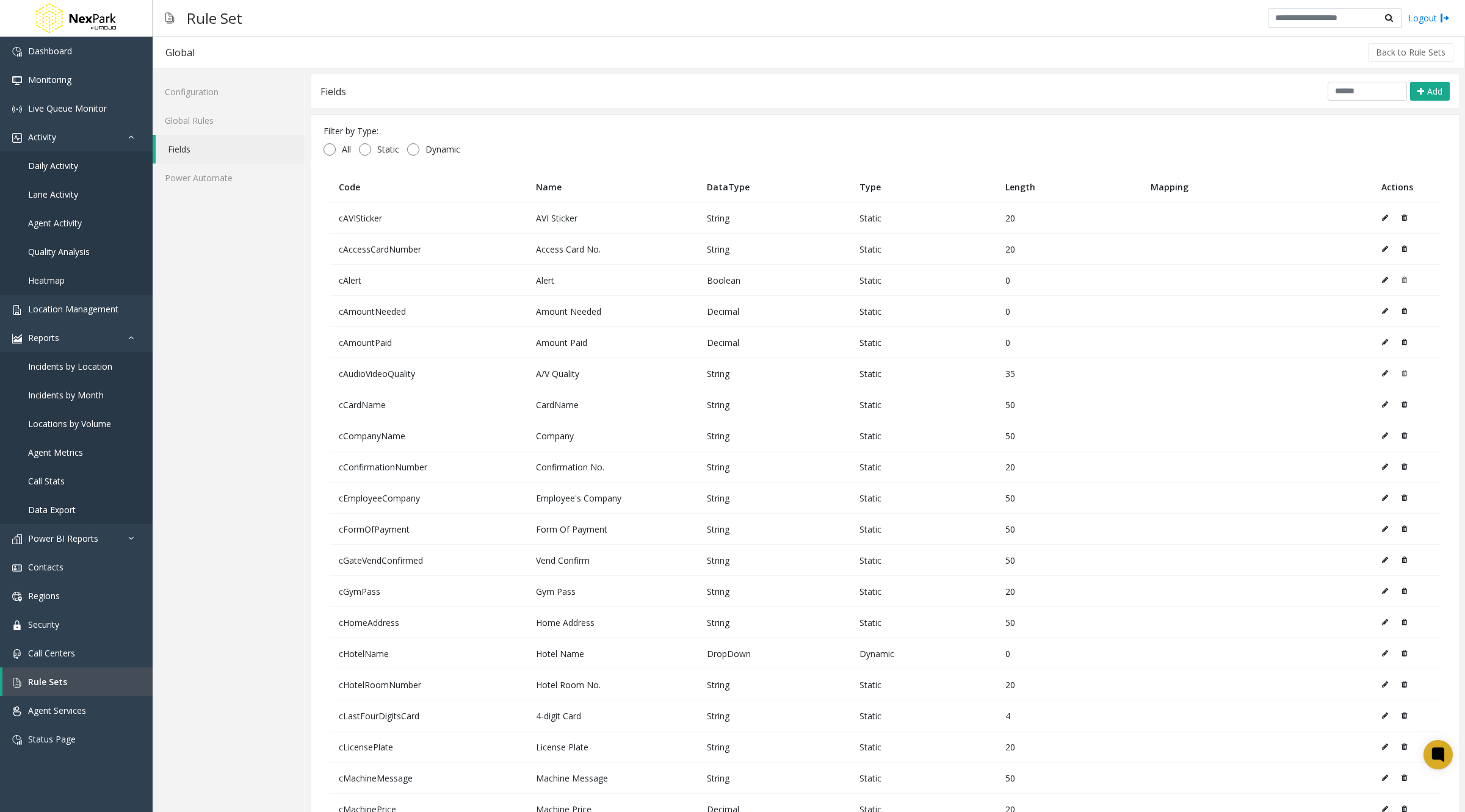
click at [194, 146] on link "Fields" at bounding box center [229, 149] width 149 height 29
click at [204, 123] on link "Global Rules" at bounding box center [228, 121] width 152 height 29
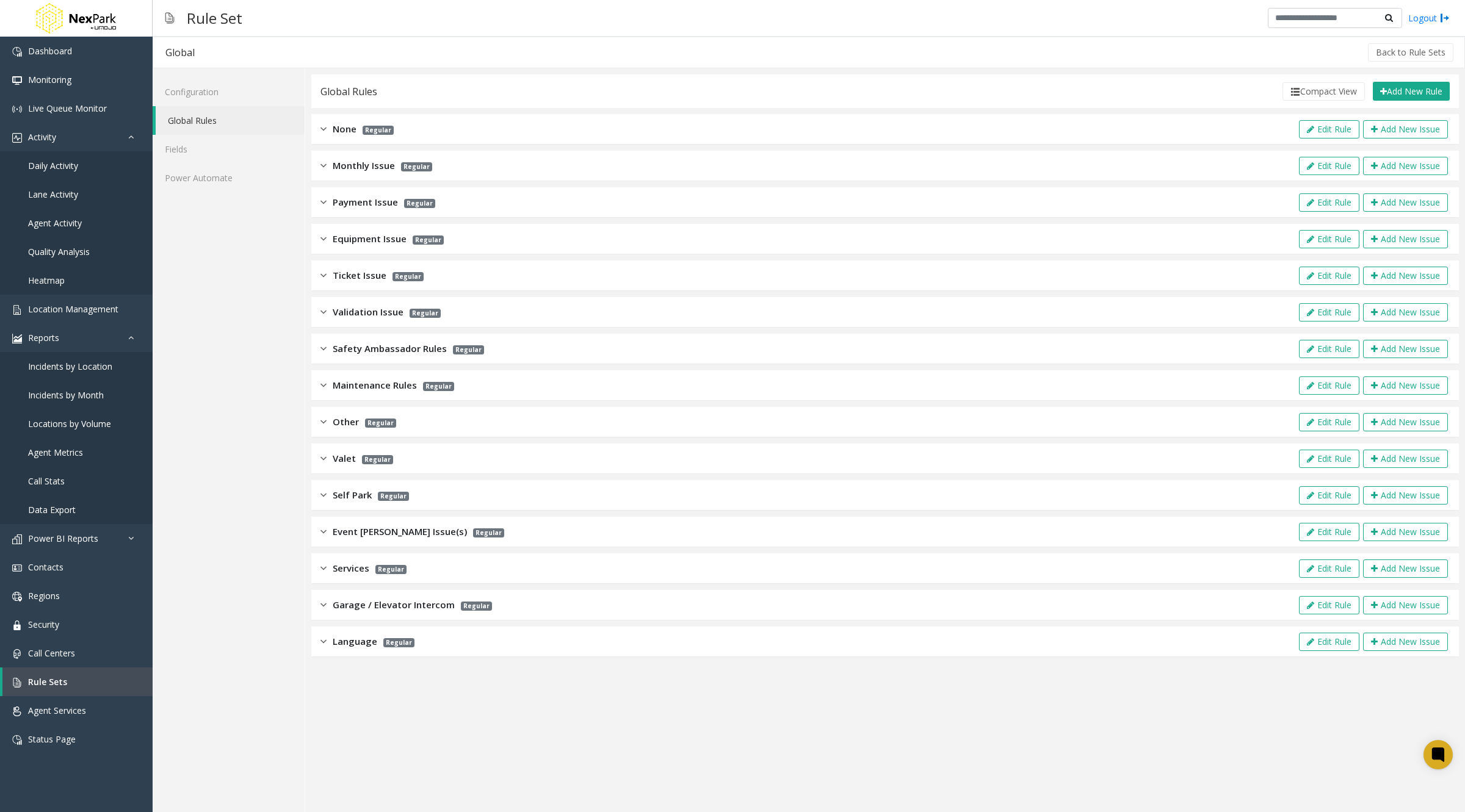
click at [766, 164] on div "Monthly Issue Regular Edit Rule Add New Issue" at bounding box center [885, 166] width 1147 height 30
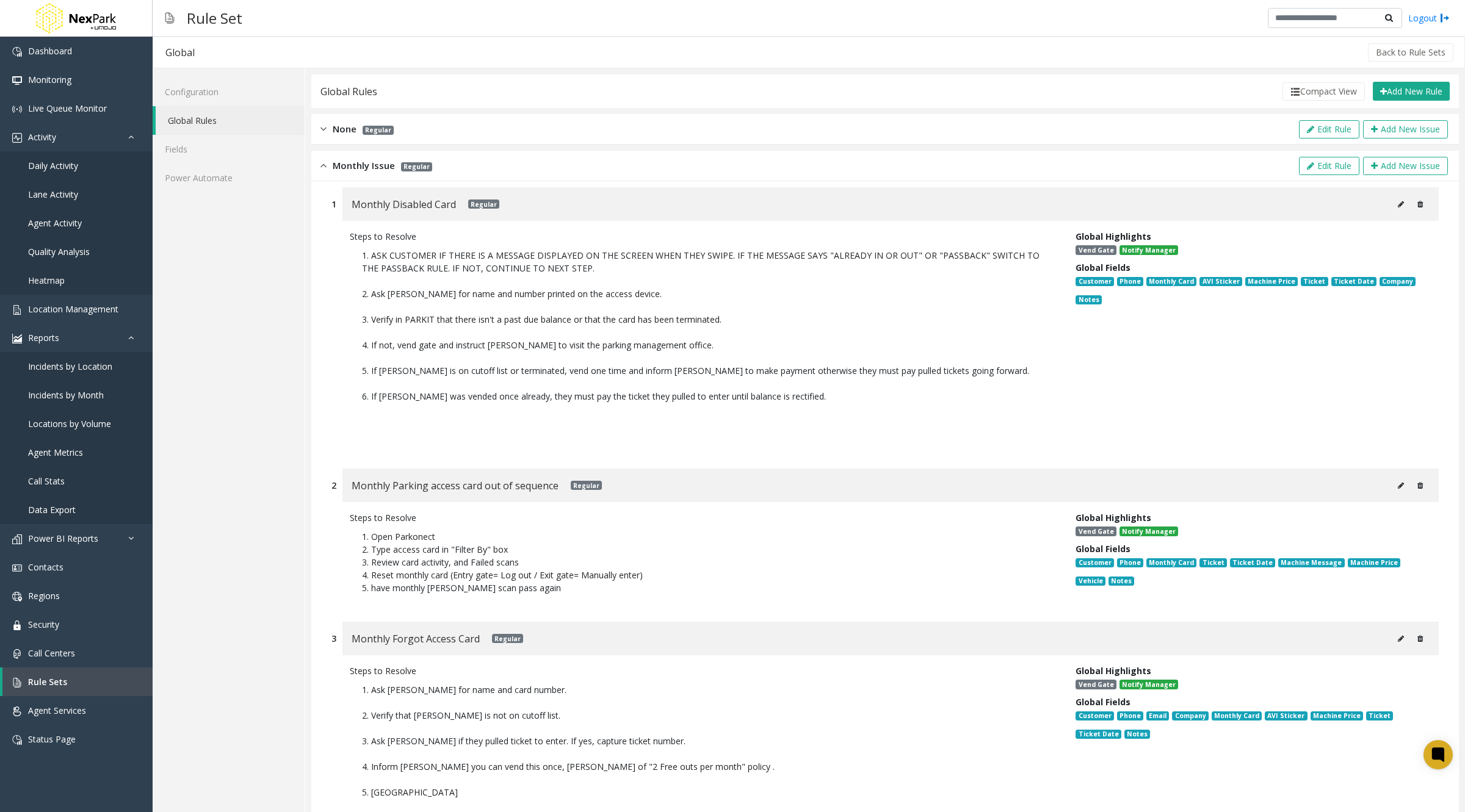
click at [1398, 205] on icon at bounding box center [1401, 204] width 6 height 8
type input "**********"
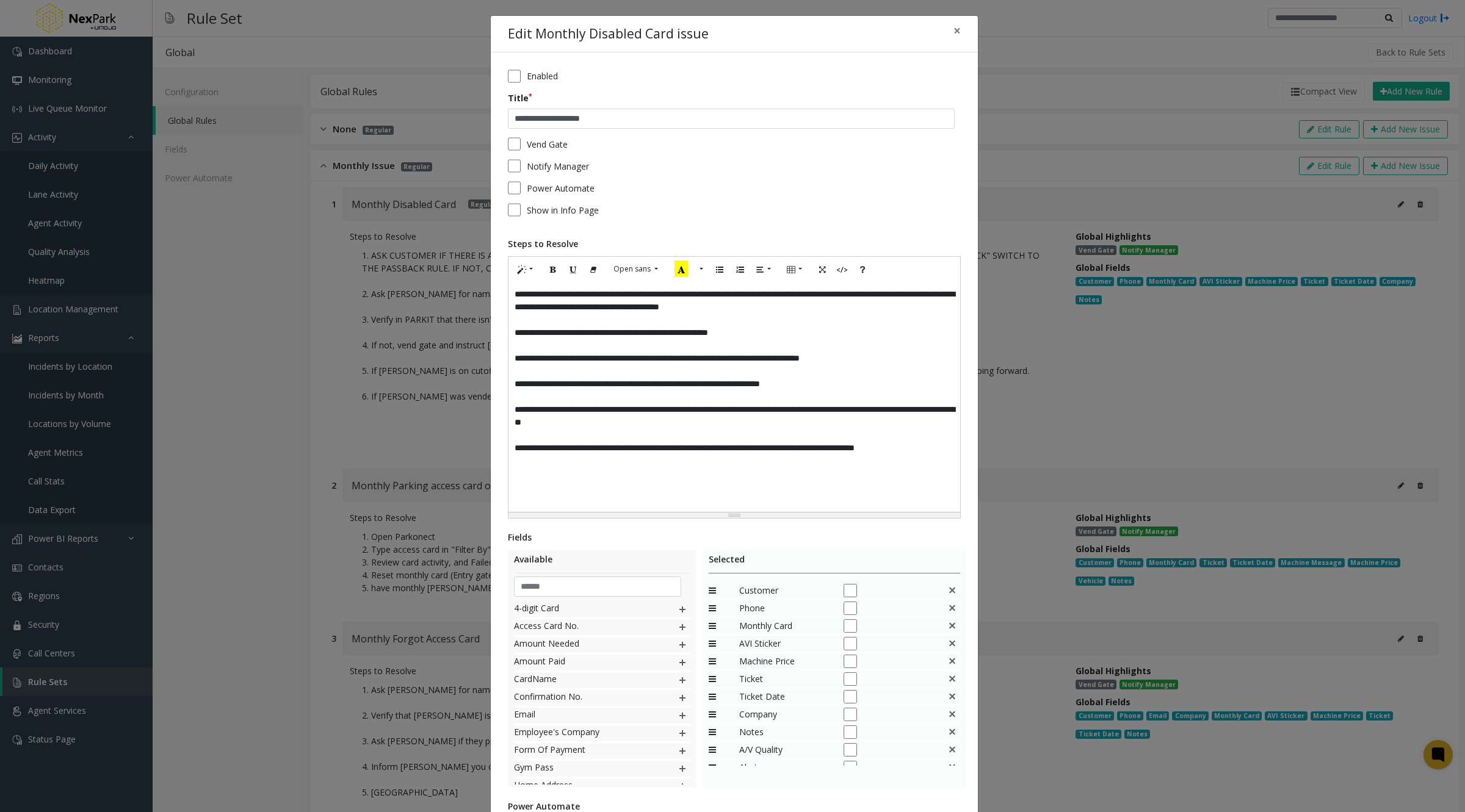
scroll to position [176, 0]
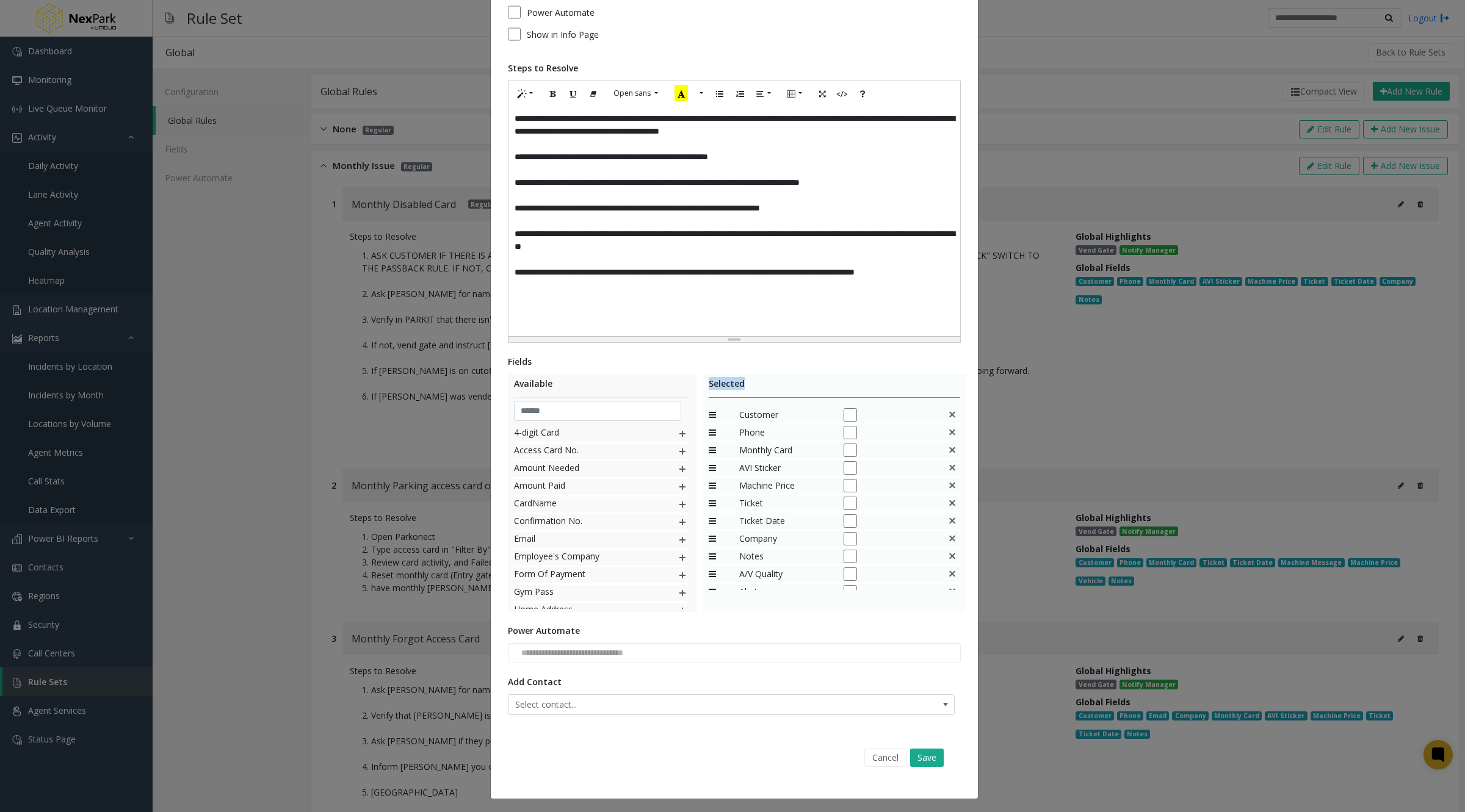
drag, startPoint x: 705, startPoint y: 379, endPoint x: 774, endPoint y: 382, distance: 69.1
click at [774, 382] on div "Selected" at bounding box center [835, 388] width 252 height 21
drag, startPoint x: 504, startPoint y: 427, endPoint x: 574, endPoint y: 427, distance: 70.0
click at [574, 427] on div "Available 4-digit Card Access Card No. Amount Needed Amount Paid CardName Confi…" at bounding box center [602, 493] width 189 height 238
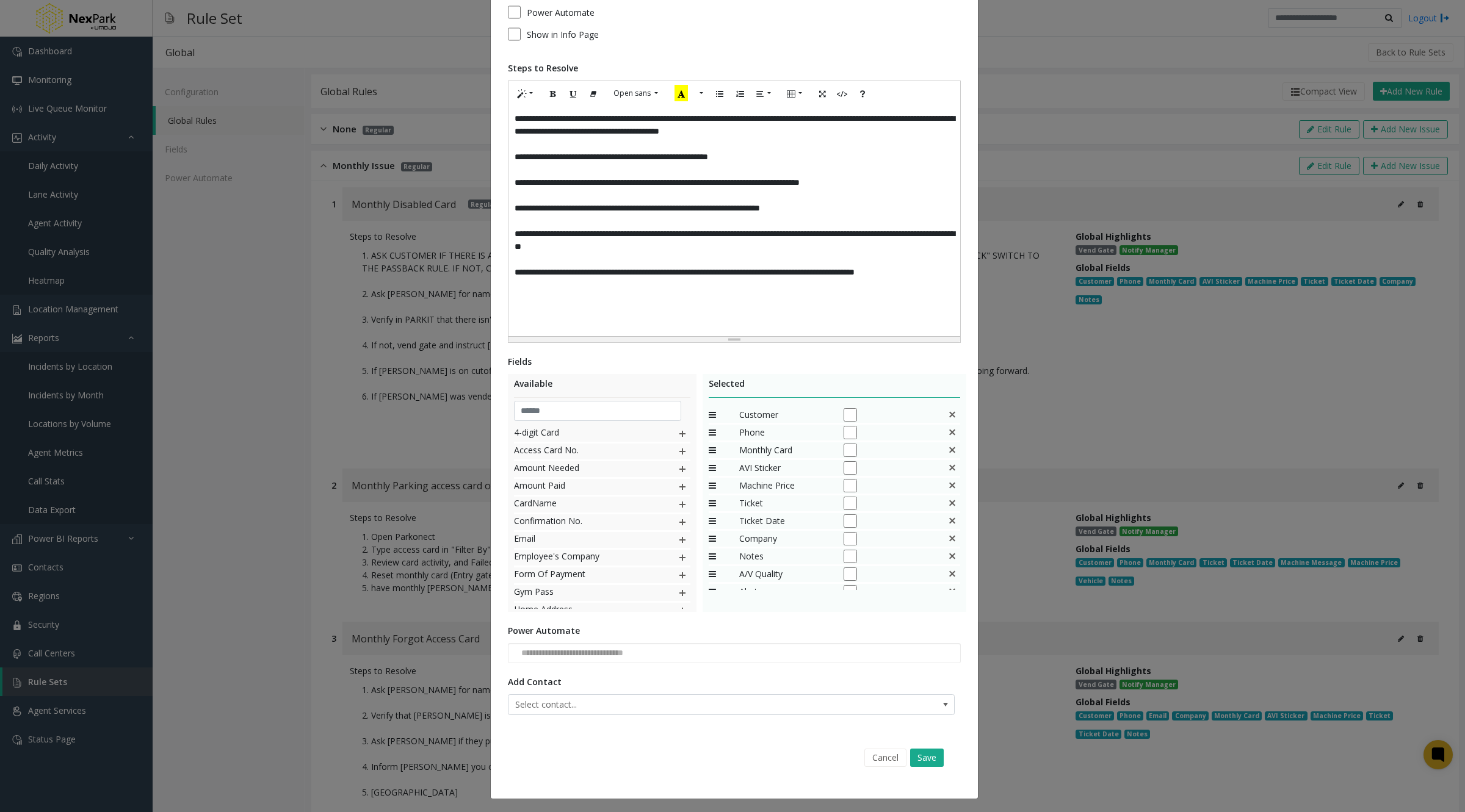
click at [534, 390] on div "Available" at bounding box center [602, 388] width 177 height 21
click at [508, 431] on div "Available 4-digit Card Access Card No. Amount Needed Amount Paid CardName Confi…" at bounding box center [602, 493] width 189 height 238
click at [508, 432] on div "Available 4-digit Card Access Card No. Amount Needed Amount Paid CardName Confi…" at bounding box center [602, 493] width 189 height 238
click at [933, 400] on div "Selected Customer Phone Monthly Card AVI Sticker Machine Price Ticket Ticket Da…" at bounding box center [834, 493] width 264 height 238
click at [920, 377] on div "Selected" at bounding box center [835, 388] width 252 height 21
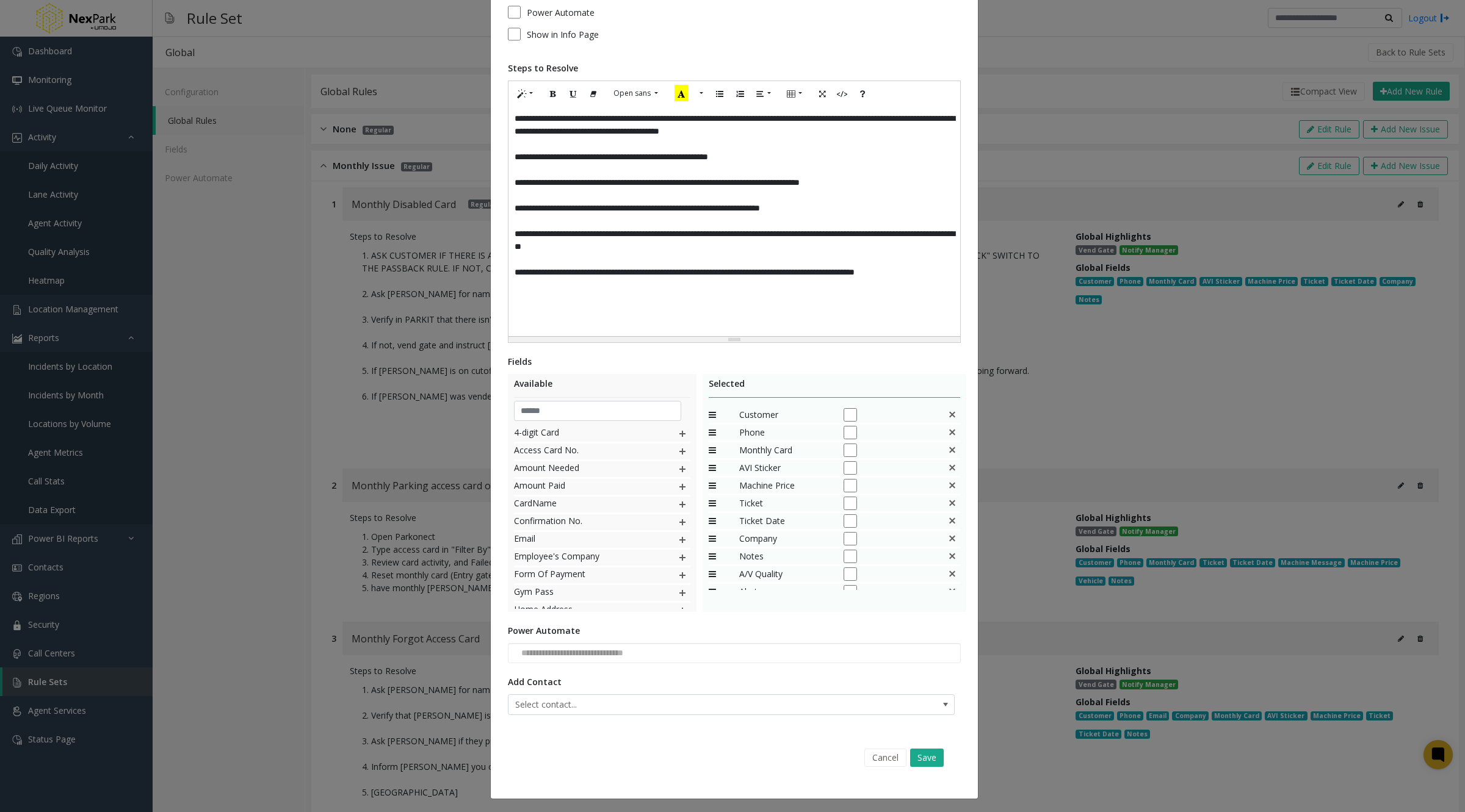
click at [928, 385] on div "Selected" at bounding box center [835, 388] width 252 height 21
click at [939, 385] on div "Selected" at bounding box center [835, 388] width 252 height 21
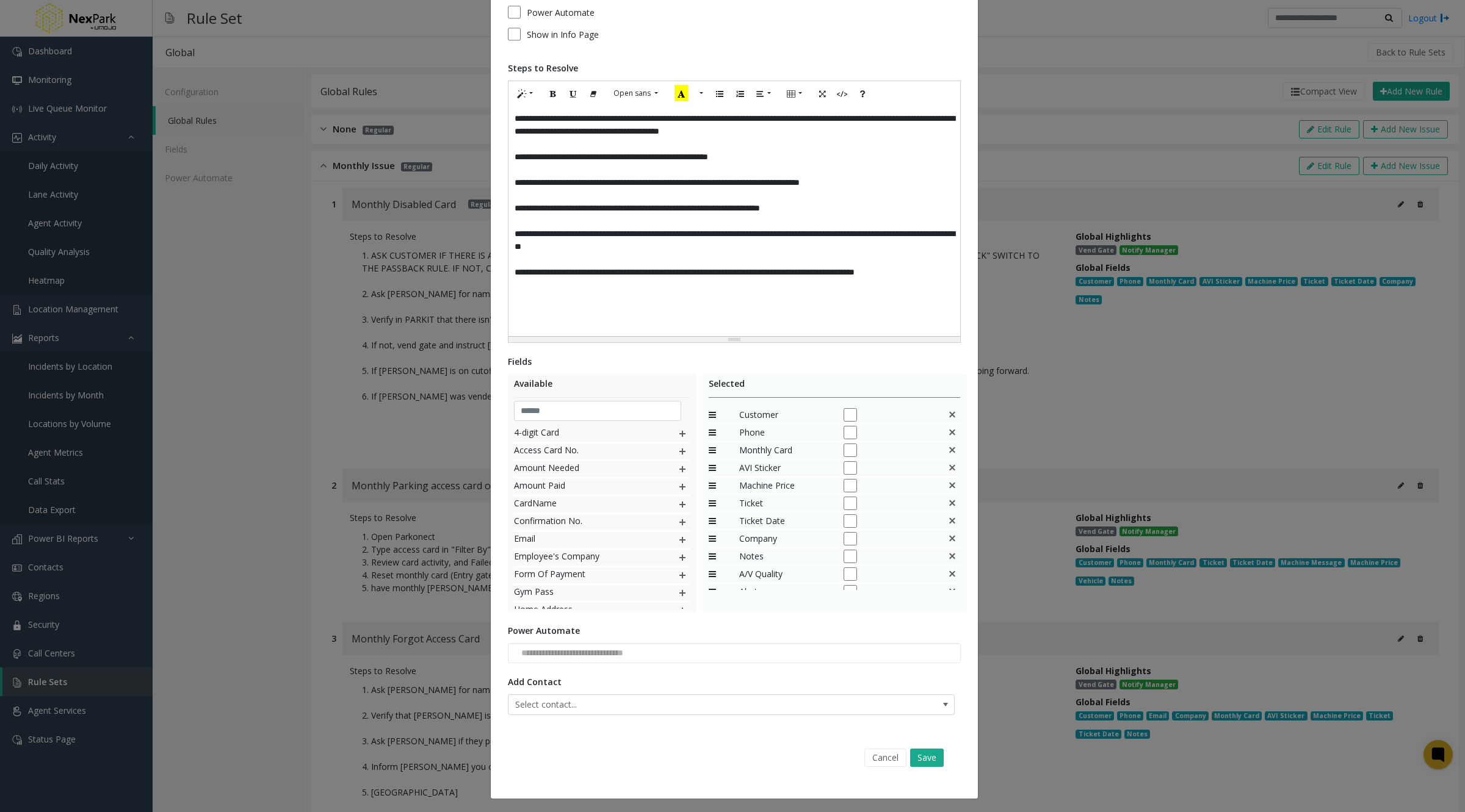
scroll to position [1, 0]
click at [931, 385] on div "Selected" at bounding box center [835, 388] width 252 height 21
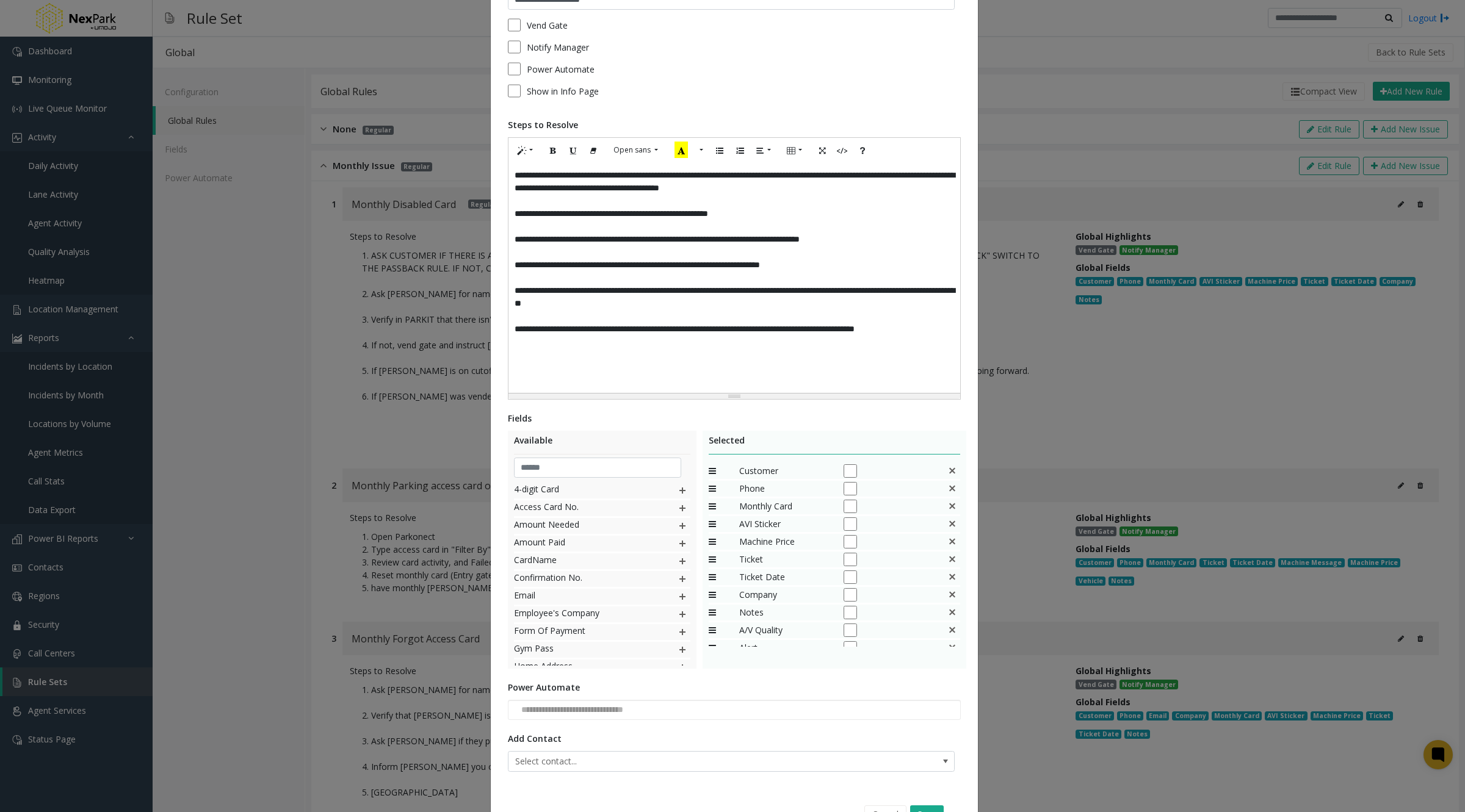
click at [913, 63] on div "Power Automate" at bounding box center [734, 69] width 453 height 14
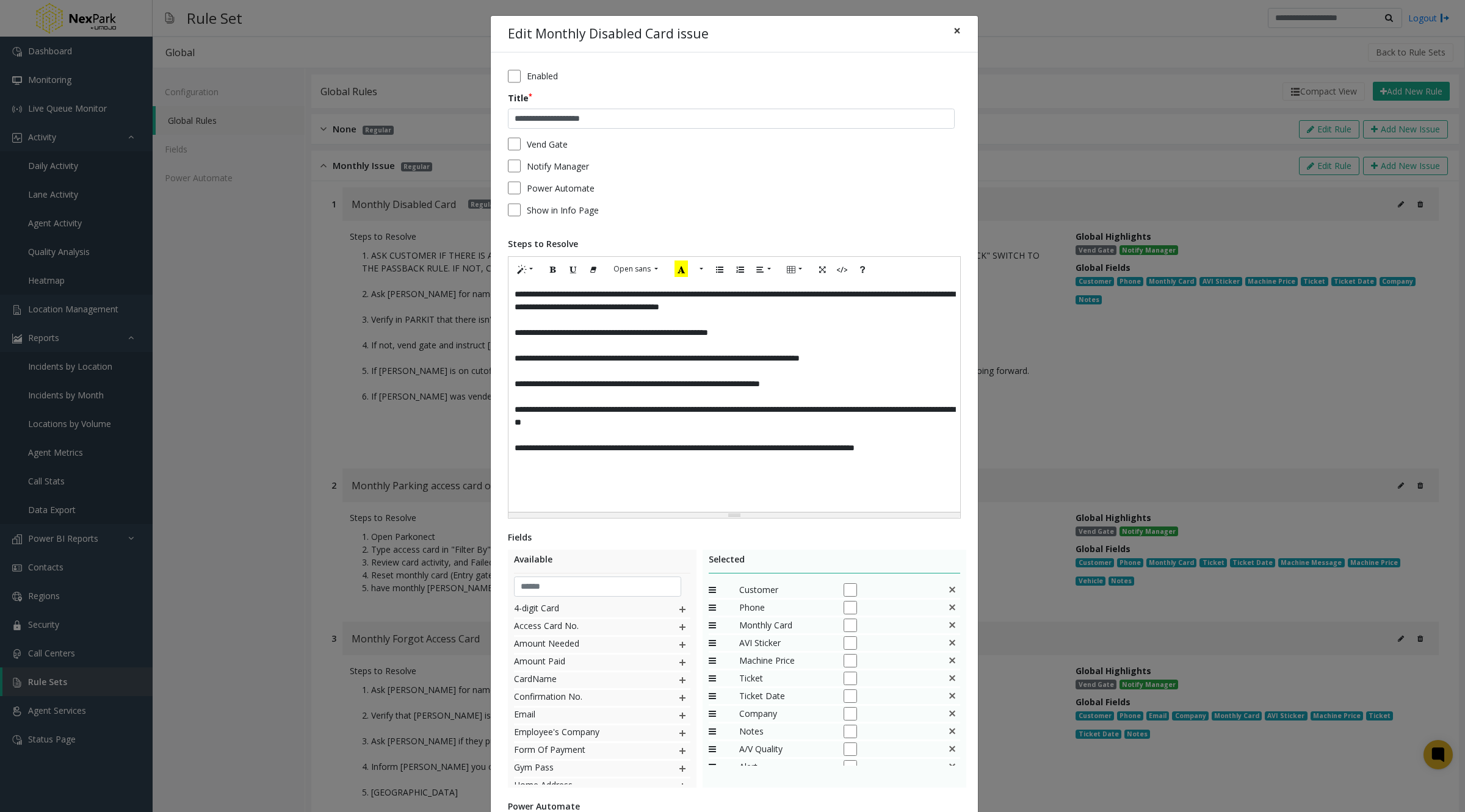
click at [954, 33] on span "×" at bounding box center [957, 30] width 8 height 17
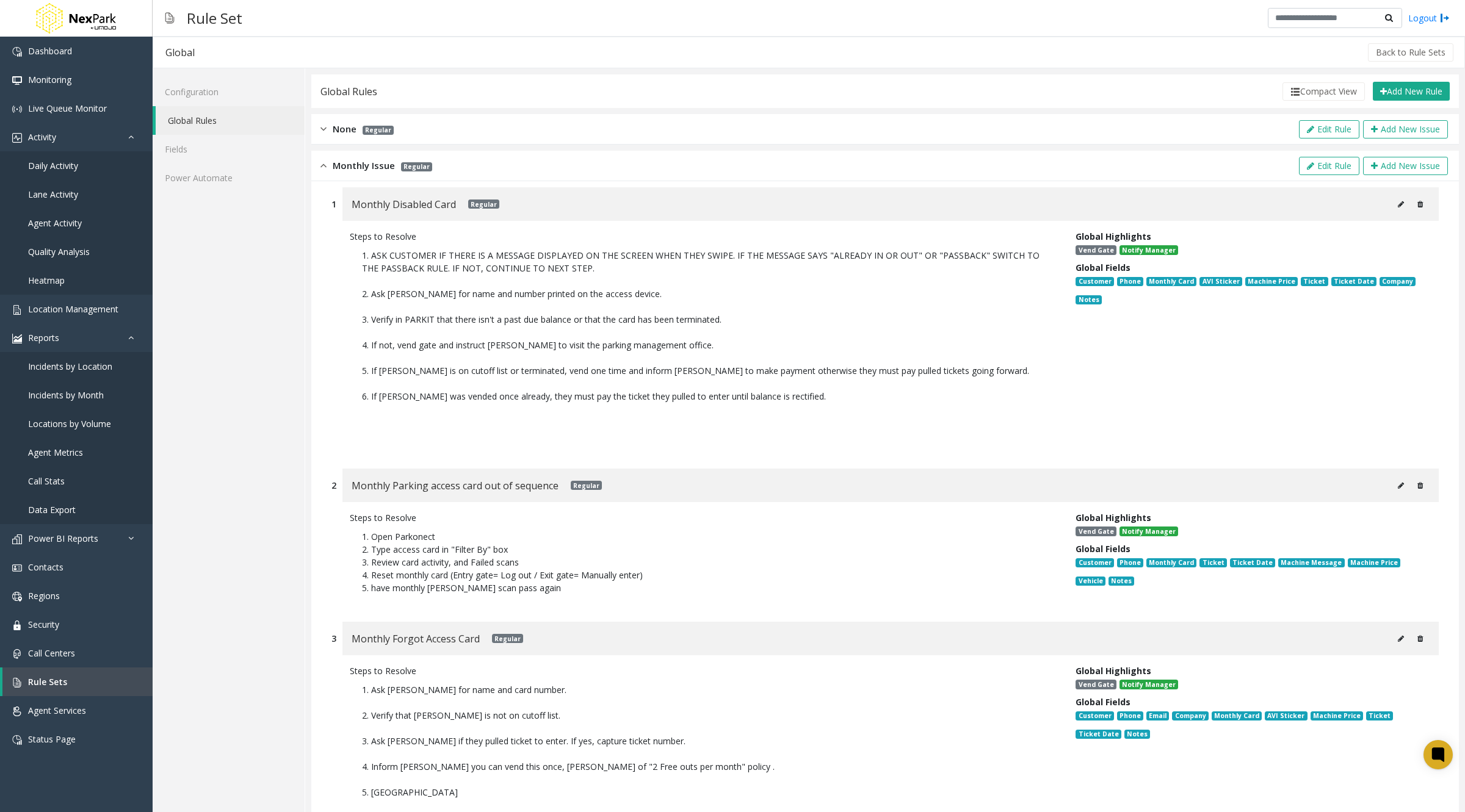
click at [1398, 204] on icon at bounding box center [1401, 204] width 6 height 8
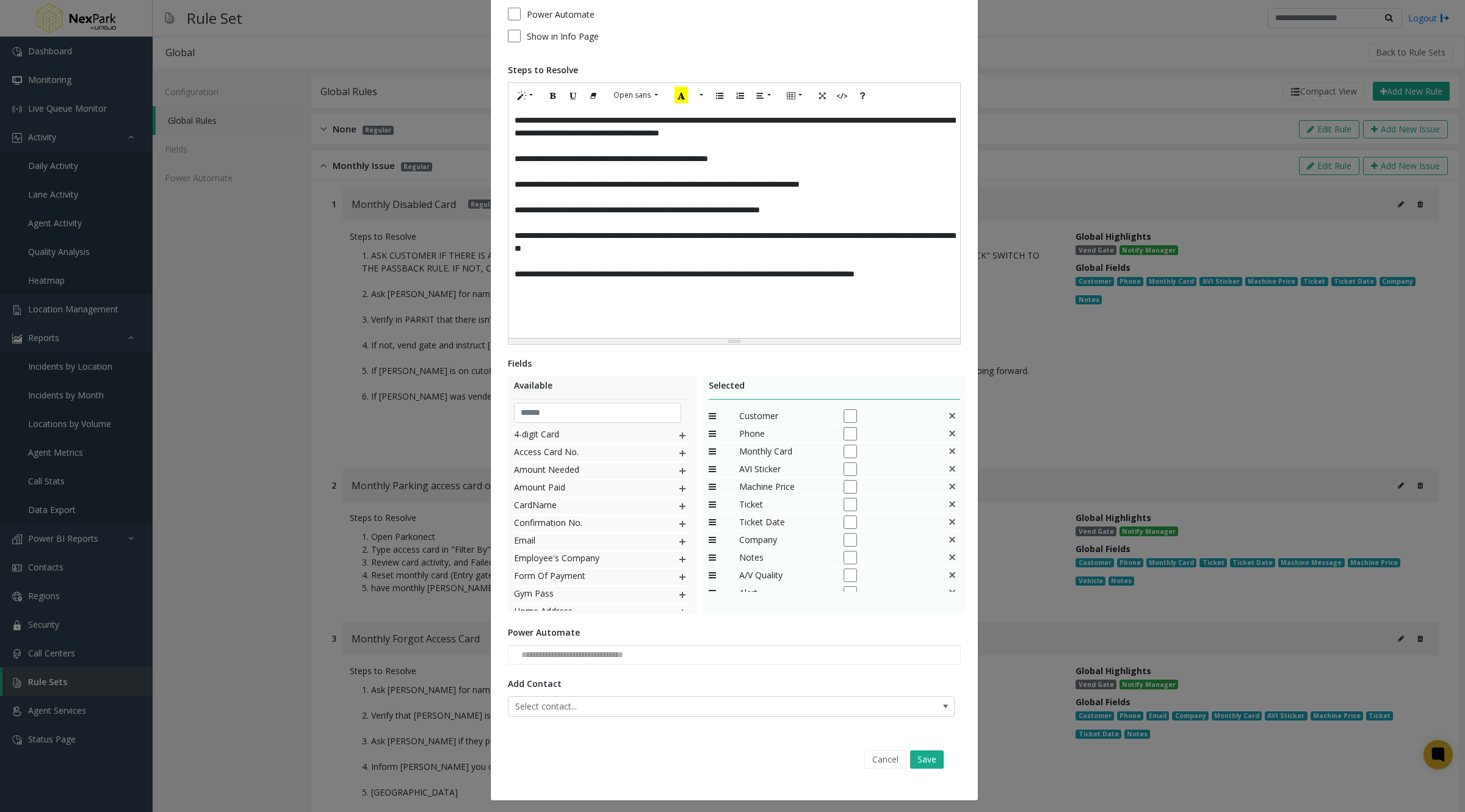
scroll to position [29, 0]
click at [181, 112] on div "**********" at bounding box center [732, 406] width 1465 height 812
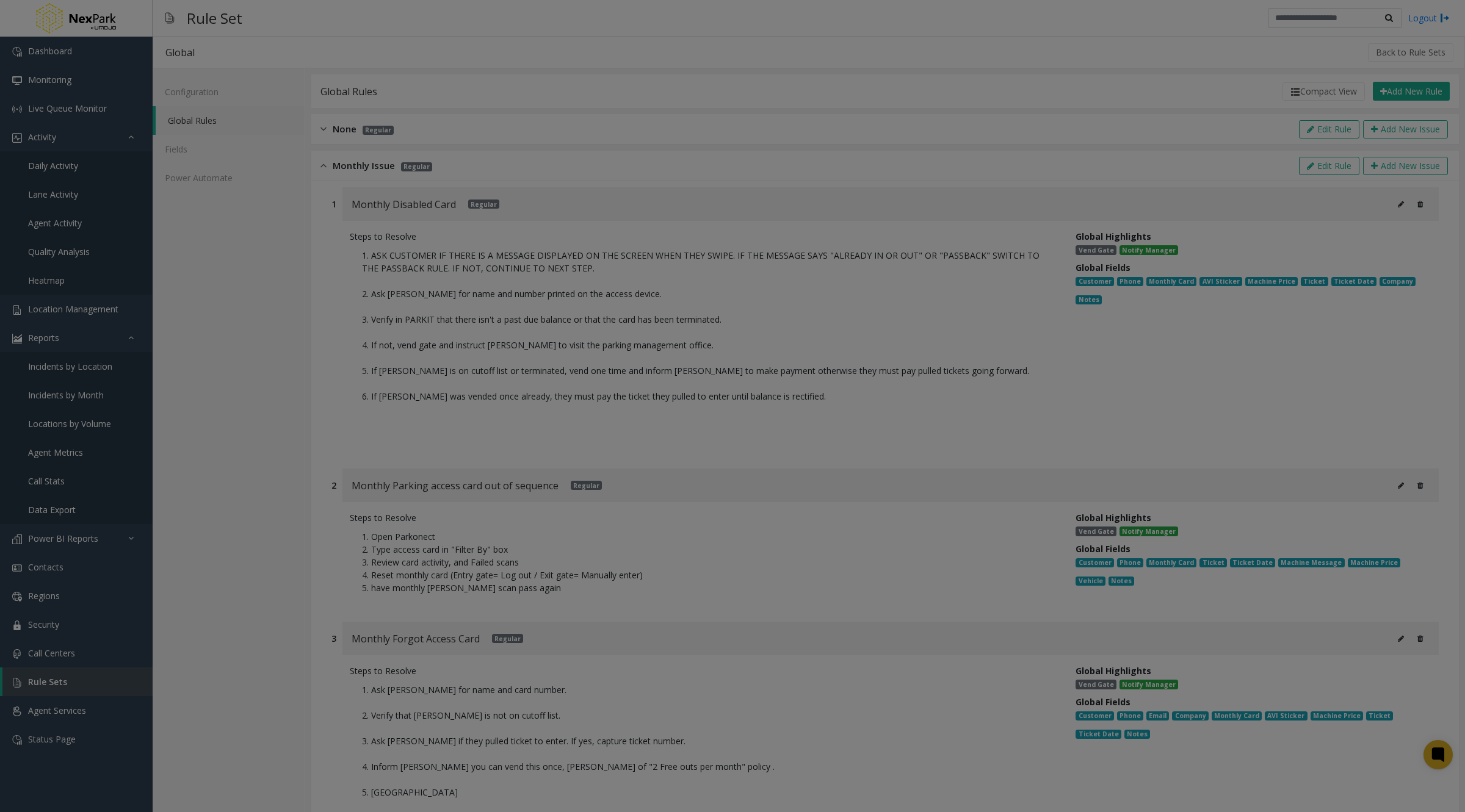
click at [193, 119] on bs-modal-backdrop at bounding box center [732, 406] width 1465 height 812
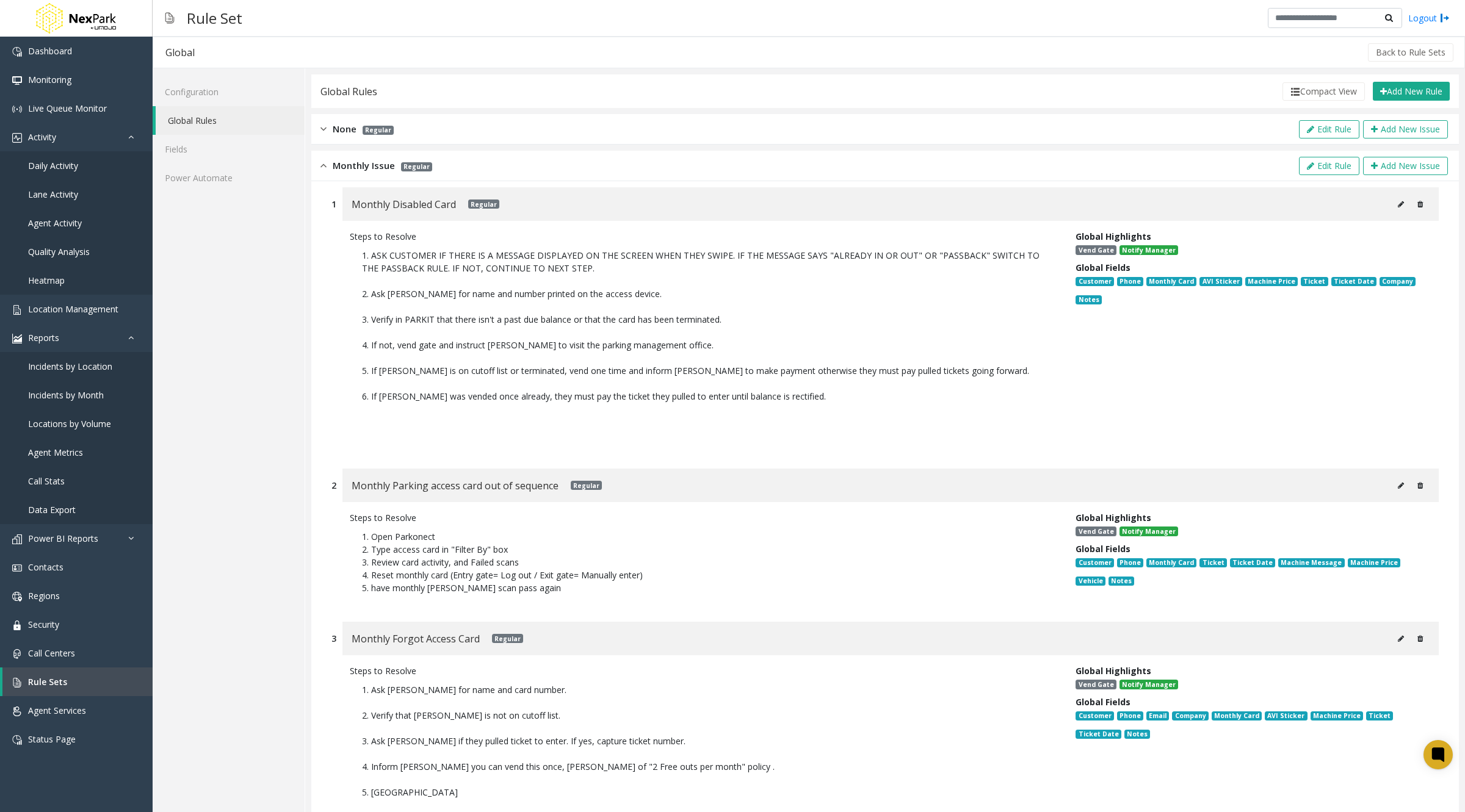
click at [210, 120] on link "Global Rules" at bounding box center [229, 121] width 149 height 29
click at [181, 124] on link "Global Rules" at bounding box center [229, 121] width 149 height 29
click at [192, 114] on link "Global Rules" at bounding box center [229, 121] width 149 height 29
click at [184, 147] on link "Fields" at bounding box center [228, 149] width 152 height 29
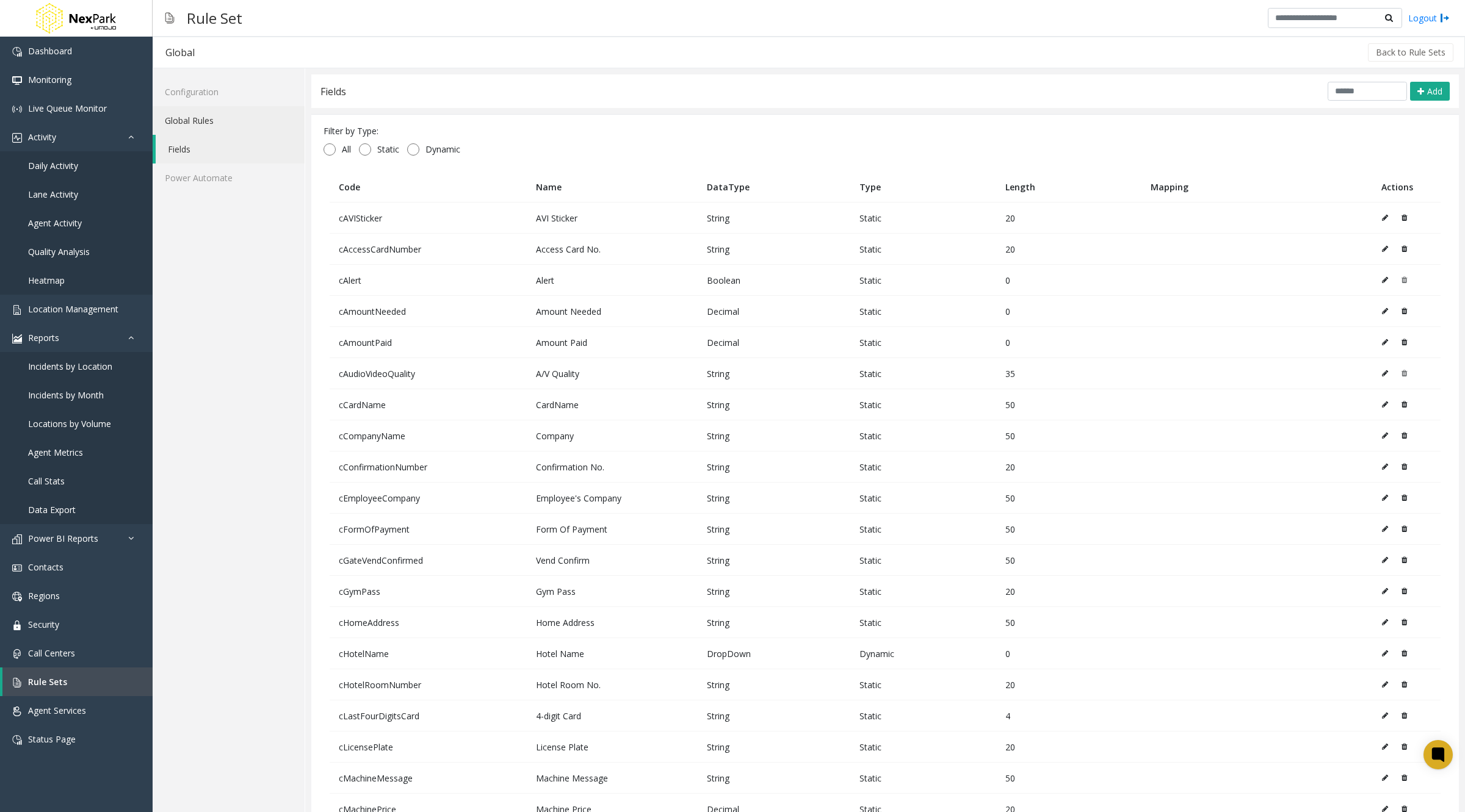
click at [198, 123] on link "Global Rules" at bounding box center [228, 121] width 152 height 29
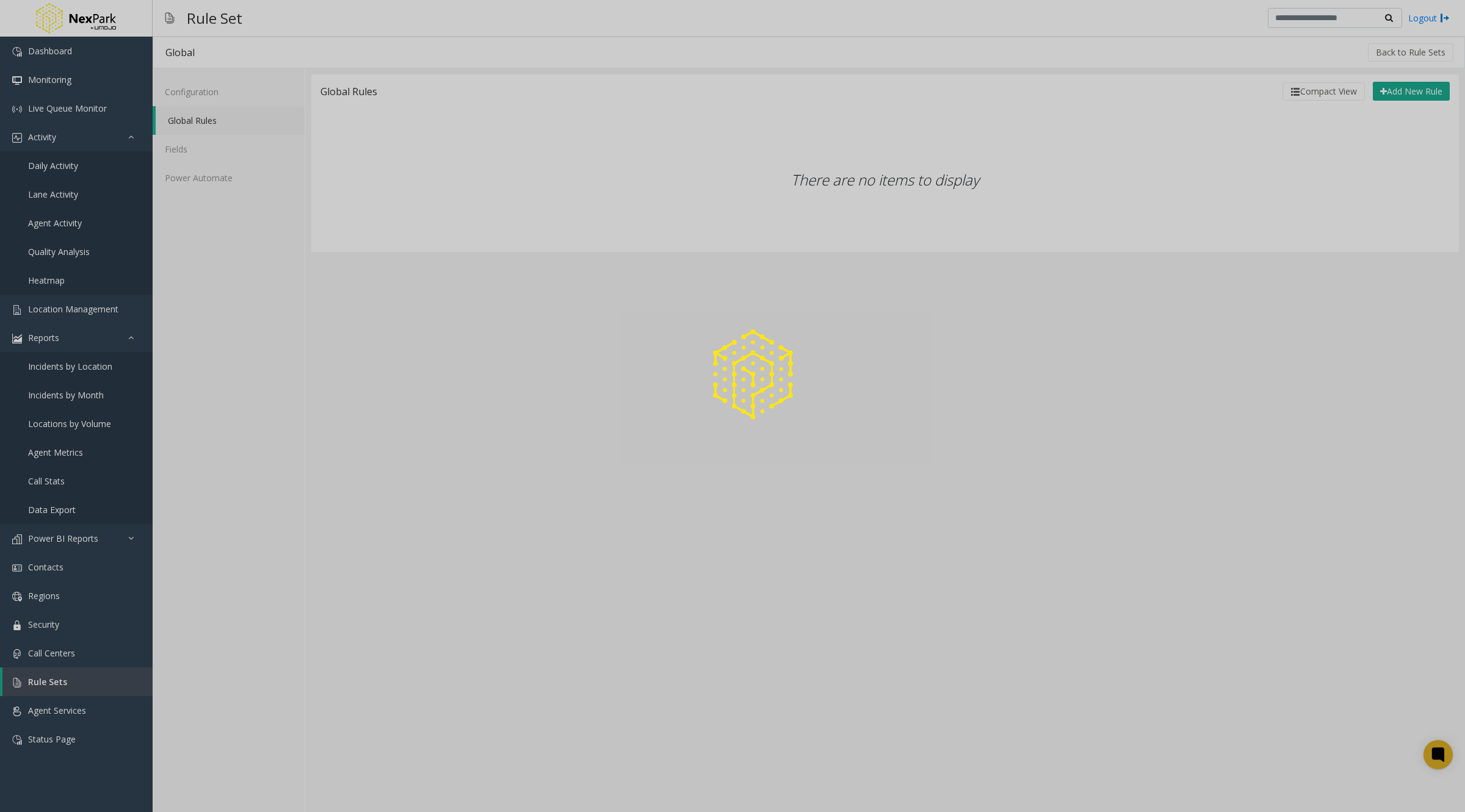
click at [198, 122] on div at bounding box center [732, 406] width 1465 height 812
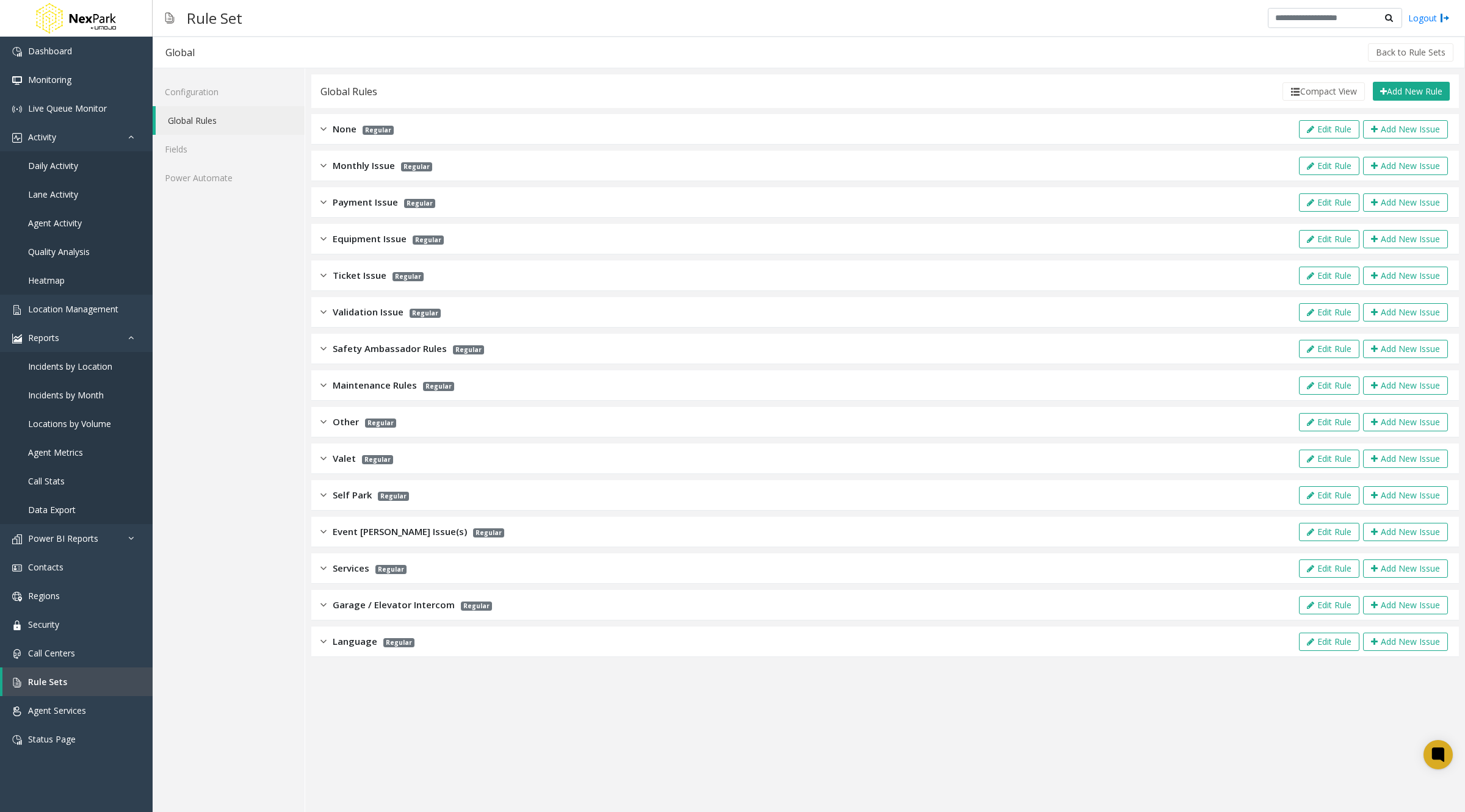
click at [321, 164] on img at bounding box center [324, 165] width 6 height 14
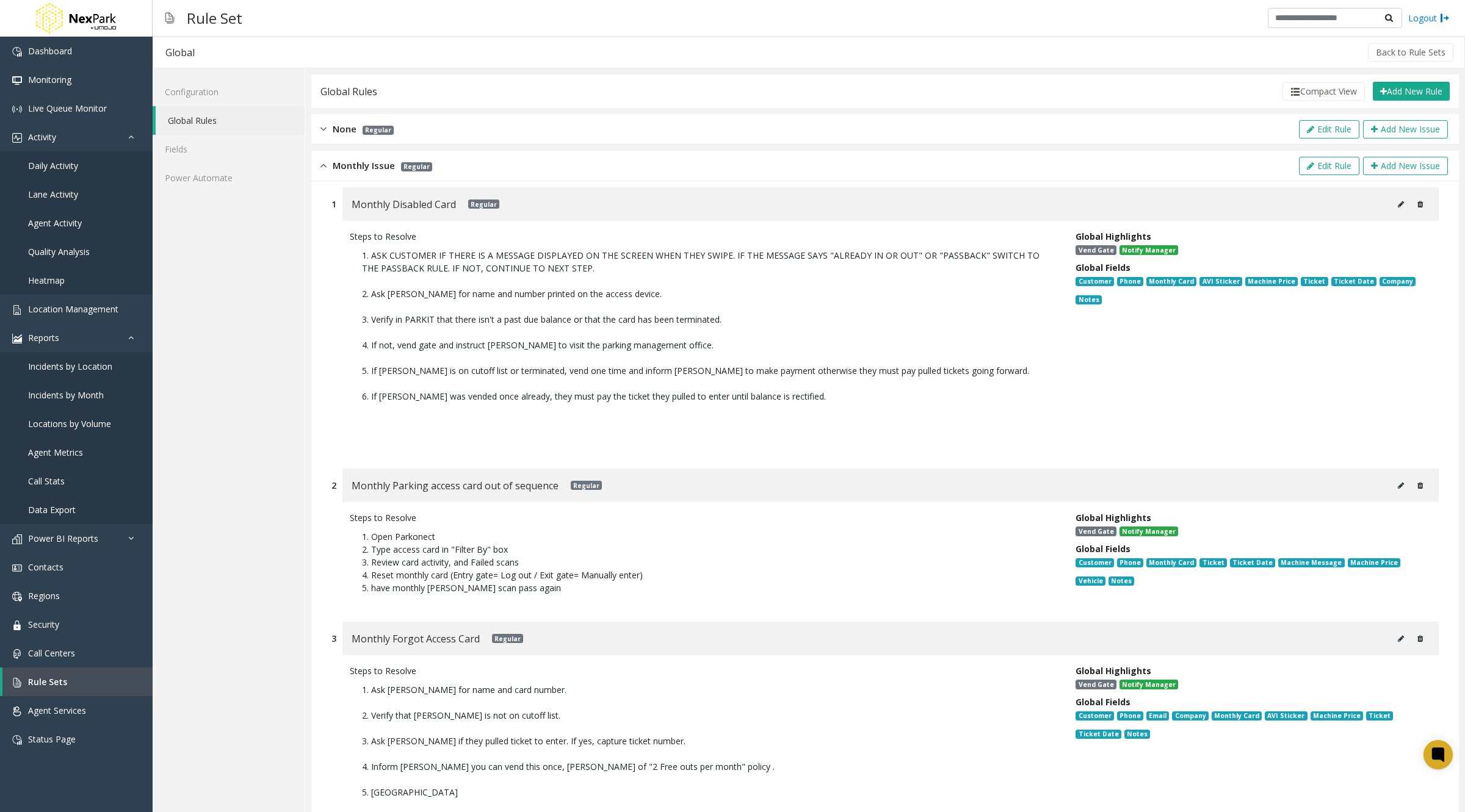
click at [324, 164] on img at bounding box center [324, 165] width 6 height 14
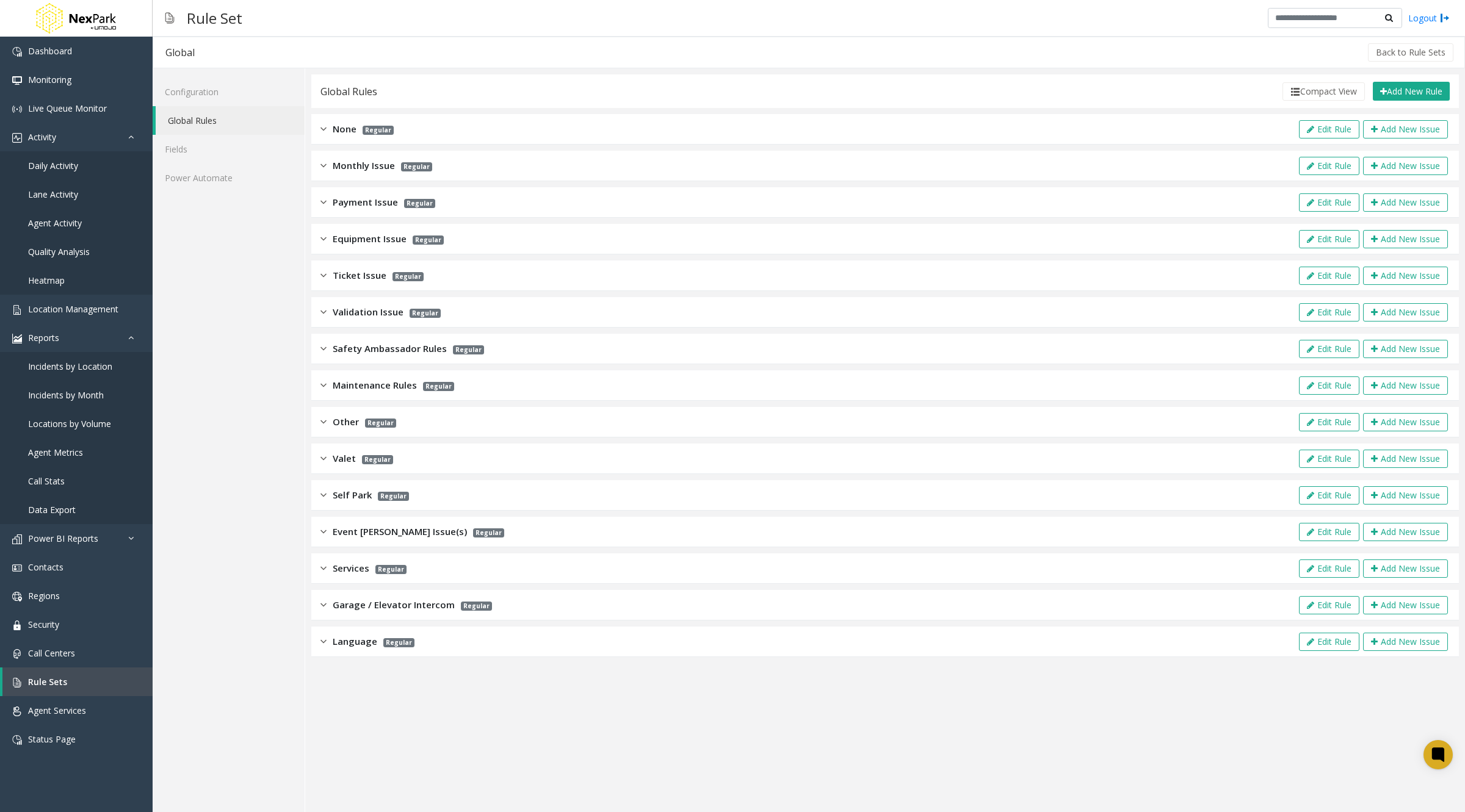
click at [477, 638] on div "Language Regular Edit Rule Add New Issue" at bounding box center [885, 642] width 1147 height 30
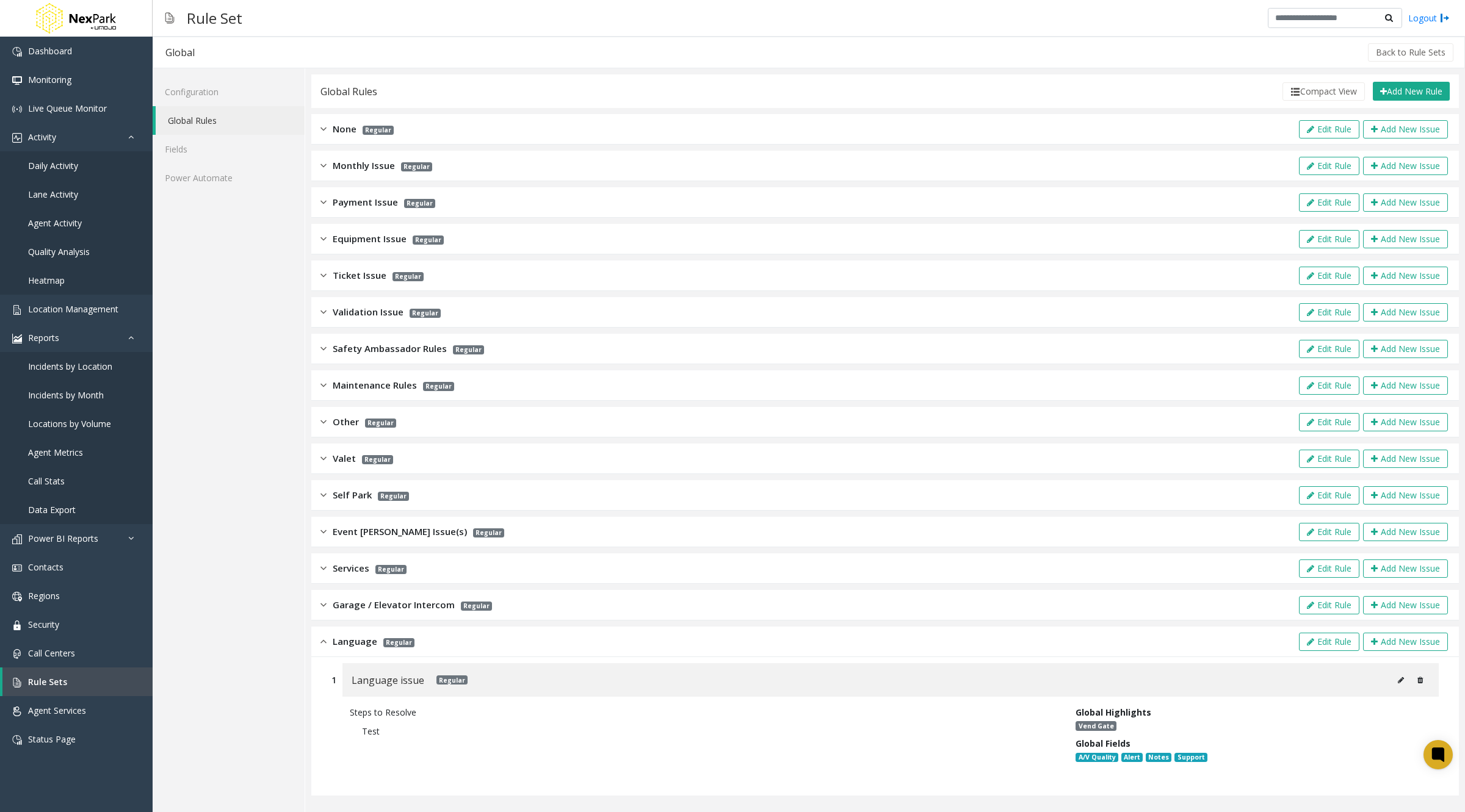
click at [477, 638] on div "Language Regular Edit Rule Add New Issue" at bounding box center [885, 642] width 1147 height 30
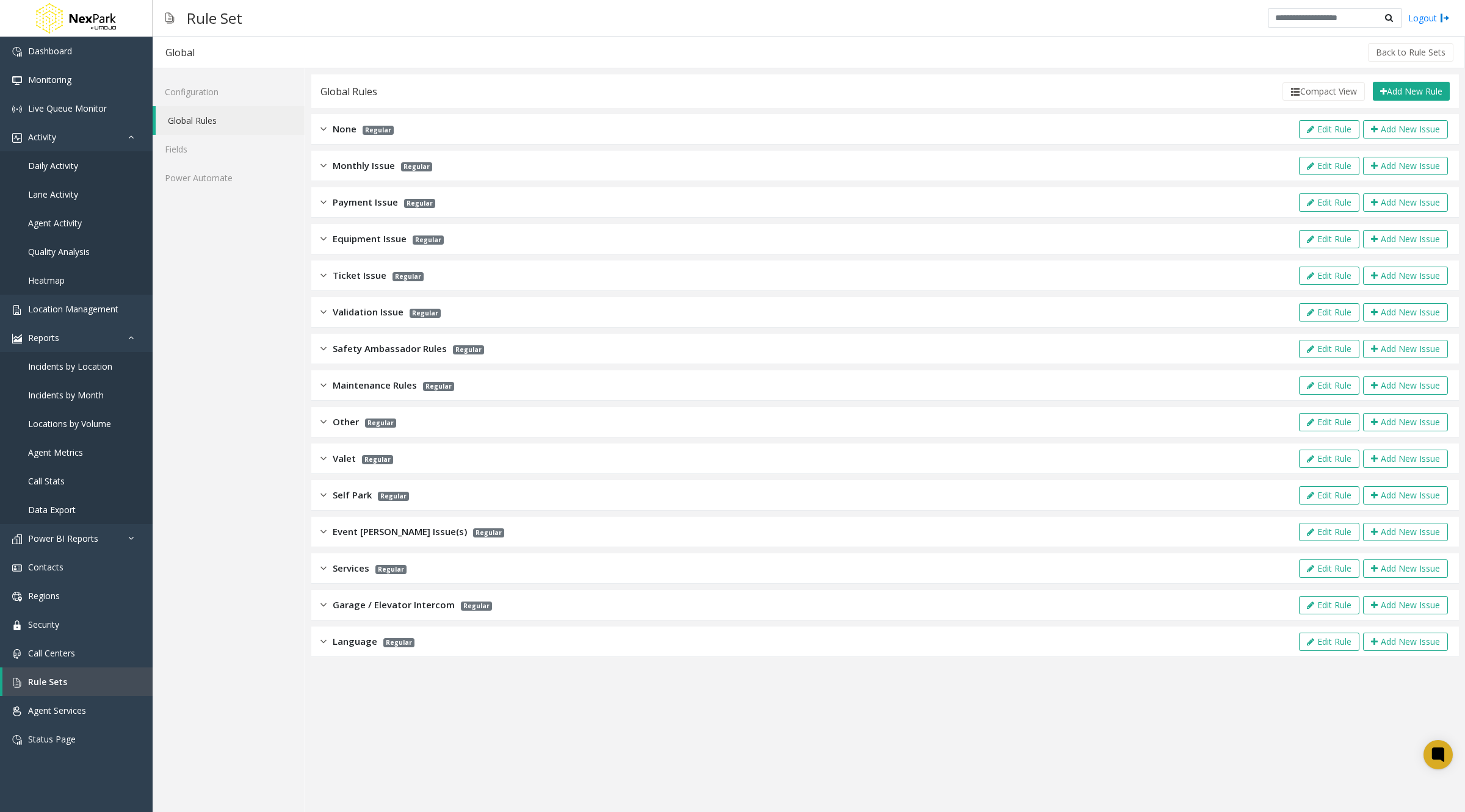
click at [358, 169] on span "Monthly Issue" at bounding box center [364, 165] width 63 height 14
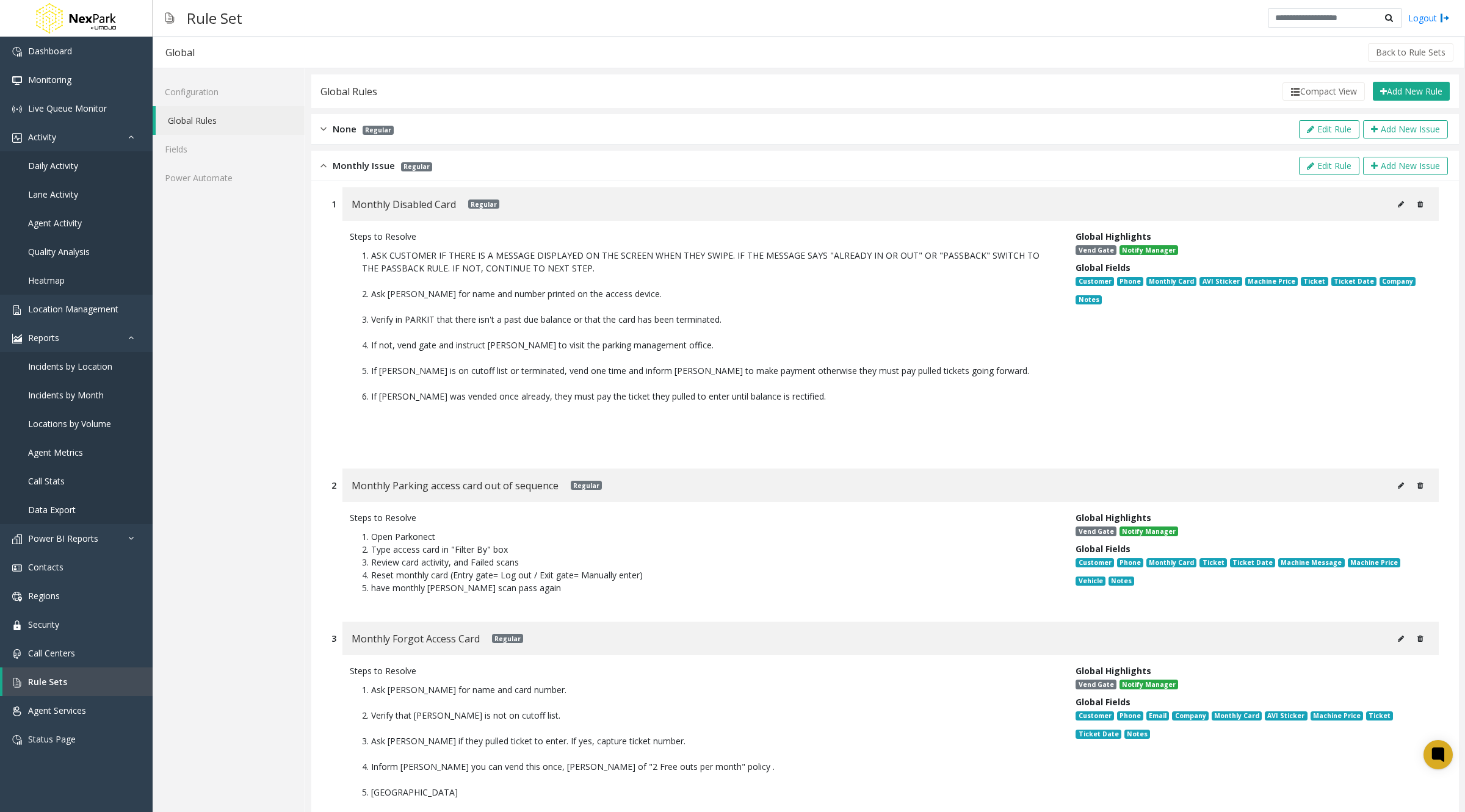
click at [1398, 203] on icon at bounding box center [1401, 204] width 6 height 8
type input "**********"
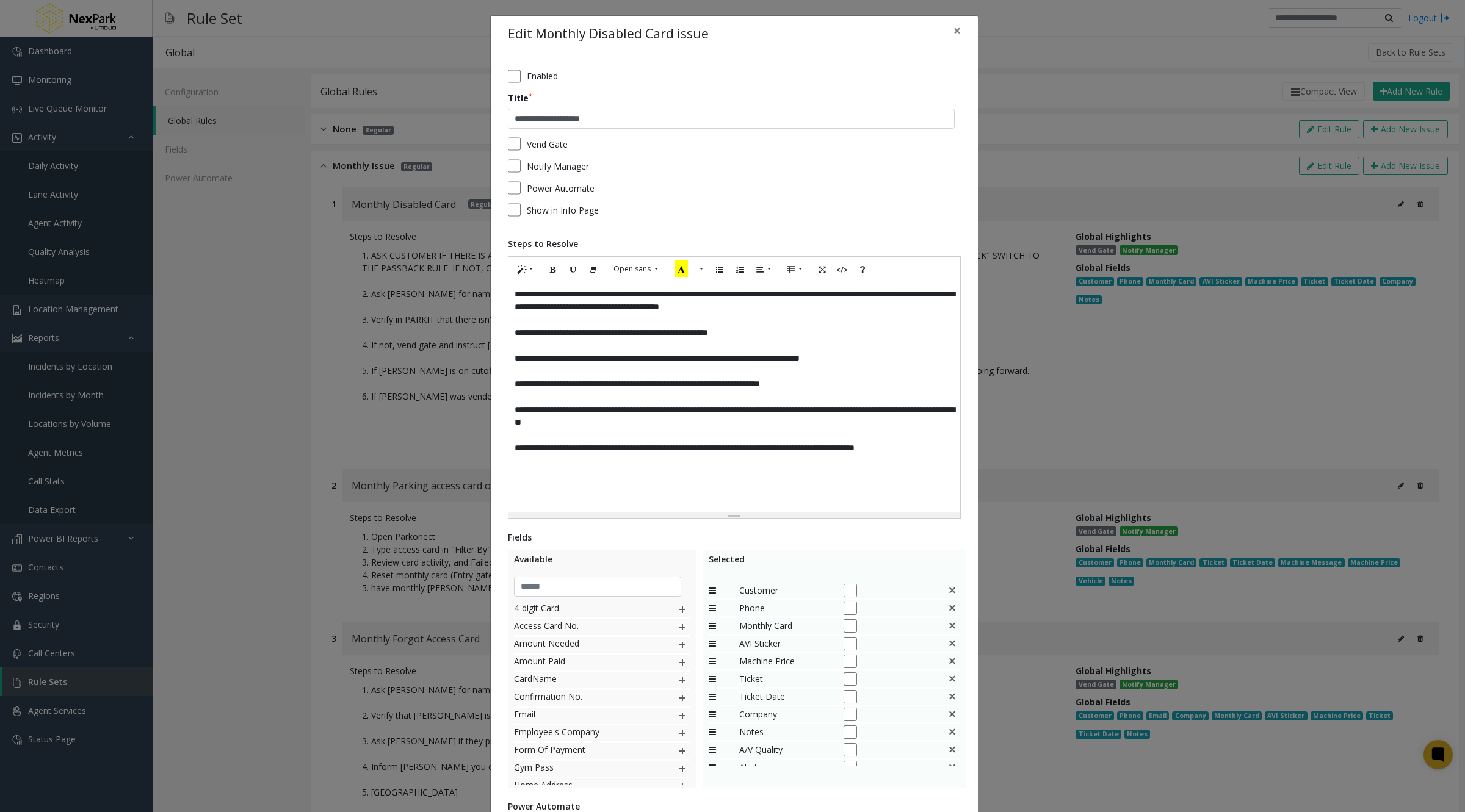
click at [536, 539] on div "Fields" at bounding box center [734, 537] width 453 height 13
drag, startPoint x: 502, startPoint y: 525, endPoint x: 573, endPoint y: 524, distance: 71.0
click at [573, 524] on div "**********" at bounding box center [735, 513] width 487 height 922
click at [514, 538] on div "Fields" at bounding box center [734, 537] width 453 height 13
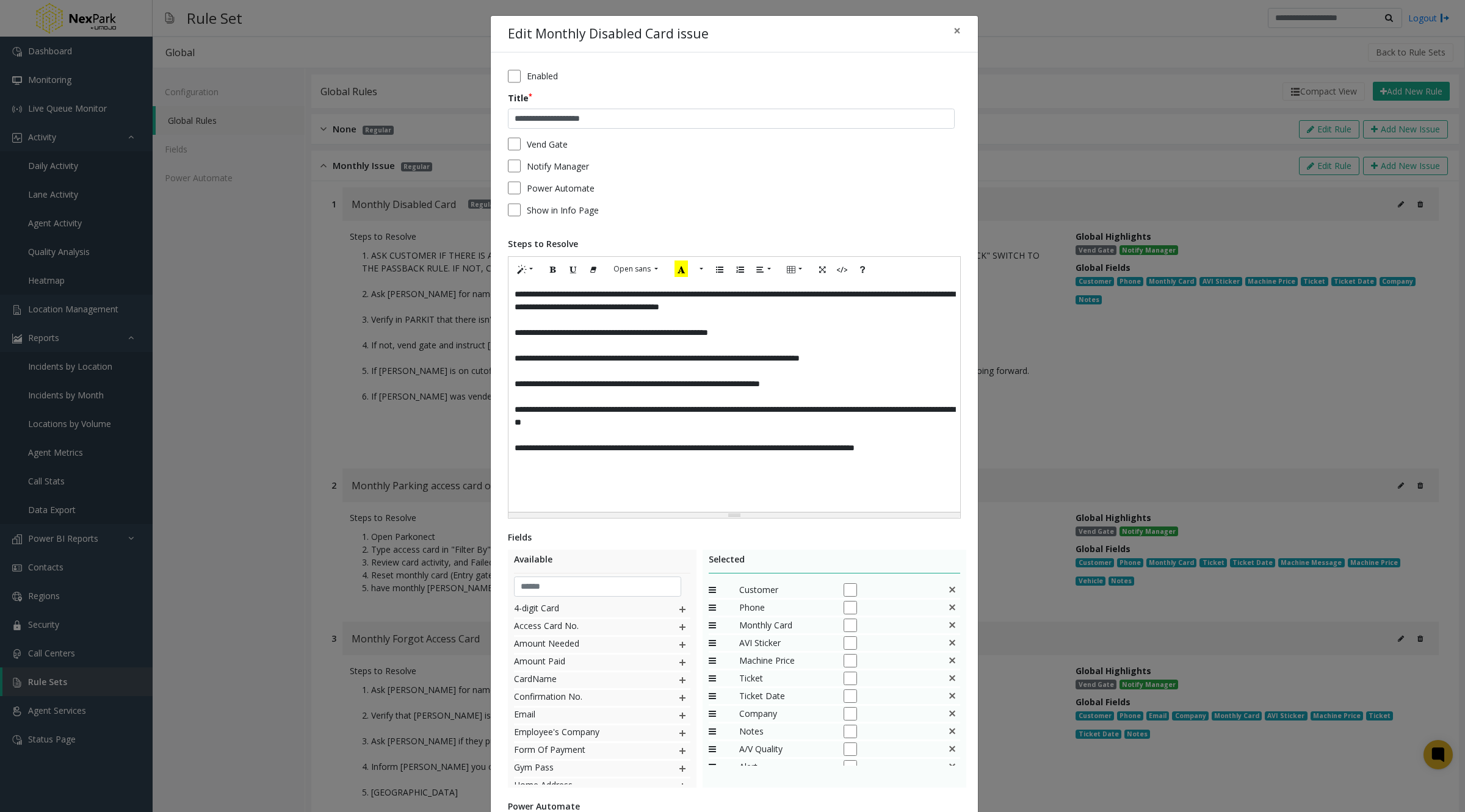
drag, startPoint x: 699, startPoint y: 522, endPoint x: 725, endPoint y: 526, distance: 26.3
click at [725, 526] on div "**********" at bounding box center [735, 513] width 487 height 922
drag, startPoint x: 720, startPoint y: 529, endPoint x: 750, endPoint y: 531, distance: 30.1
click at [750, 531] on div "**********" at bounding box center [735, 513] width 487 height 922
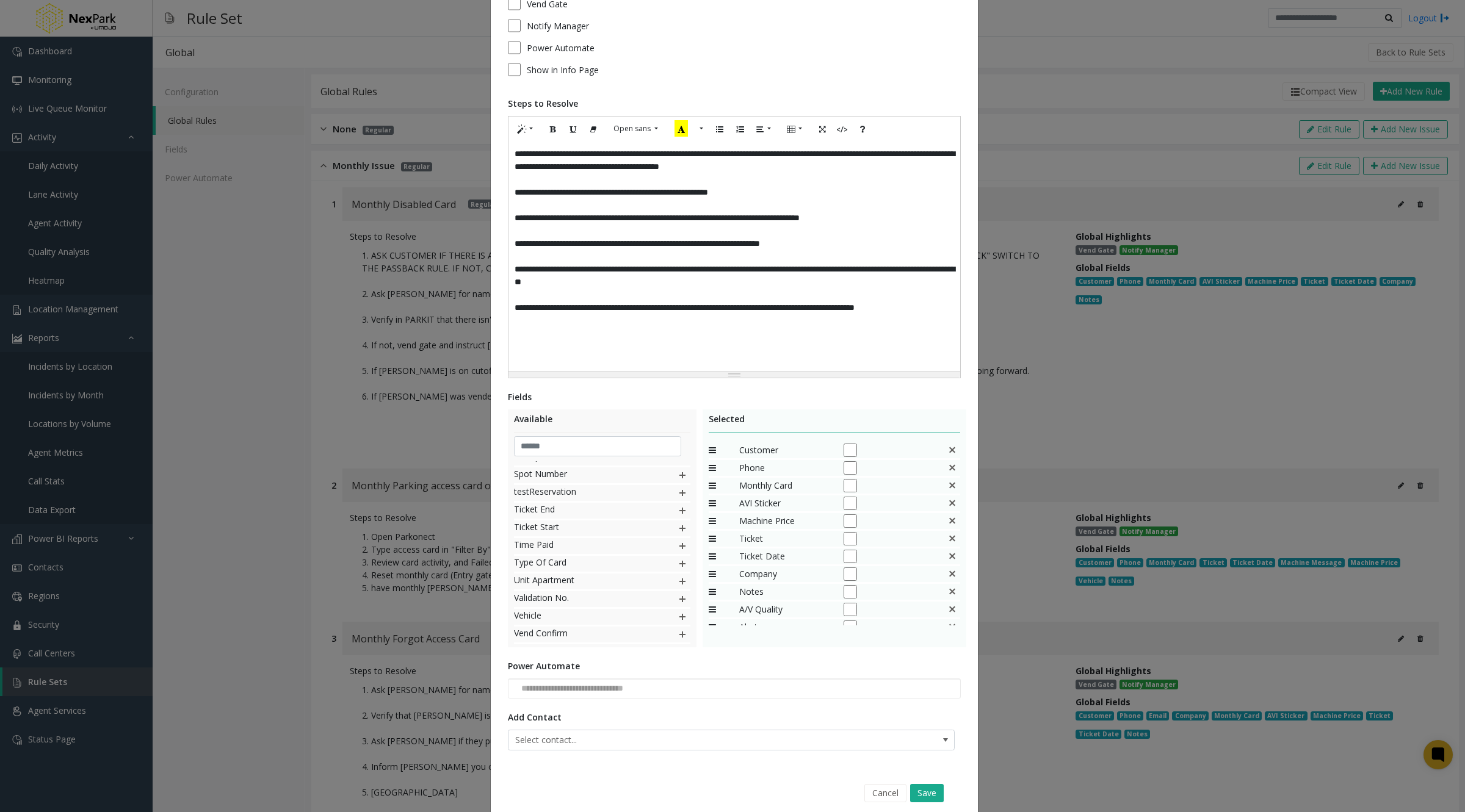
scroll to position [29, 0]
click at [947, 613] on img at bounding box center [952, 615] width 10 height 11
click at [947, 593] on img at bounding box center [952, 598] width 10 height 11
click at [947, 575] on img at bounding box center [952, 580] width 10 height 11
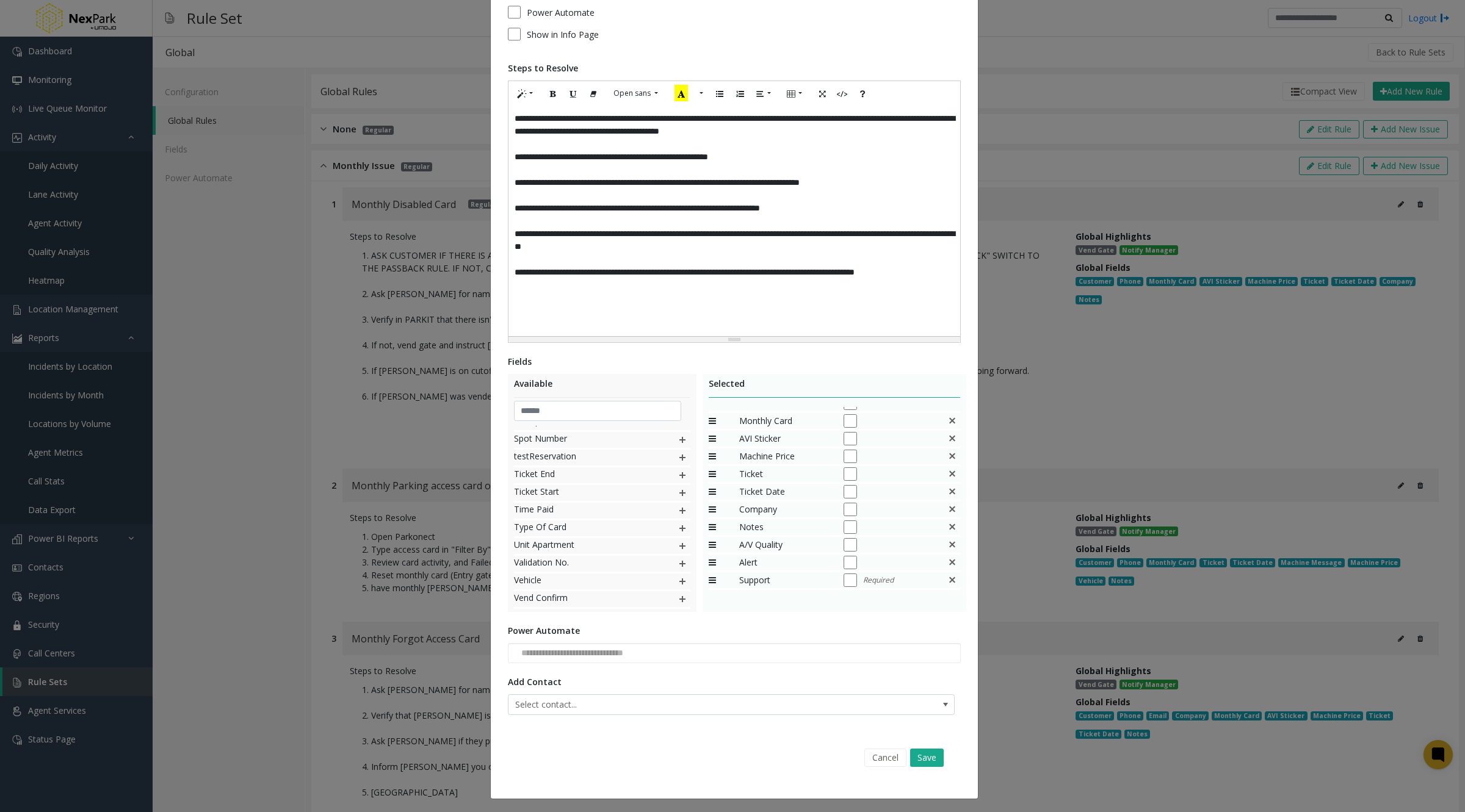
click at [837, 587] on div "Support Required" at bounding box center [835, 581] width 252 height 17
click at [1046, 336] on div "**********" at bounding box center [732, 406] width 1465 height 812
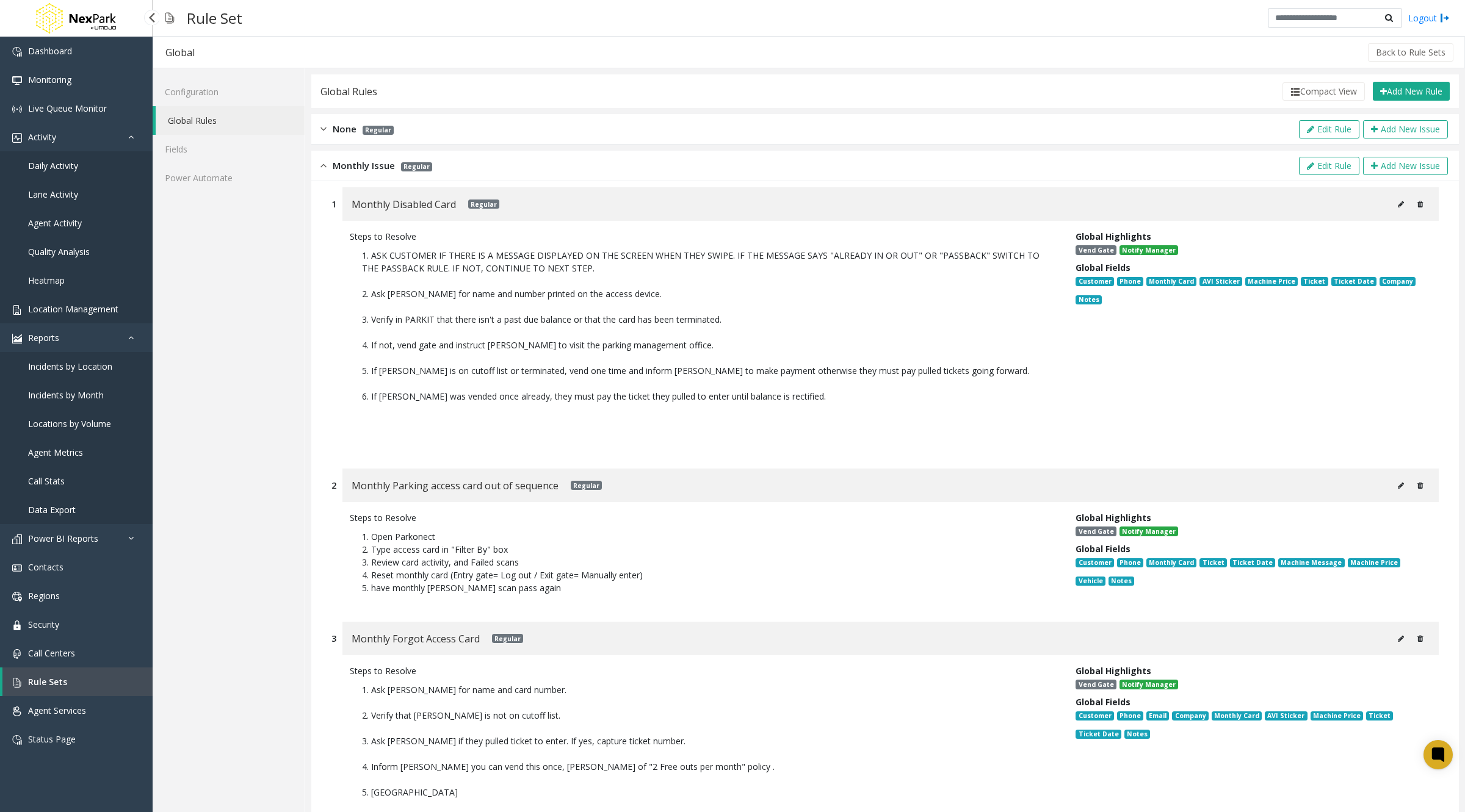
click at [78, 311] on span "Location Management" at bounding box center [73, 308] width 91 height 11
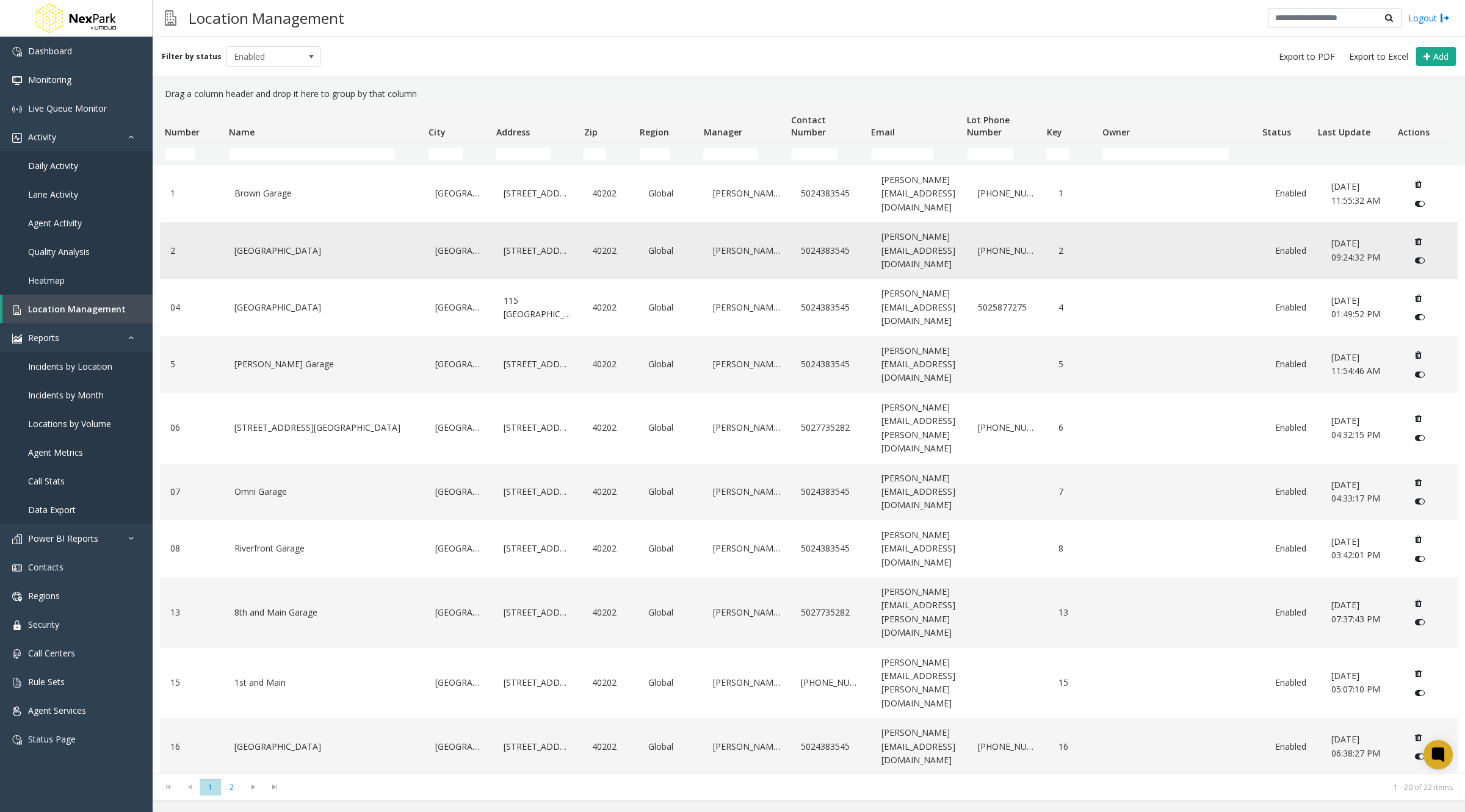
click at [290, 241] on link "[GEOGRAPHIC_DATA]" at bounding box center [324, 251] width 186 height 20
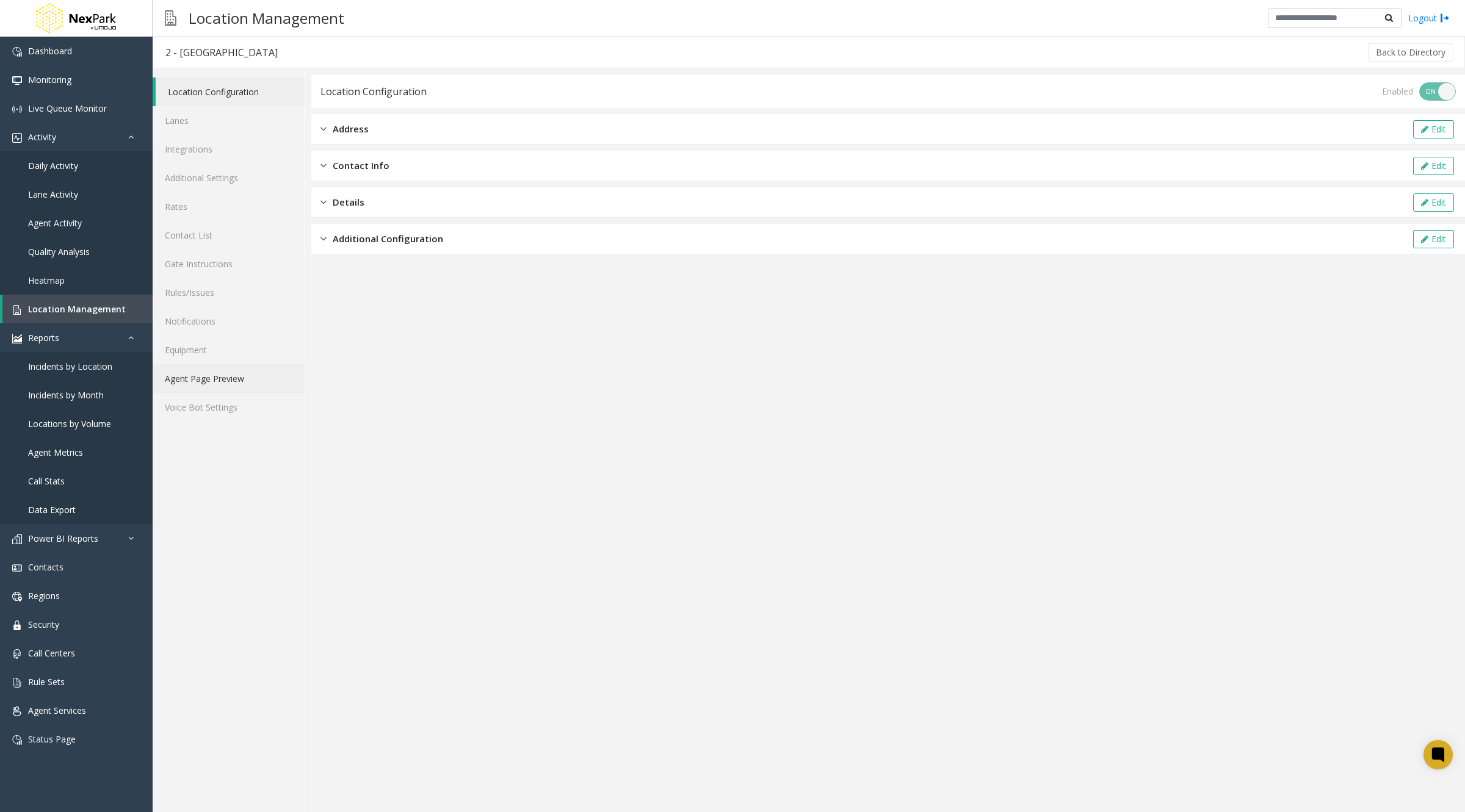
click at [229, 381] on link "Agent Page Preview" at bounding box center [228, 378] width 152 height 29
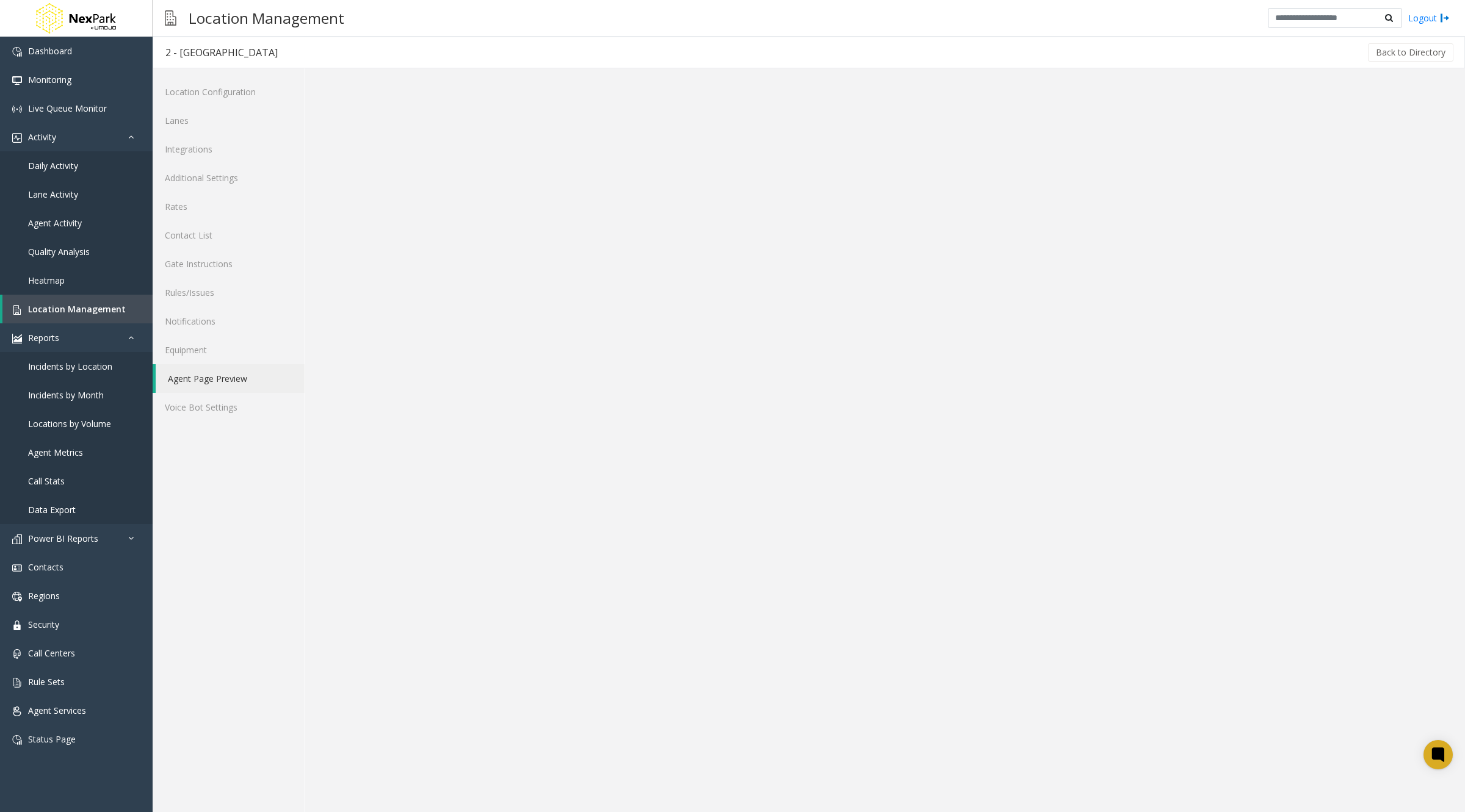
click at [1325, 48] on div "Back to Directory" at bounding box center [872, 52] width 1166 height 30
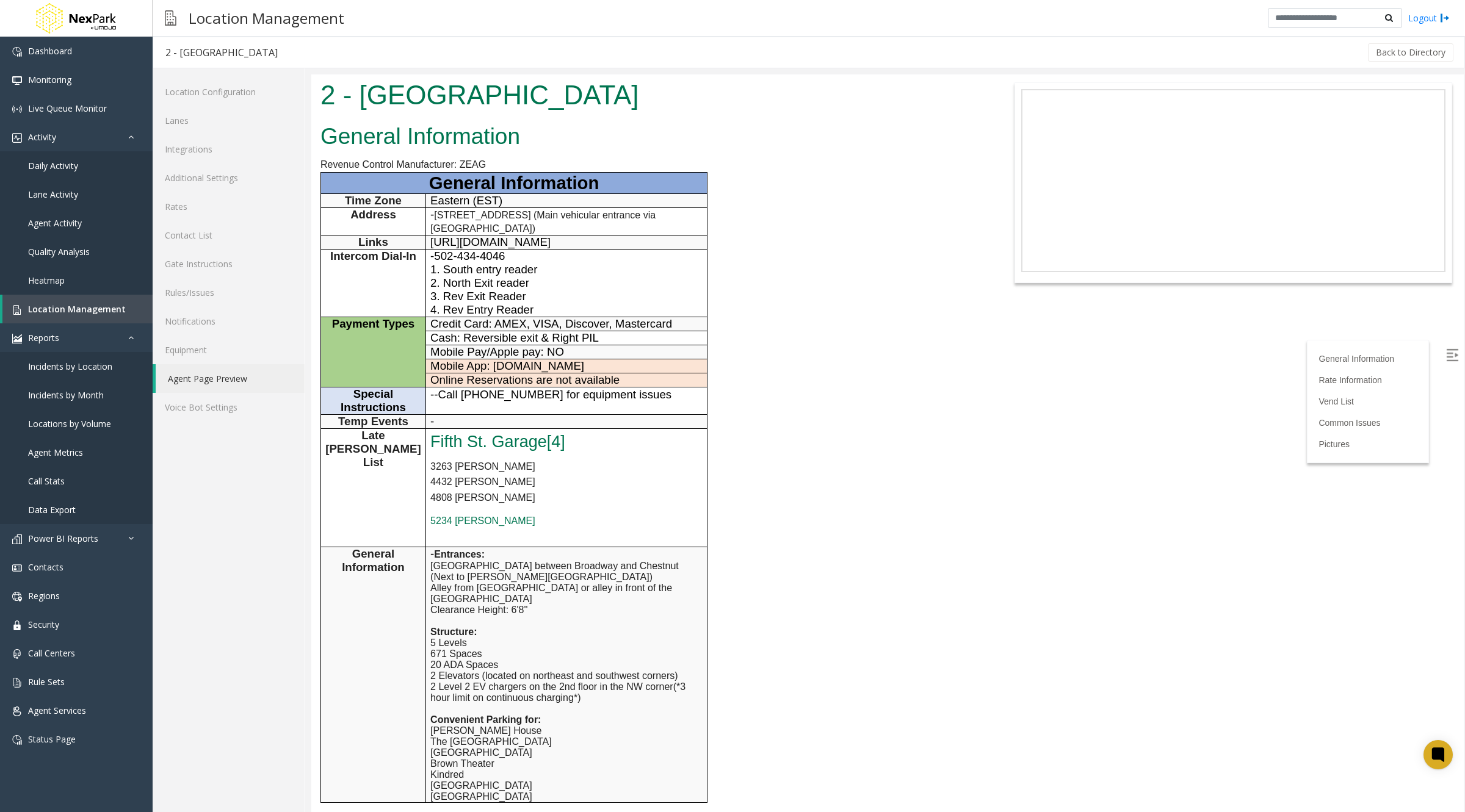
click at [1283, 54] on div "Back to Directory" at bounding box center [872, 52] width 1166 height 30
click at [1317, 54] on div "Back to Directory" at bounding box center [872, 52] width 1166 height 30
click at [1328, 49] on div "Back to Directory" at bounding box center [872, 52] width 1166 height 30
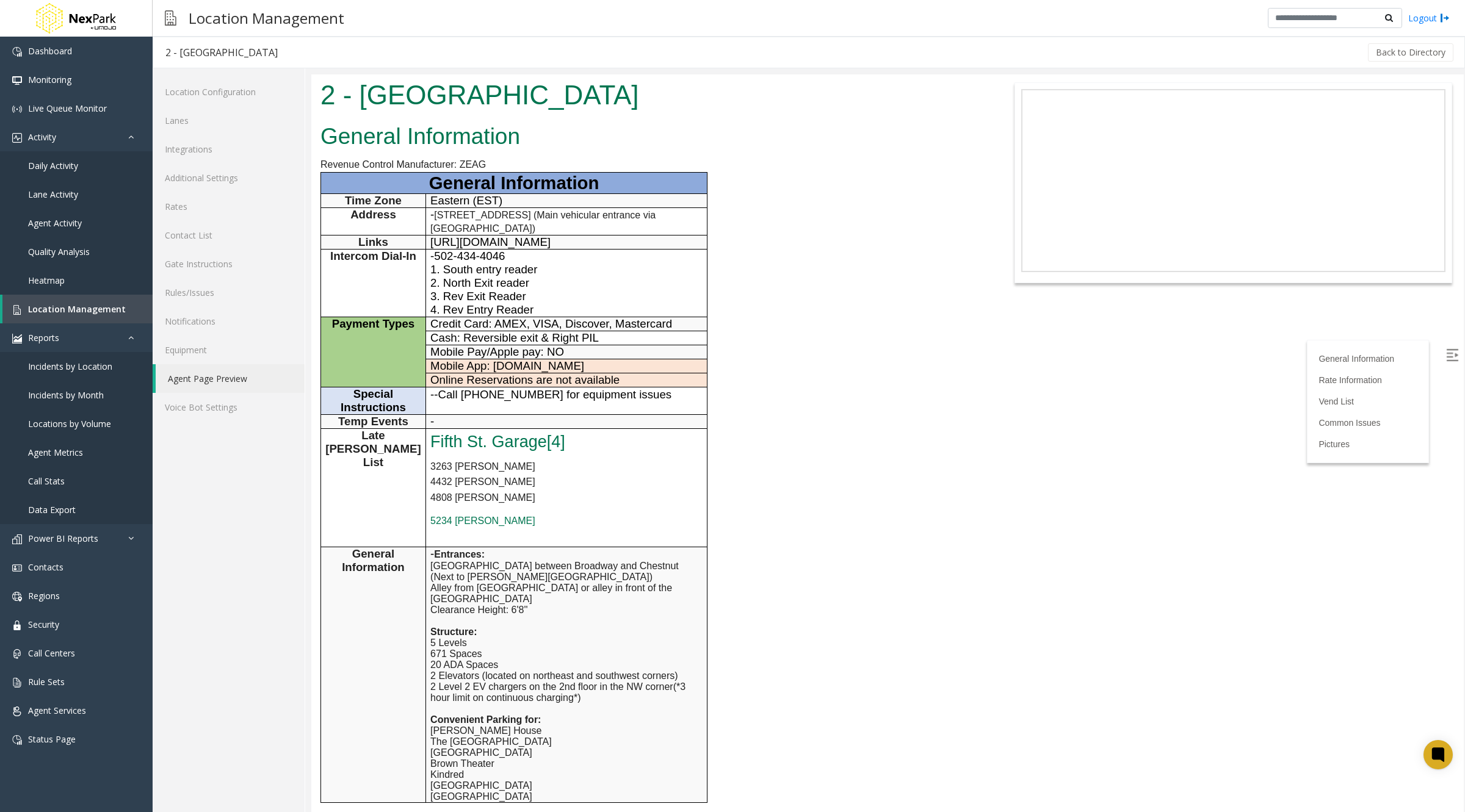
click at [1309, 53] on div "Back to Directory" at bounding box center [872, 52] width 1166 height 30
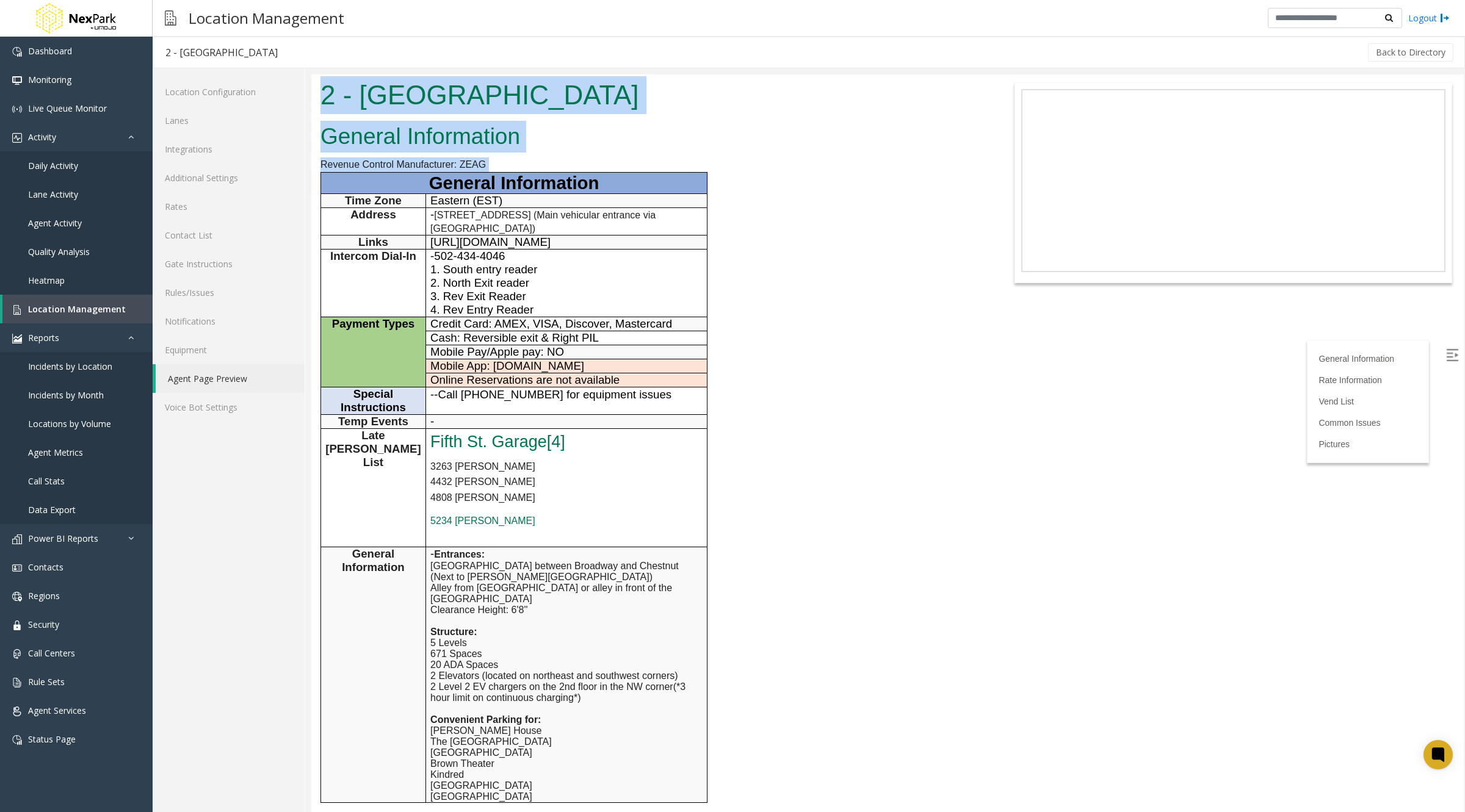
drag, startPoint x: 321, startPoint y: 79, endPoint x: 825, endPoint y: 755, distance: 843.2
click at [825, 755] on body "2 - 5th Street Garage General Information Revenue Control Manufacturer: ZEAG Ge…" at bounding box center [888, 443] width 1153 height 737
click at [809, 174] on div "General Information Revenue Control Manufacturer: ZEAG General Information Time…" at bounding box center [647, 604] width 672 height 970
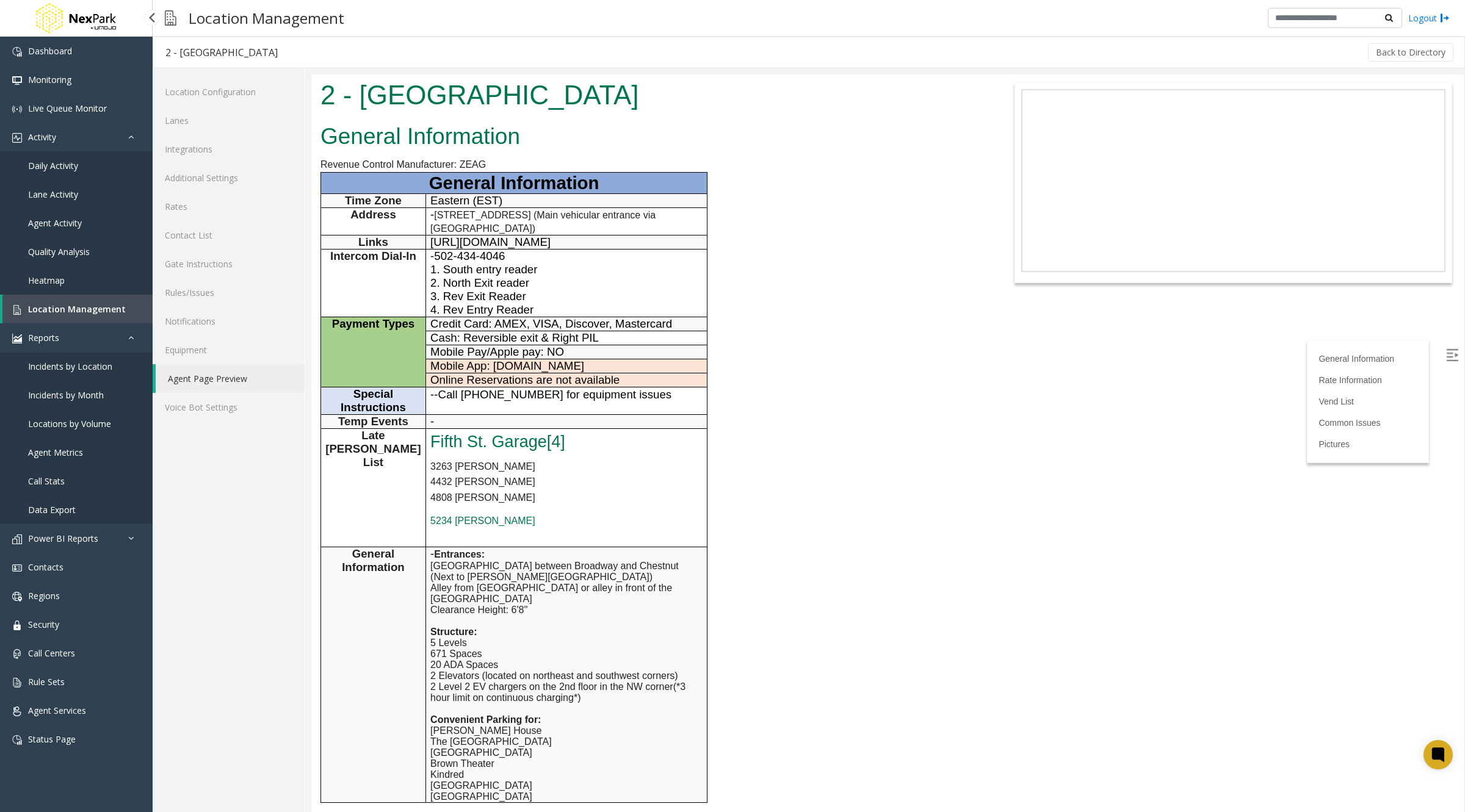
click at [36, 310] on span "Location Management" at bounding box center [76, 308] width 97 height 11
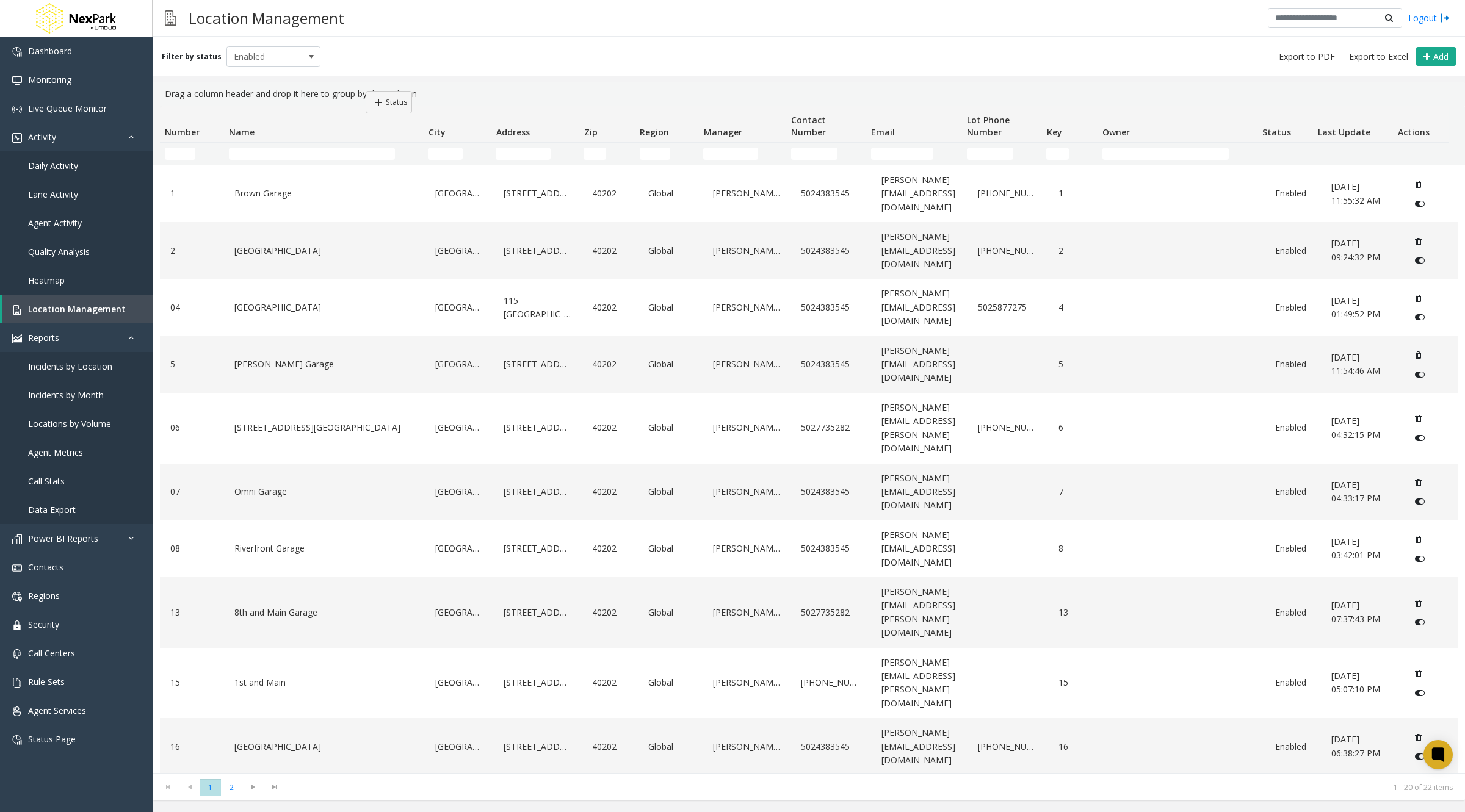
click at [366, 91] on kendo-grid "Drag a column header and drop it here to group by that column Number Name City …" at bounding box center [809, 441] width 1313 height 718
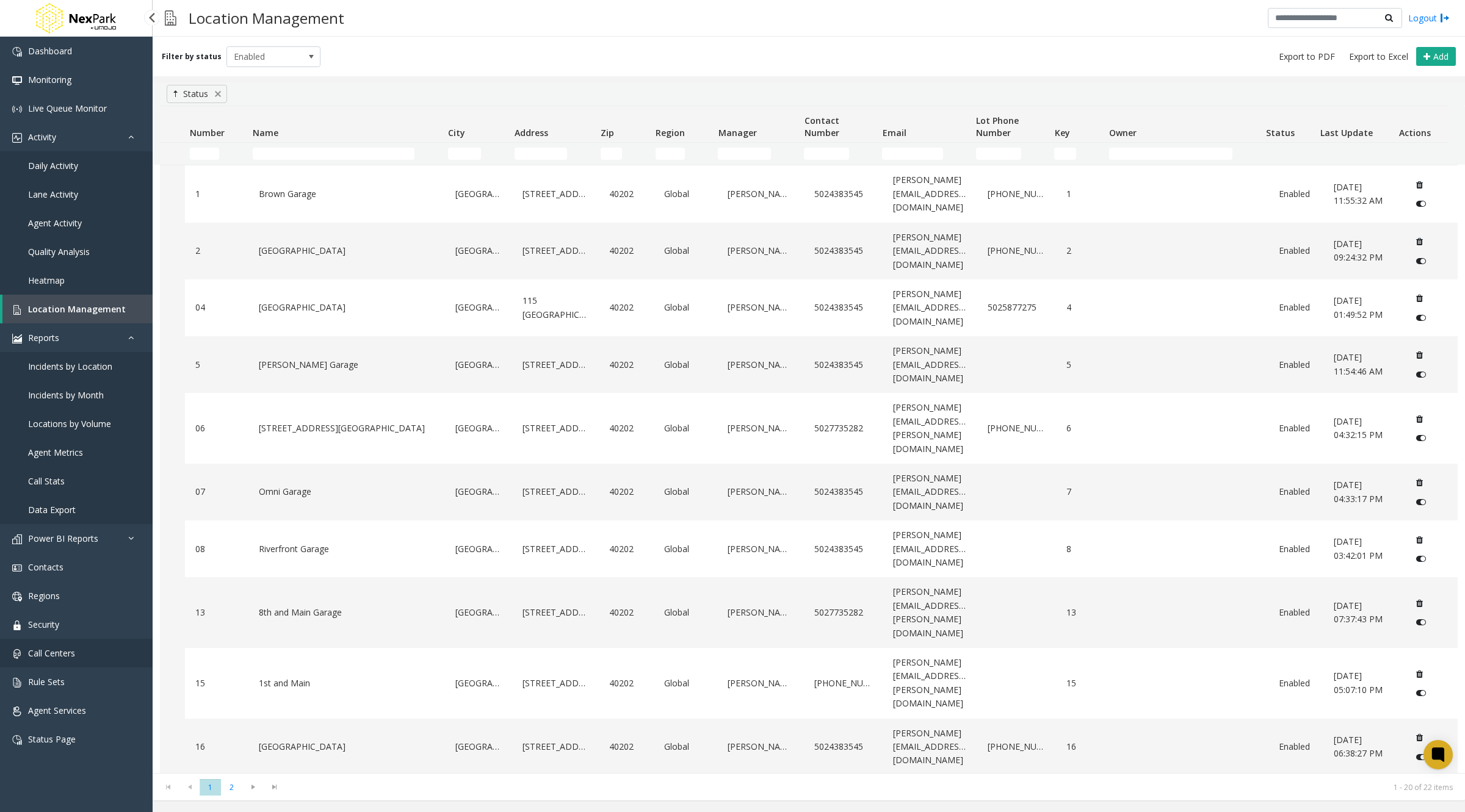
click at [67, 654] on span "Call Centers" at bounding box center [51, 653] width 47 height 11
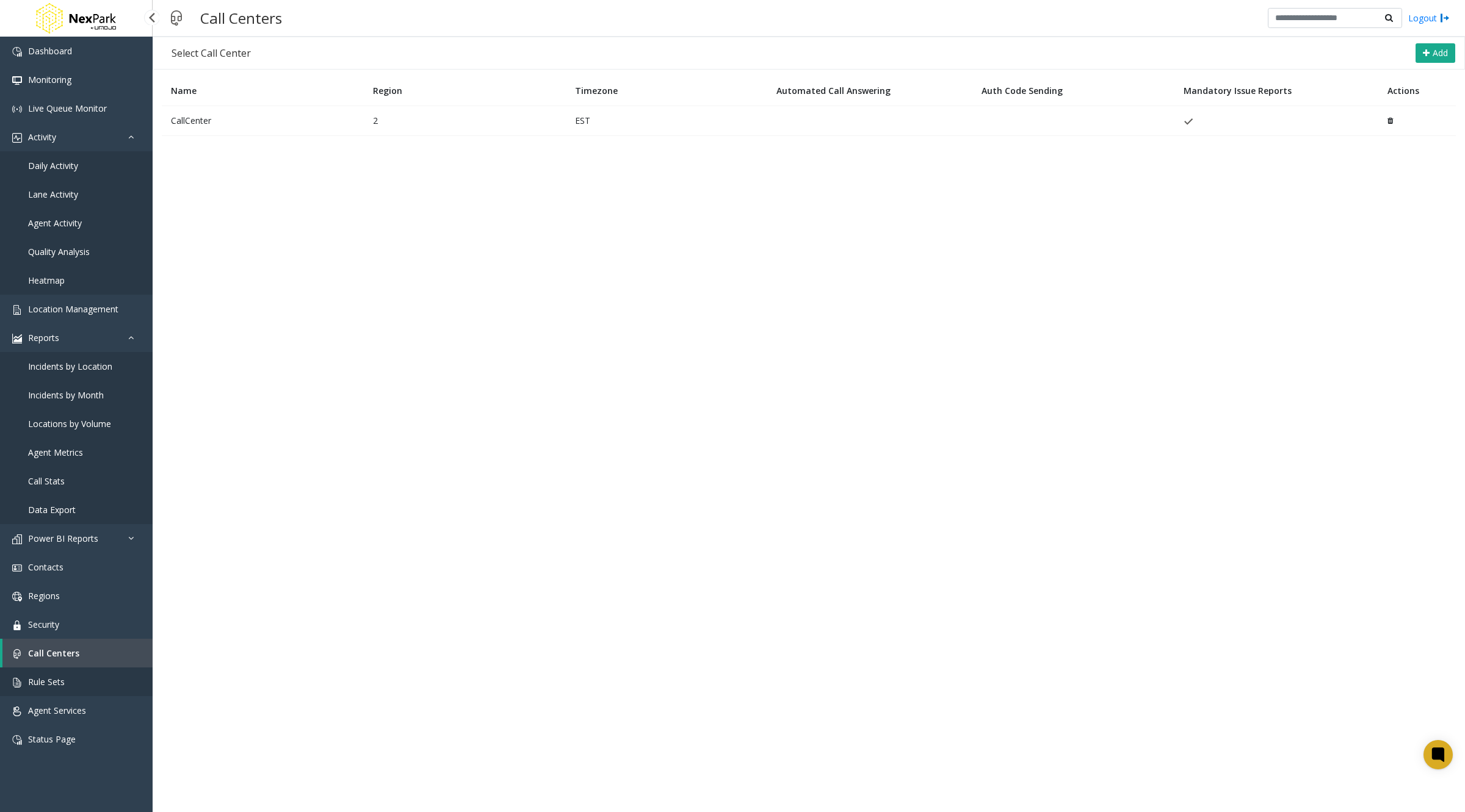
click at [57, 681] on span "Rule Sets" at bounding box center [46, 682] width 37 height 11
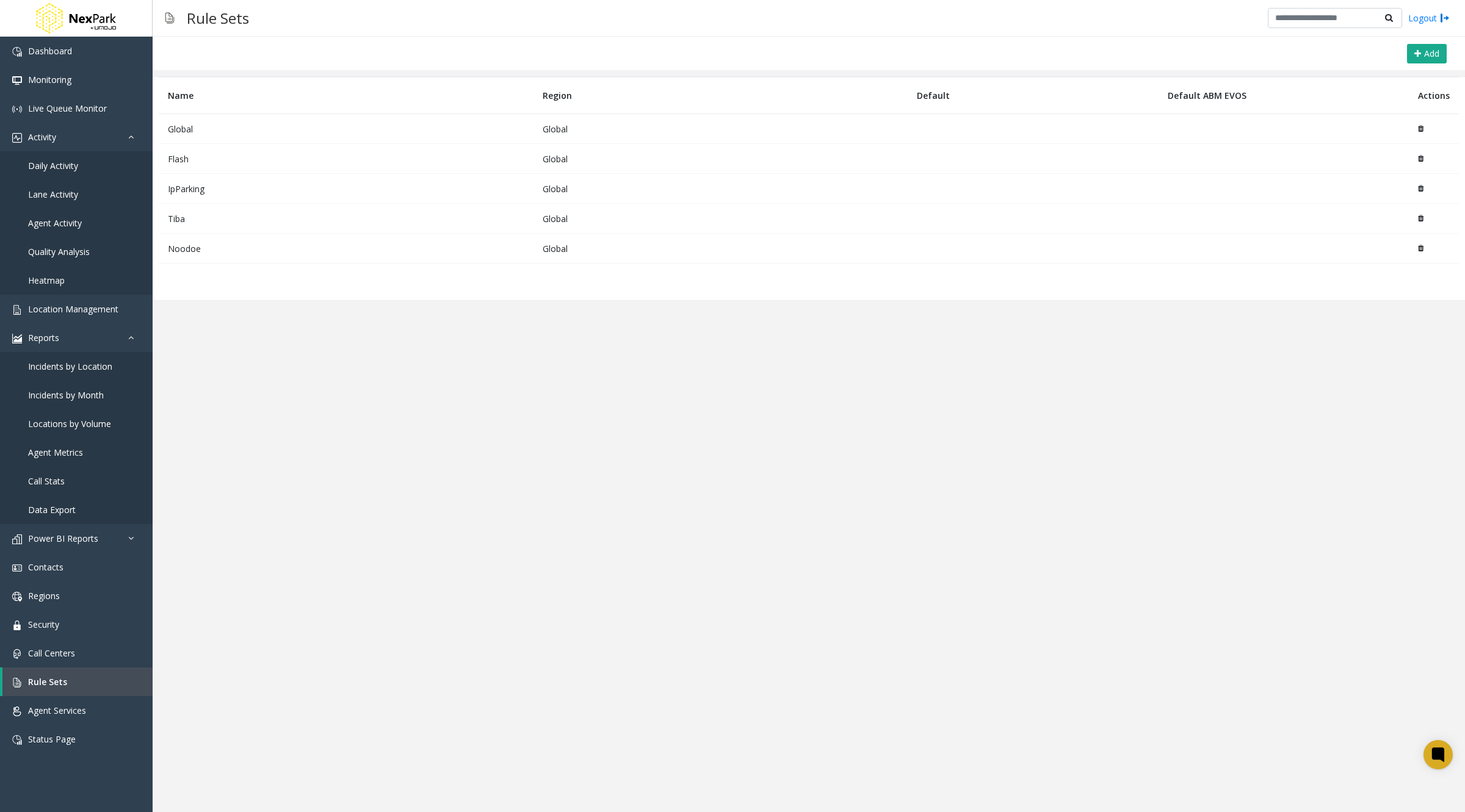
click at [187, 127] on td "Global" at bounding box center [346, 129] width 375 height 30
